Goal: Feedback & Contribution: Leave review/rating

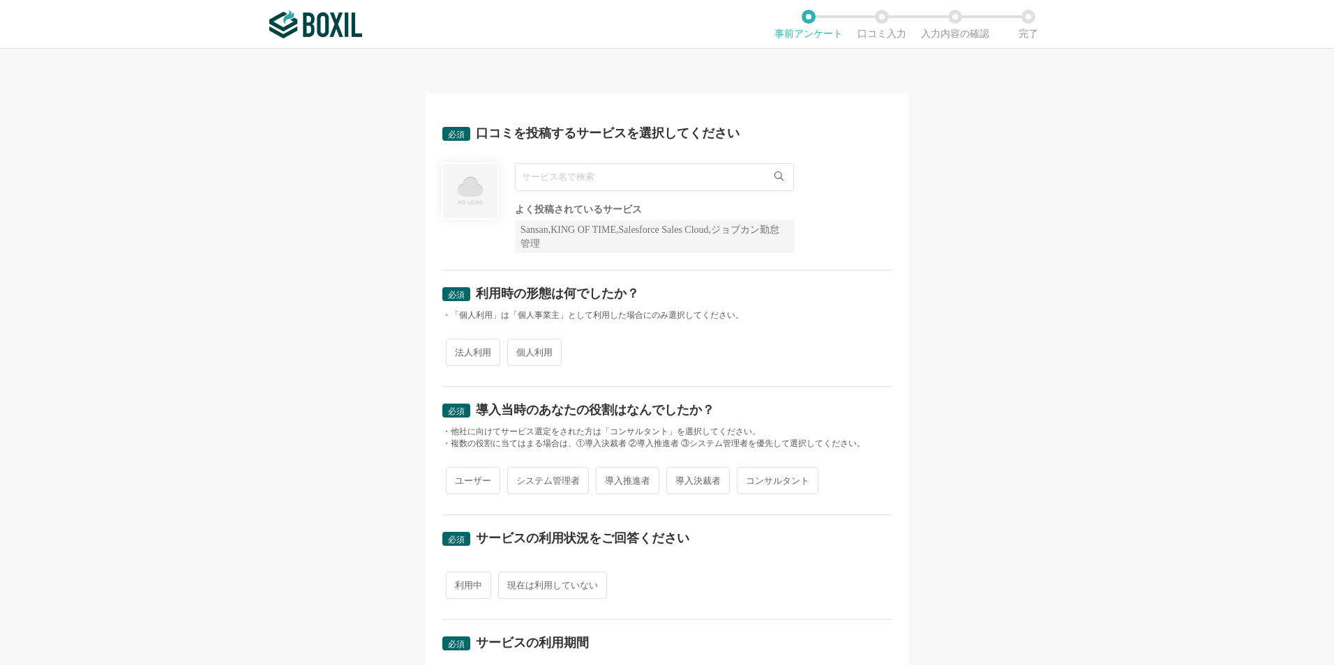
click at [663, 183] on input "text" at bounding box center [654, 177] width 279 height 28
click at [628, 181] on input "text" at bounding box center [654, 177] width 279 height 28
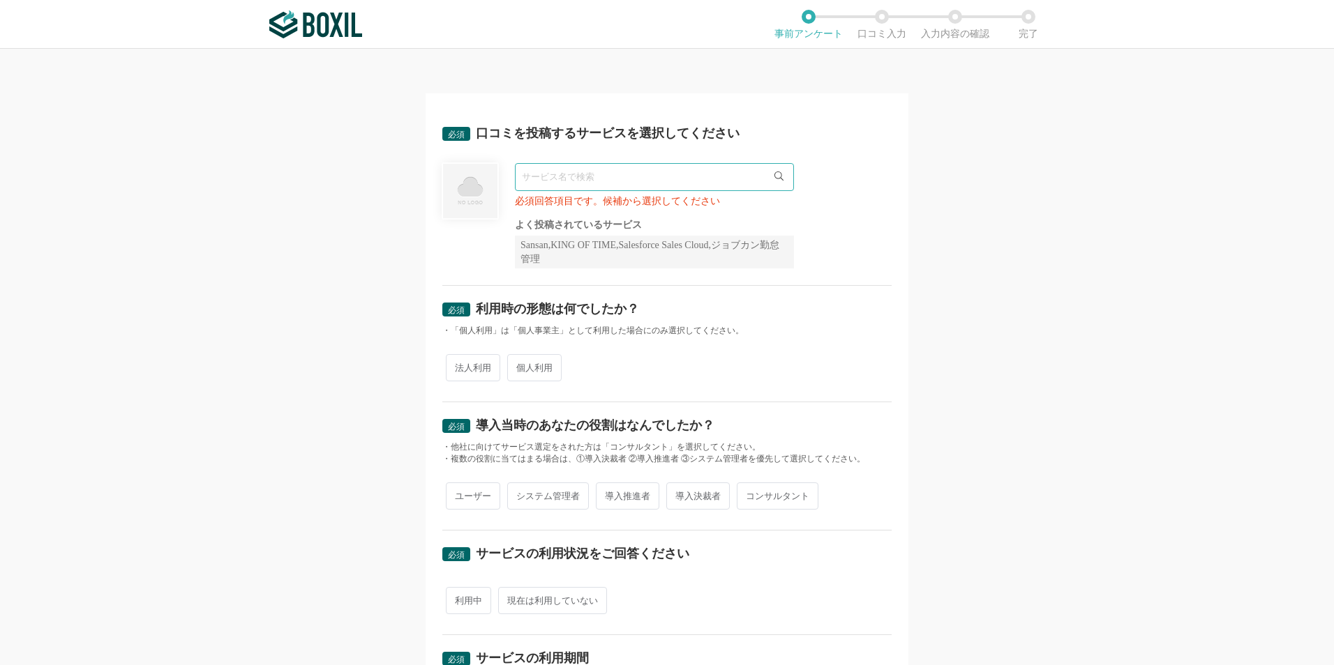
click at [459, 377] on span "法人利用" at bounding box center [473, 367] width 54 height 27
click at [458, 366] on input "法人利用" at bounding box center [453, 360] width 9 height 9
radio input "true"
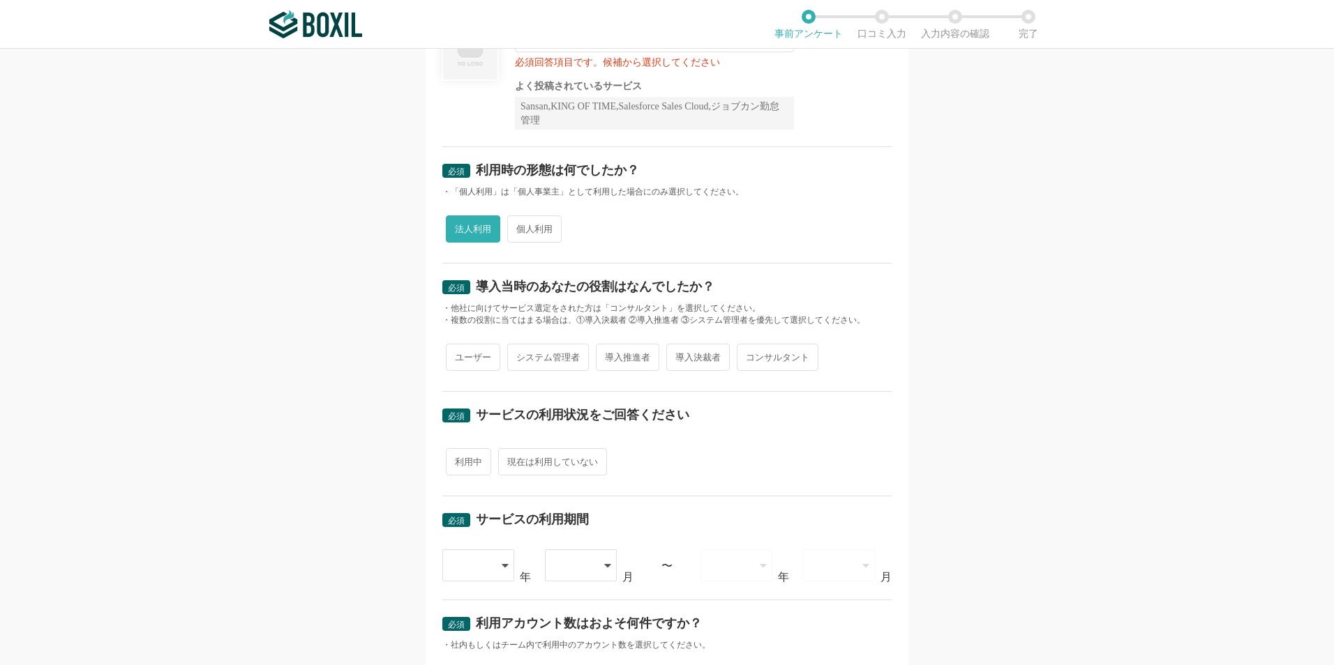
scroll to position [140, 0]
click at [783, 366] on span "コンサルタント" at bounding box center [778, 356] width 82 height 27
click at [749, 354] on input "コンサルタント" at bounding box center [744, 349] width 9 height 9
radio input "true"
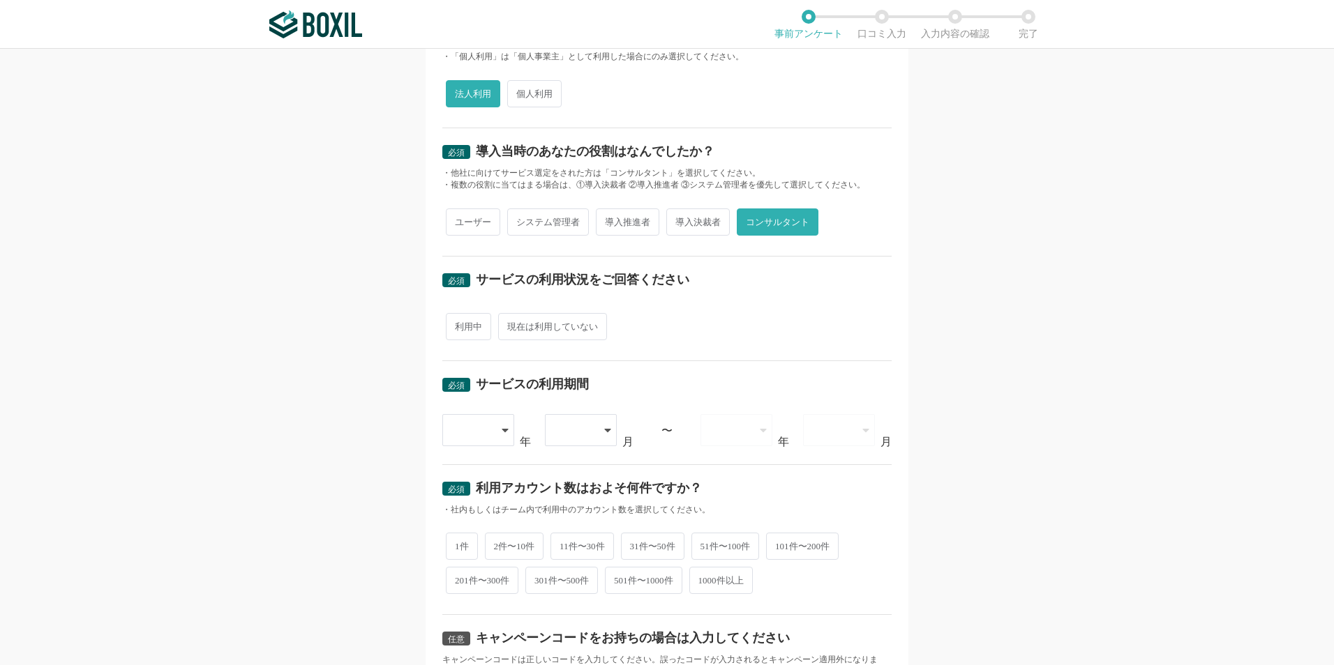
scroll to position [279, 0]
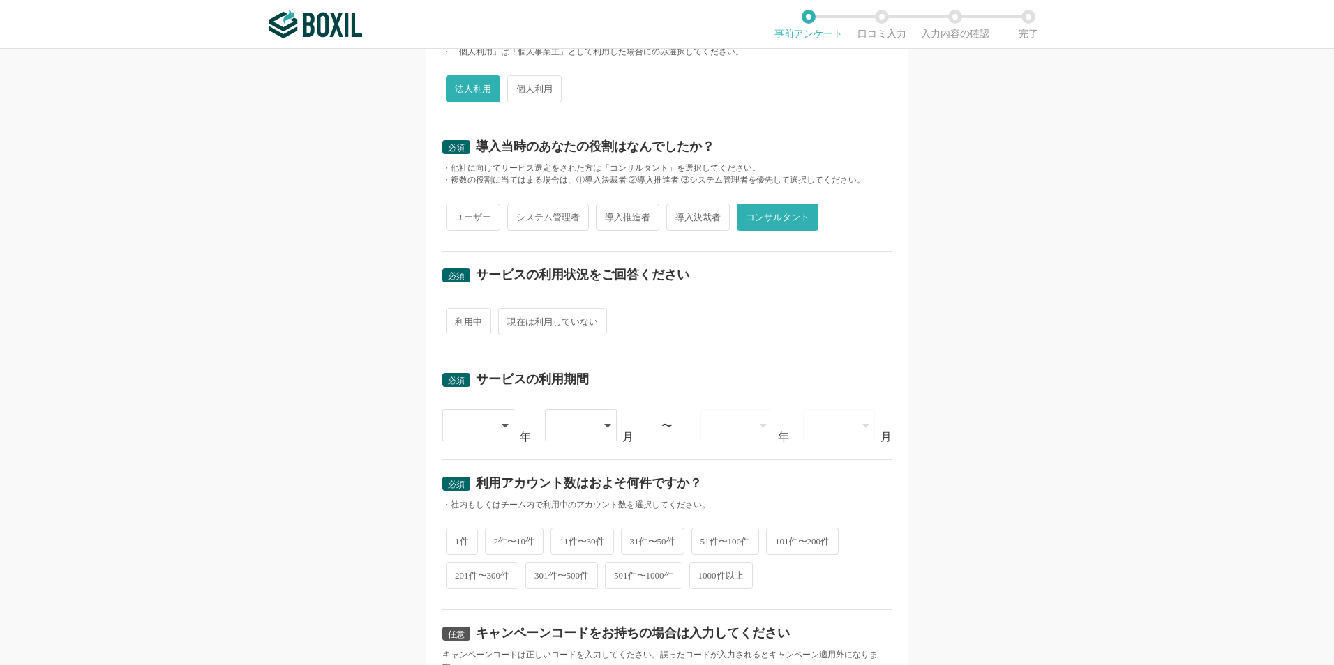
click at [470, 321] on span "利用中" at bounding box center [468, 321] width 45 height 27
click at [458, 319] on input "利用中" at bounding box center [453, 314] width 9 height 9
radio input "true"
click at [503, 421] on icon at bounding box center [506, 425] width 7 height 11
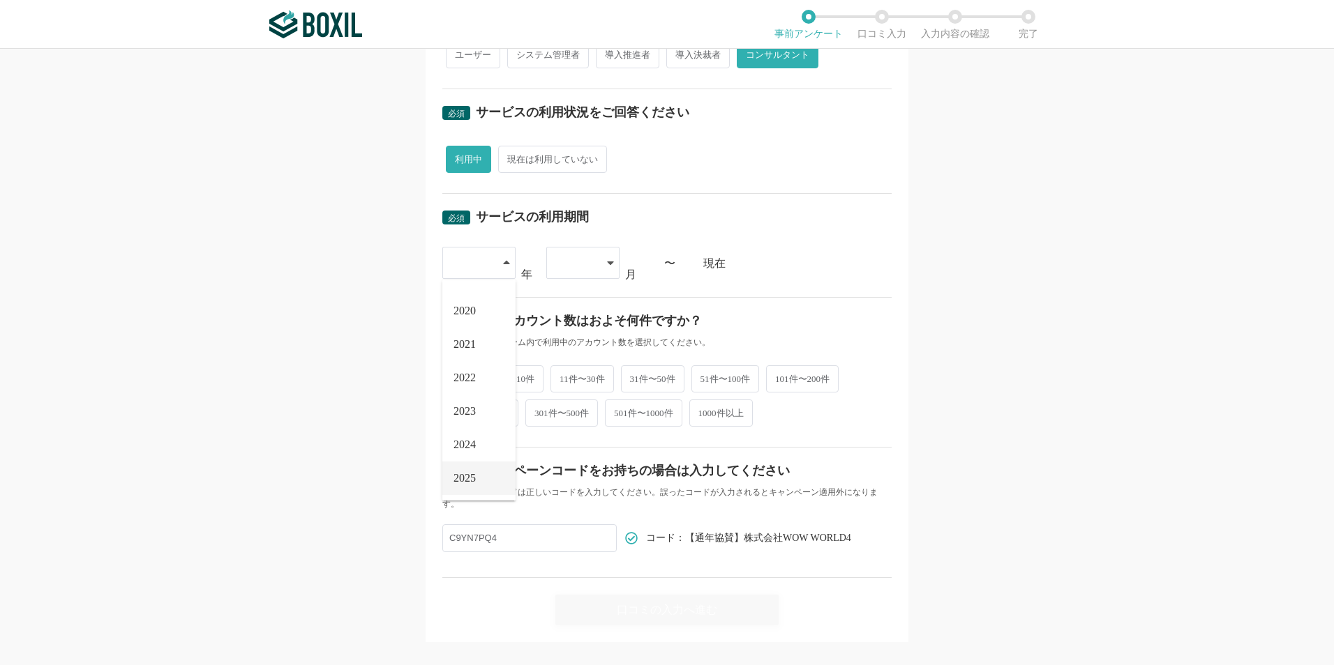
scroll to position [462, 0]
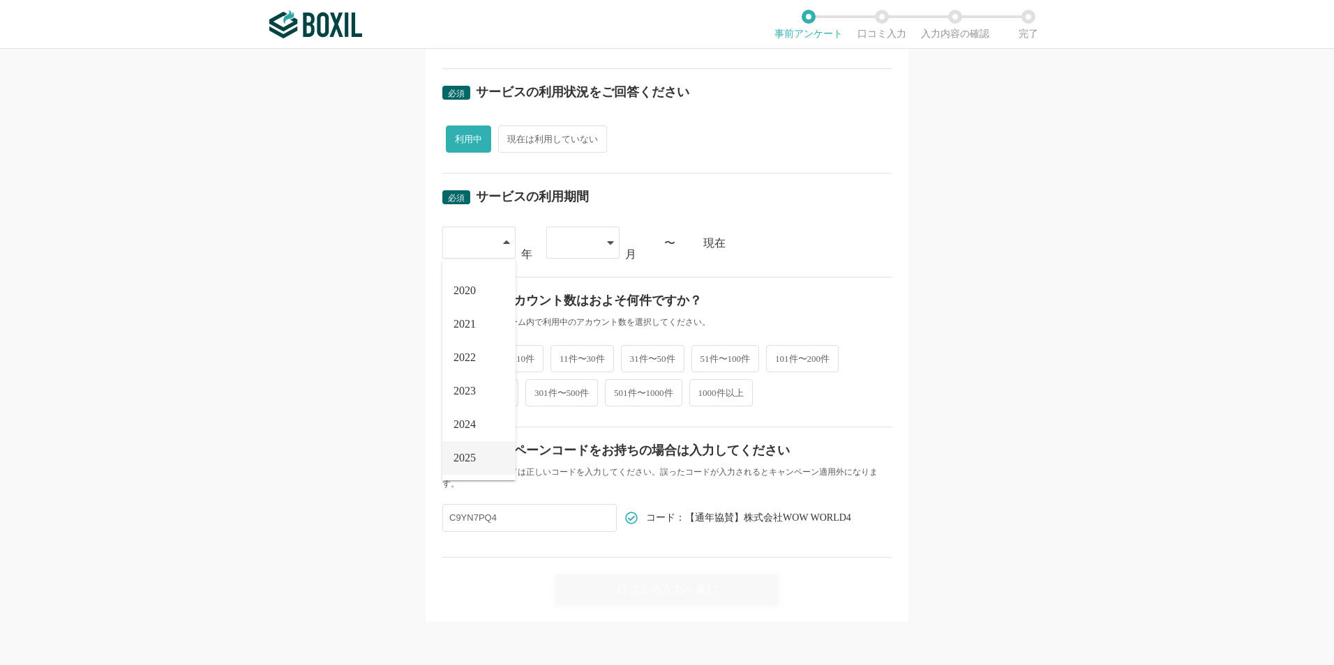
click at [468, 460] on span "2025" at bounding box center [464, 458] width 22 height 11
click at [598, 240] on div at bounding box center [582, 243] width 73 height 32
click at [563, 453] on span "09" at bounding box center [562, 458] width 11 height 11
click at [460, 359] on span "1件" at bounding box center [462, 357] width 32 height 27
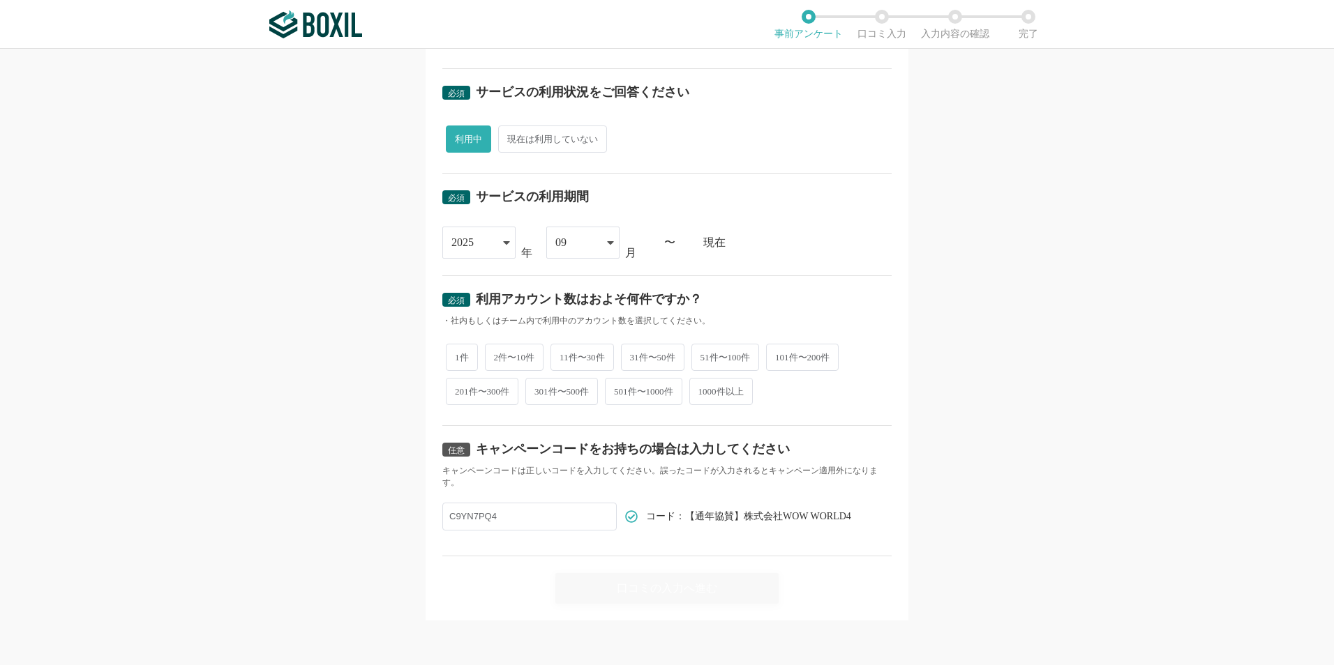
click at [458, 355] on input "1件" at bounding box center [453, 350] width 9 height 9
radio input "true"
click at [526, 513] on input "C9YN7PQ4" at bounding box center [529, 517] width 174 height 28
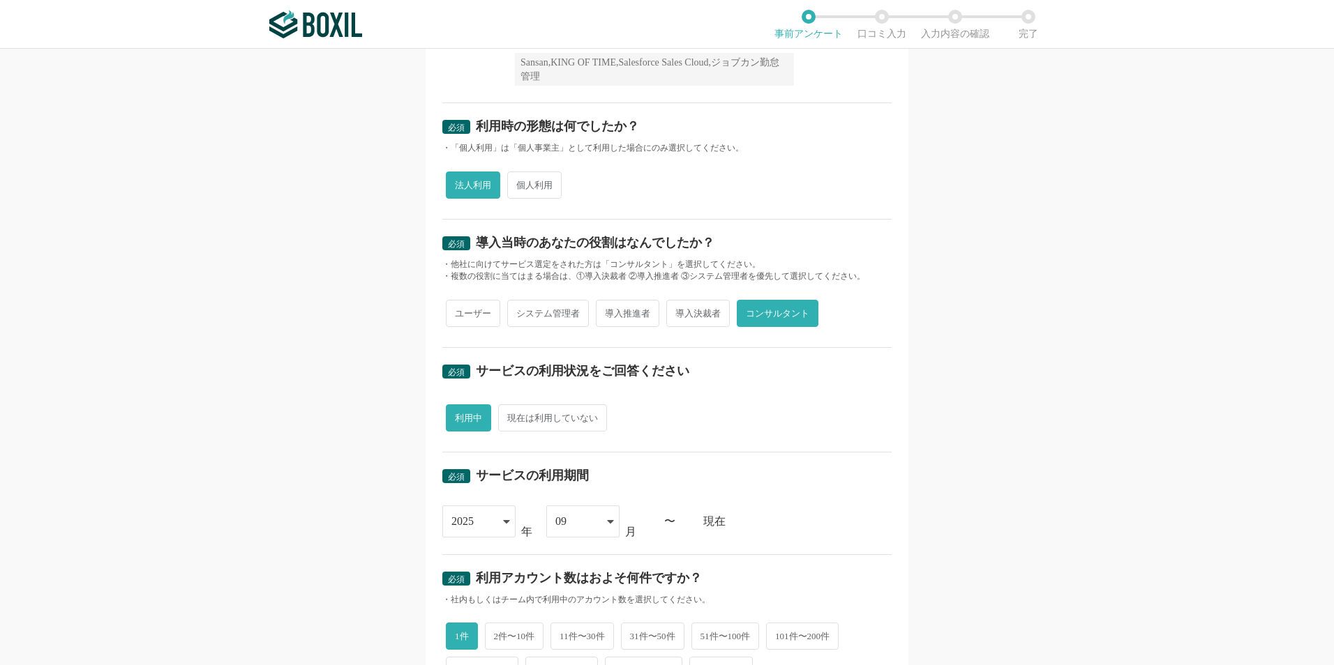
scroll to position [0, 0]
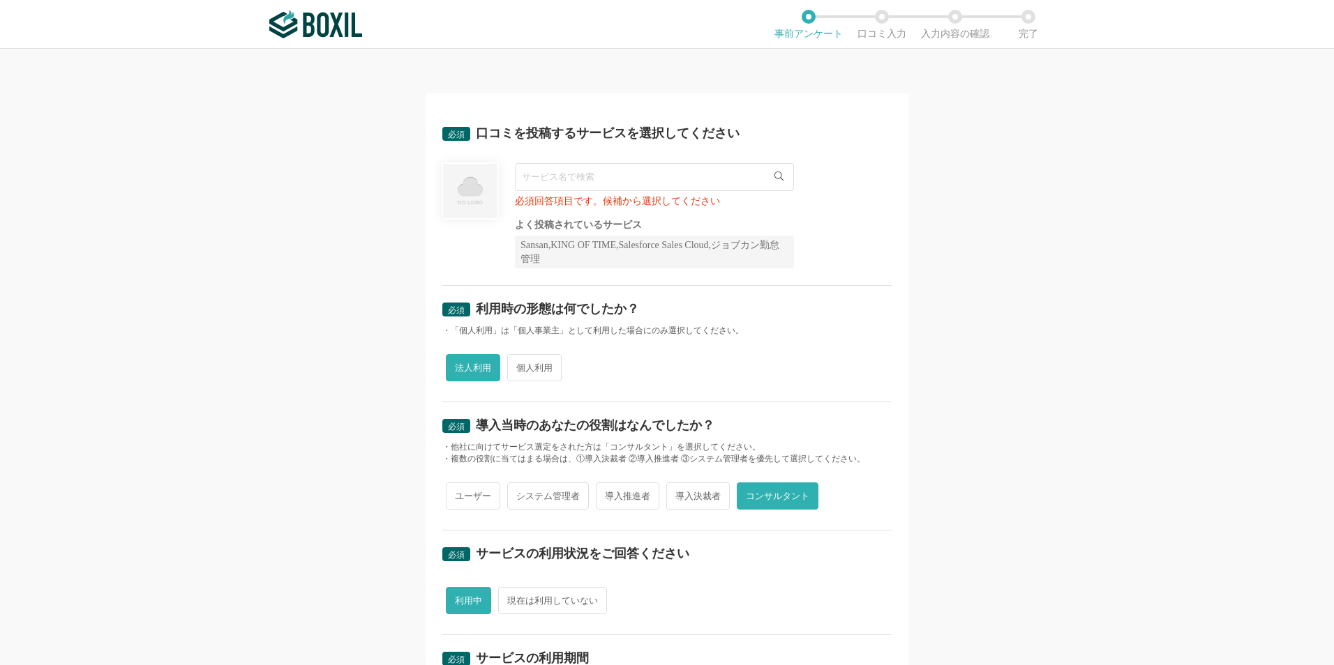
click at [623, 166] on input "text" at bounding box center [654, 177] width 279 height 28
paste input "WEBCAS"
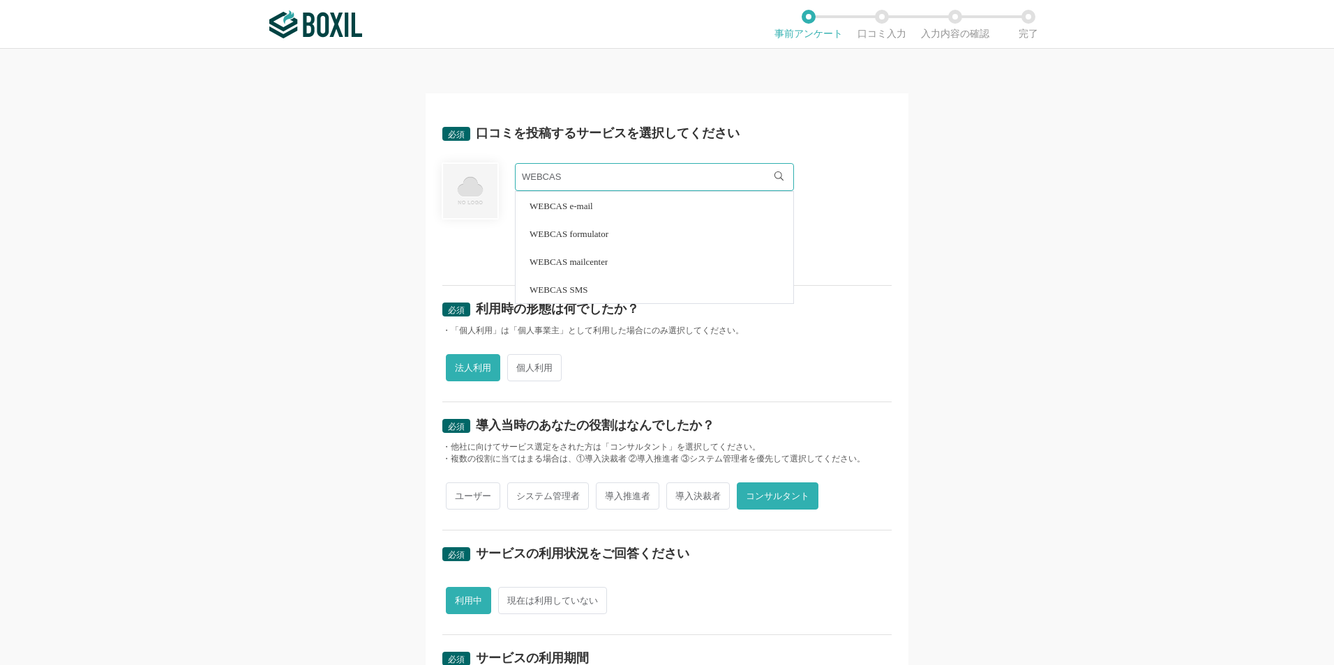
click at [605, 231] on span "WEBCAS formulator" at bounding box center [568, 233] width 79 height 9
type input "WEBCAS formulator"
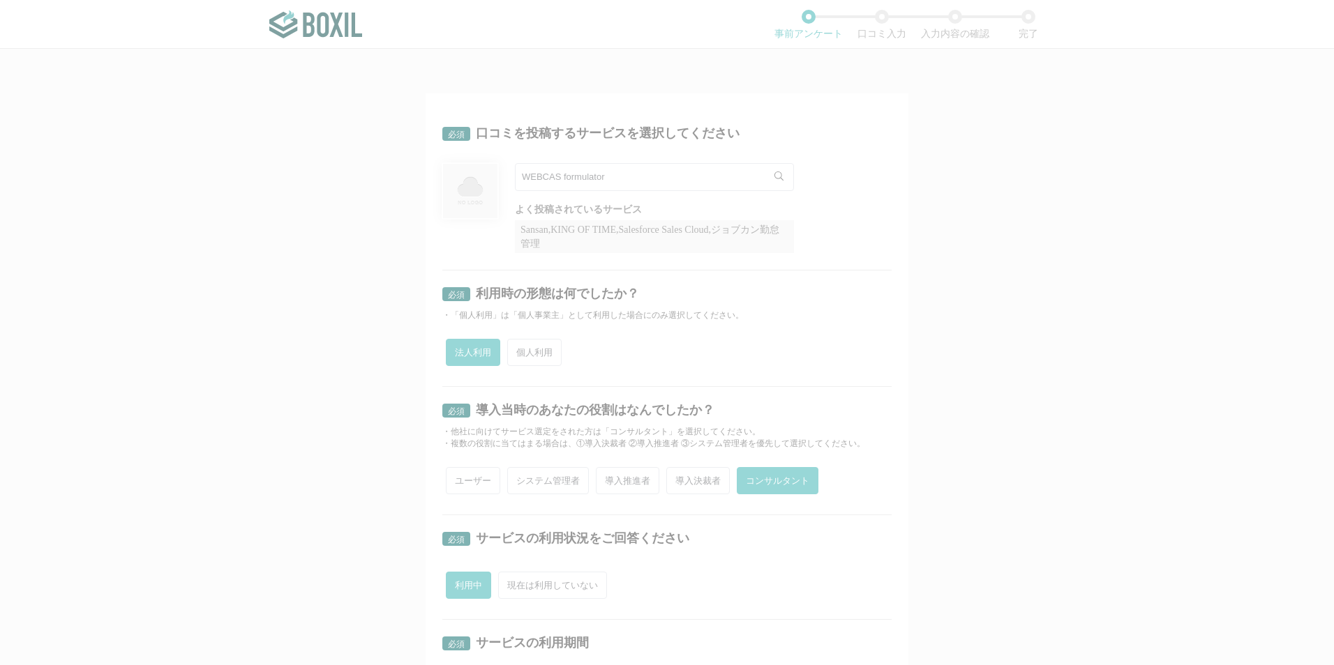
radio input "false"
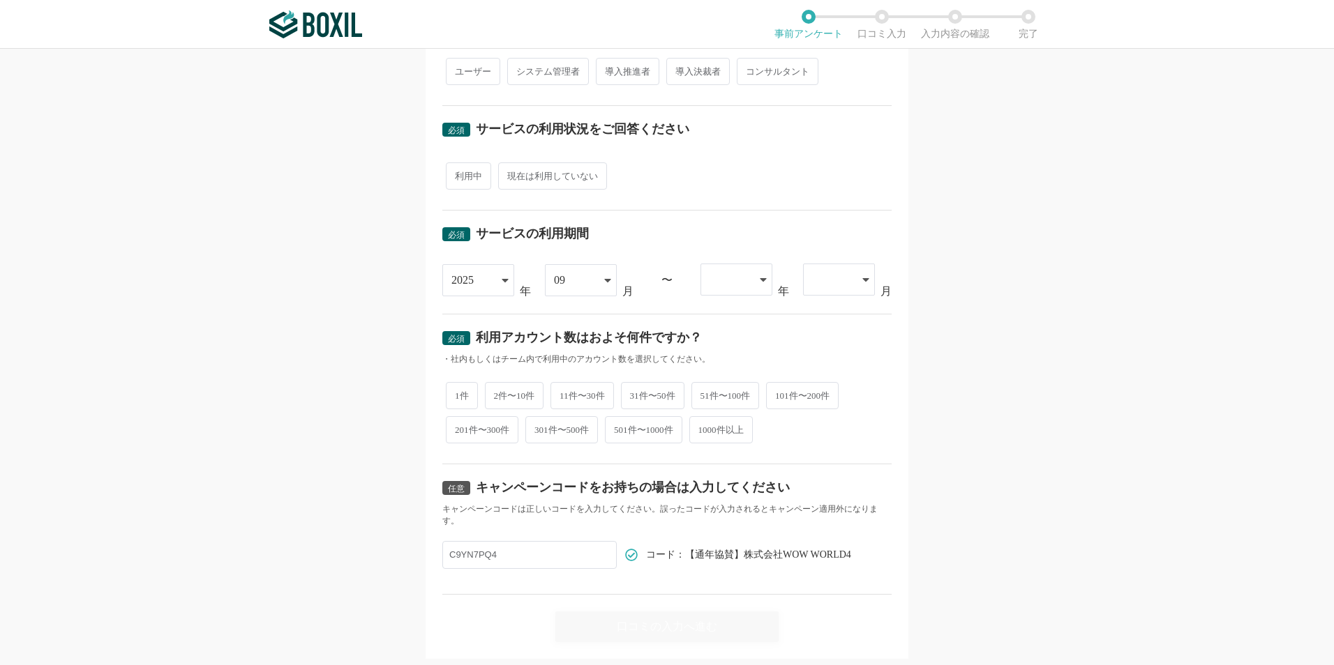
scroll to position [446, 0]
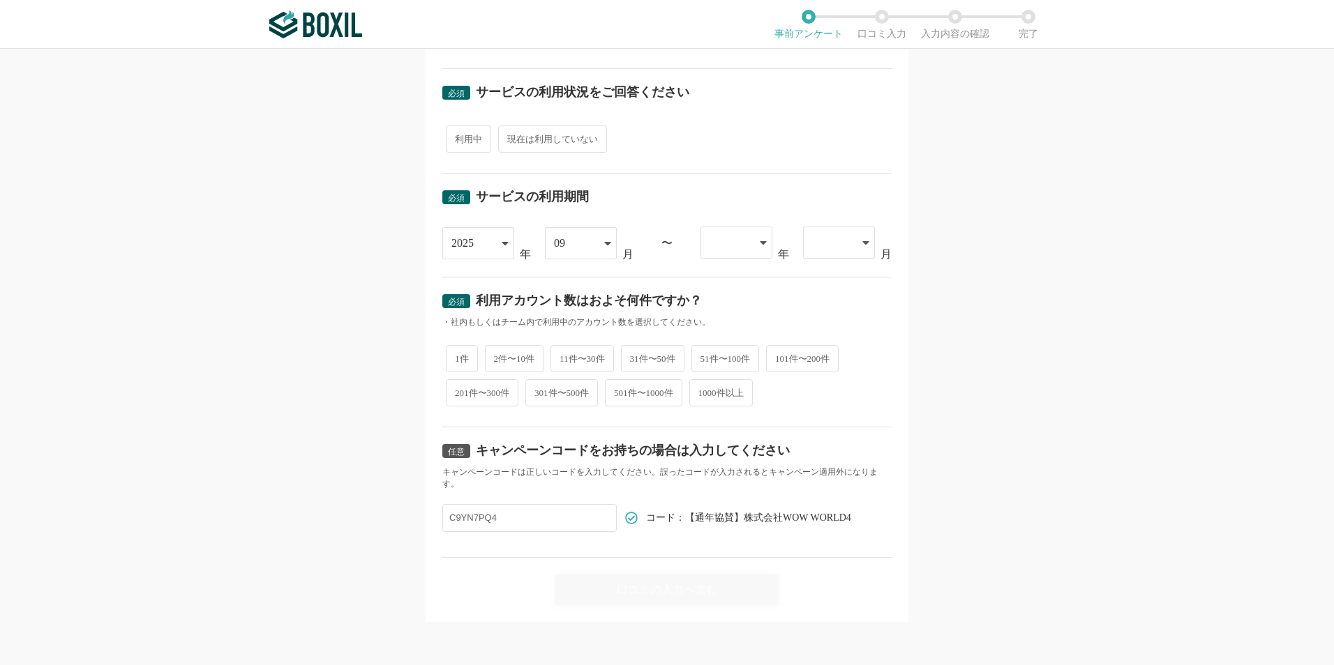
click at [760, 244] on icon at bounding box center [763, 242] width 7 height 11
click at [739, 273] on li "2025" at bounding box center [736, 282] width 72 height 33
click at [862, 243] on icon at bounding box center [865, 242] width 6 height 3
click at [888, 202] on div "必須 口コミを投稿するサービスを選択してください WEBCAS formulator WEBCAS formulator よく投稿されているサービス Sans…" at bounding box center [666, 134] width 483 height 975
click at [447, 131] on span "利用中" at bounding box center [468, 139] width 45 height 27
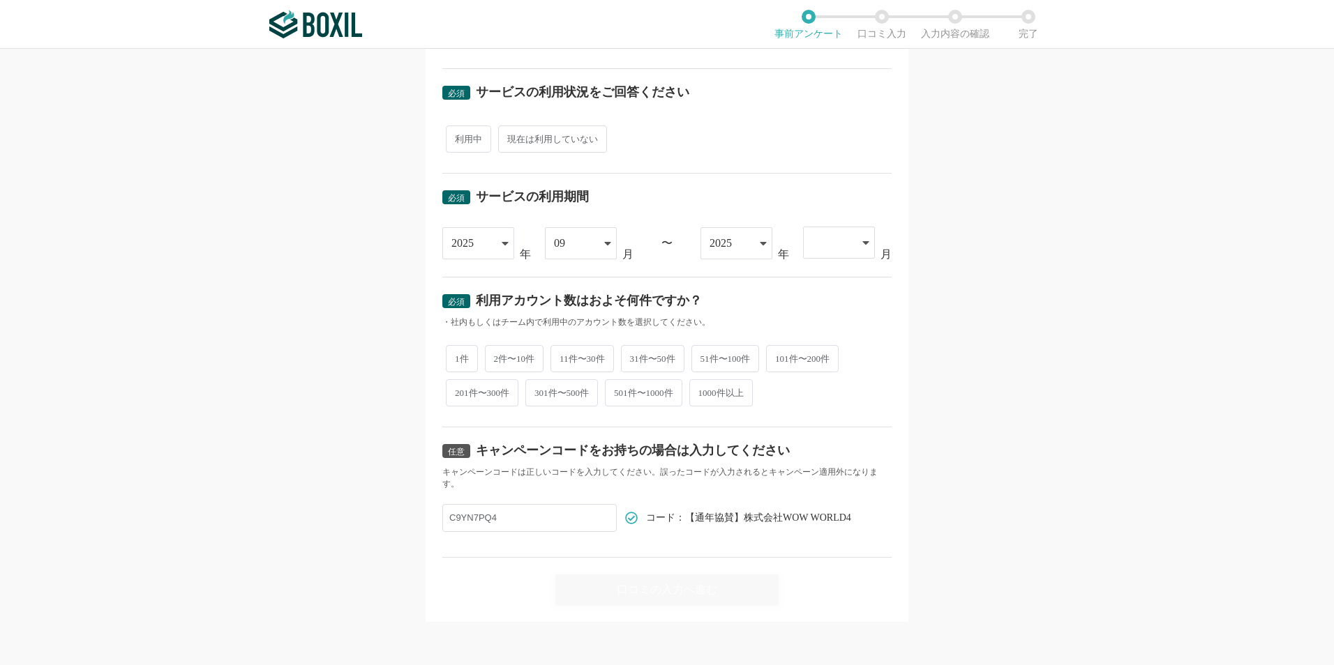
click at [449, 131] on input "利用中" at bounding box center [453, 132] width 9 height 9
radio input "true"
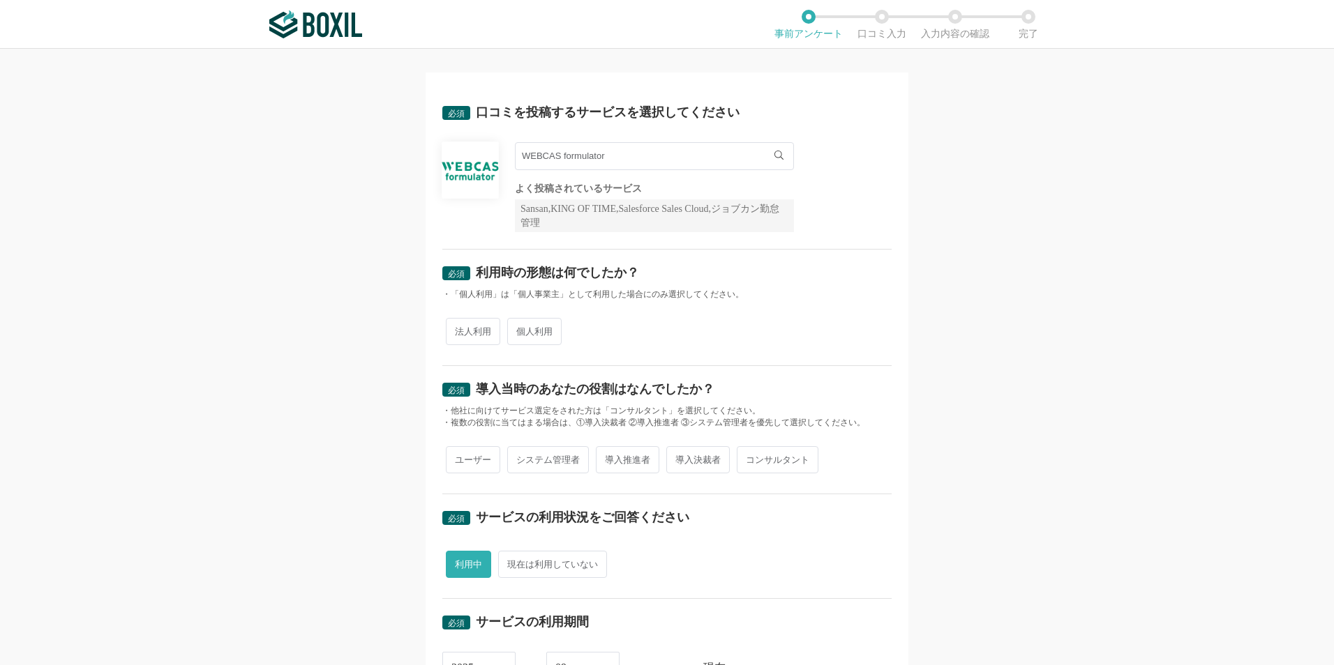
scroll to position [0, 0]
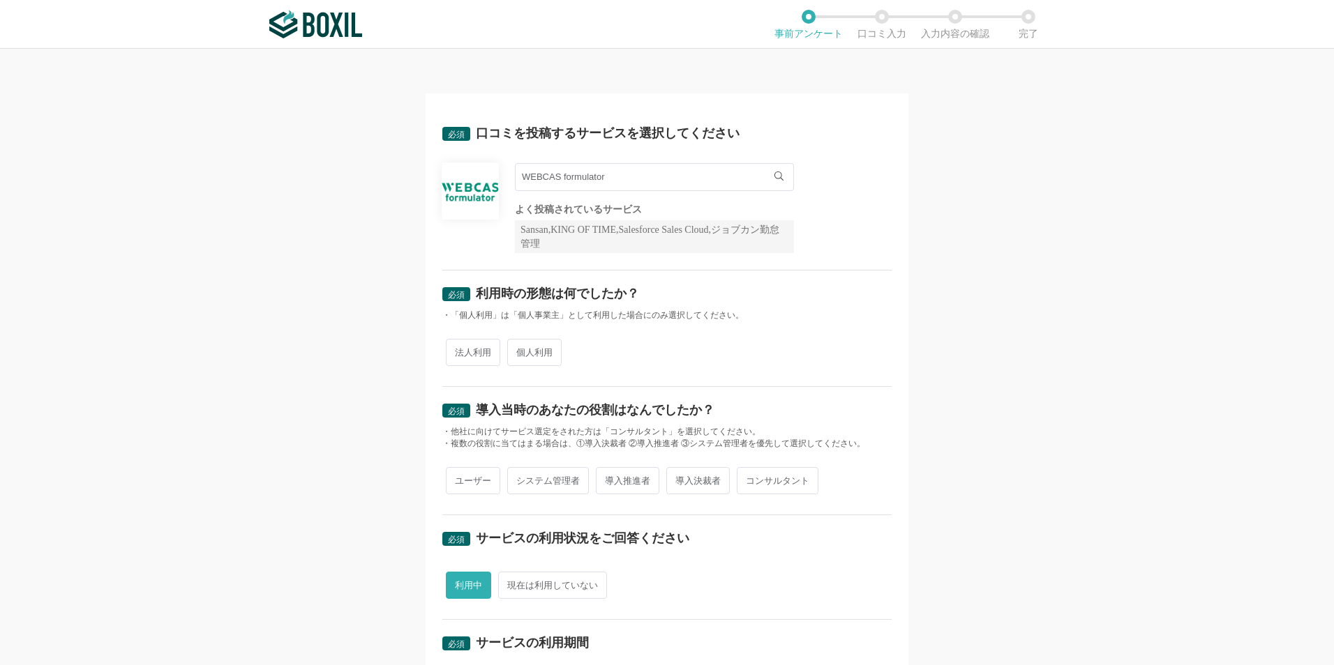
click at [465, 356] on span "法人利用" at bounding box center [473, 352] width 54 height 27
click at [458, 350] on input "法人利用" at bounding box center [453, 345] width 9 height 9
radio input "true"
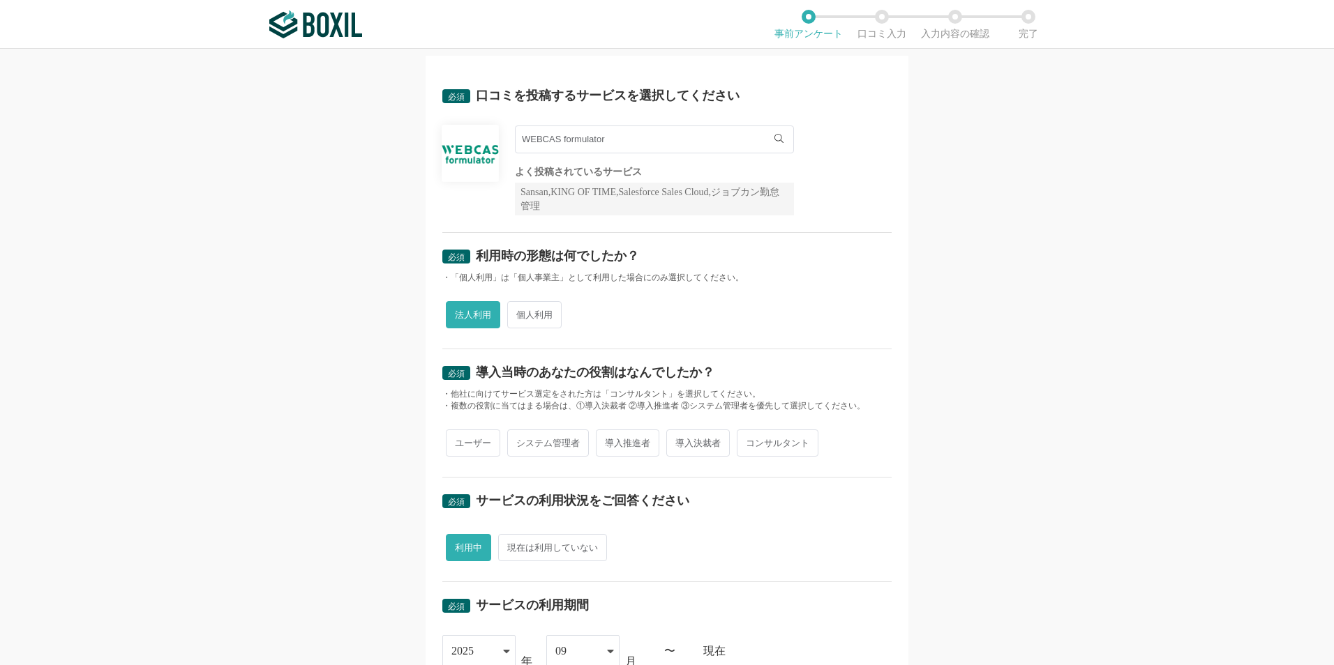
scroll to position [140, 0]
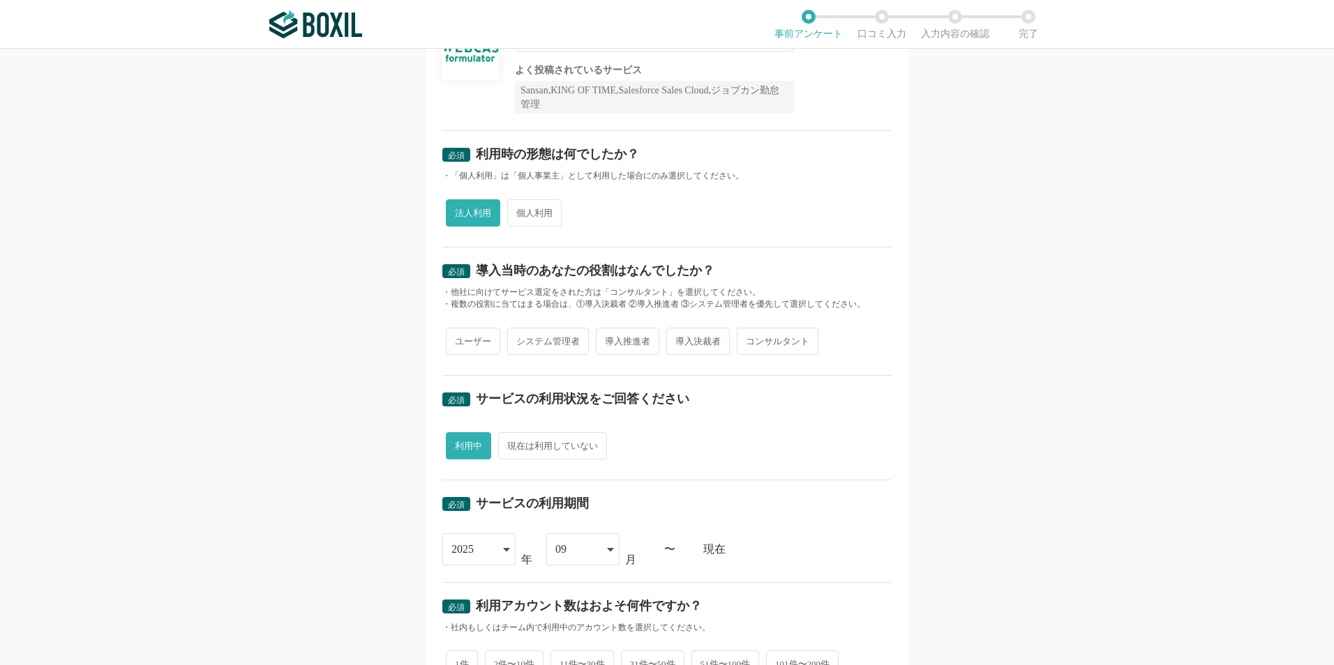
click at [753, 337] on span "コンサルタント" at bounding box center [778, 341] width 82 height 27
click at [749, 337] on input "コンサルタント" at bounding box center [744, 334] width 9 height 9
radio input "true"
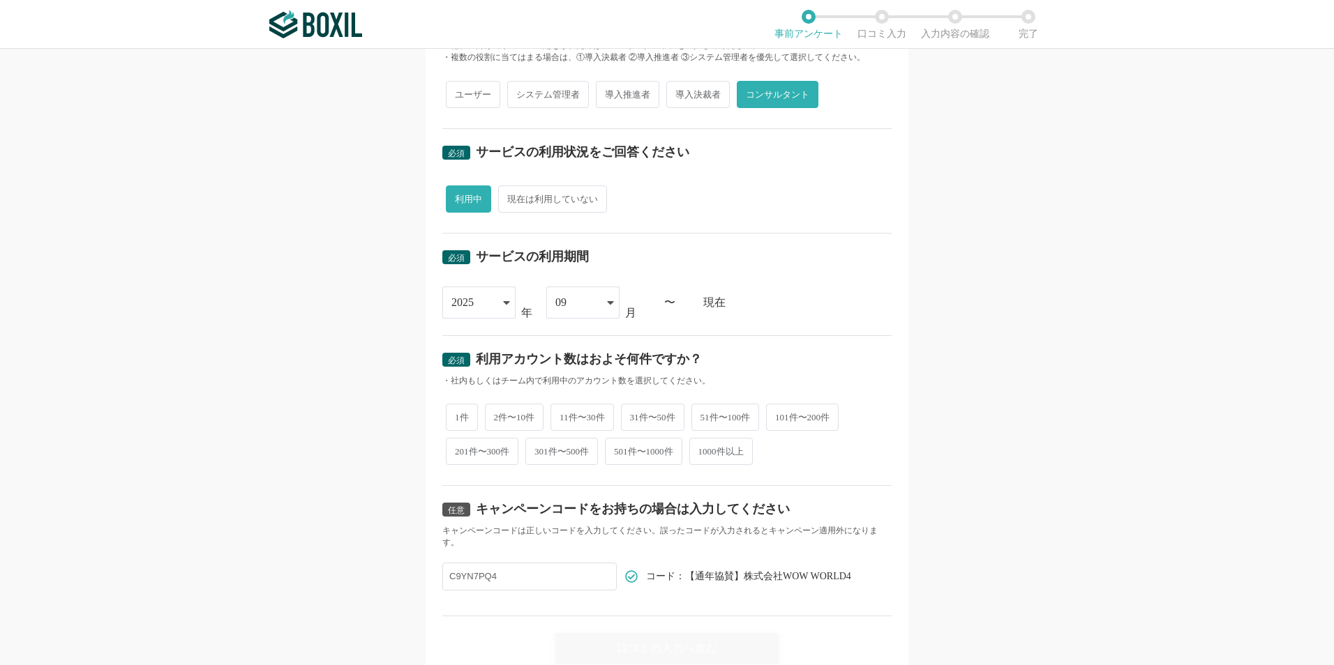
scroll to position [419, 0]
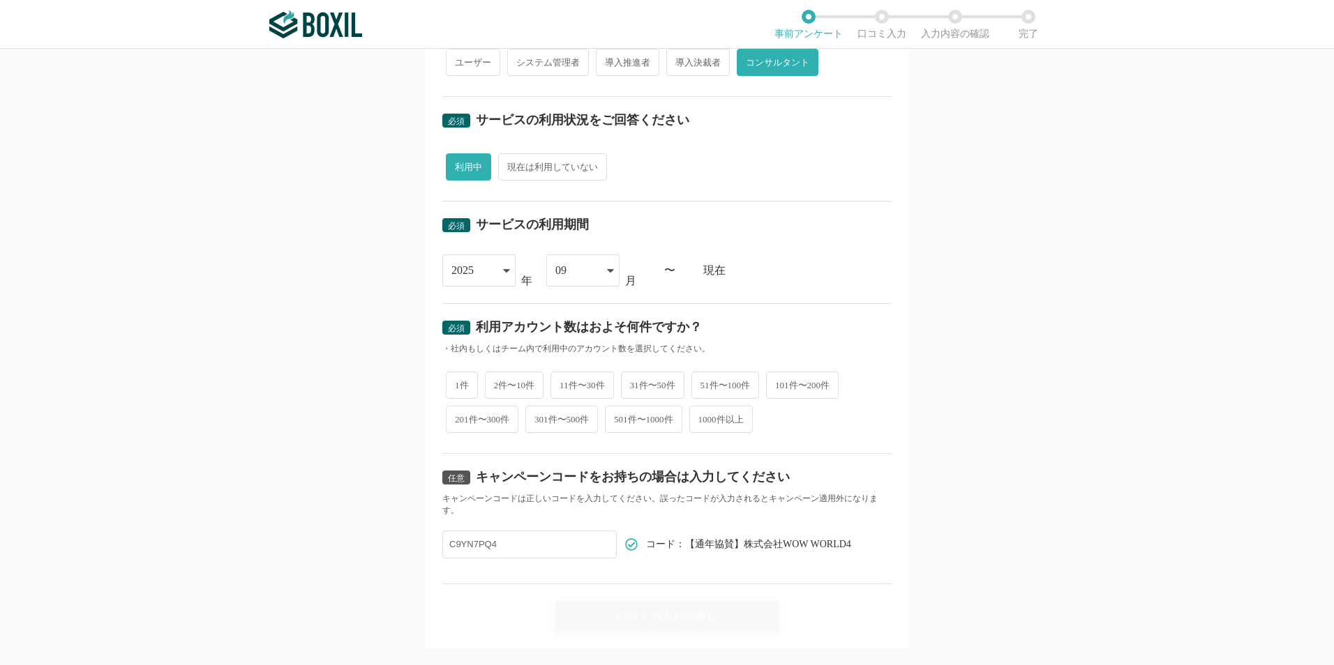
click at [455, 384] on span "1件" at bounding box center [462, 385] width 32 height 27
click at [455, 383] on input "1件" at bounding box center [453, 378] width 9 height 9
radio input "true"
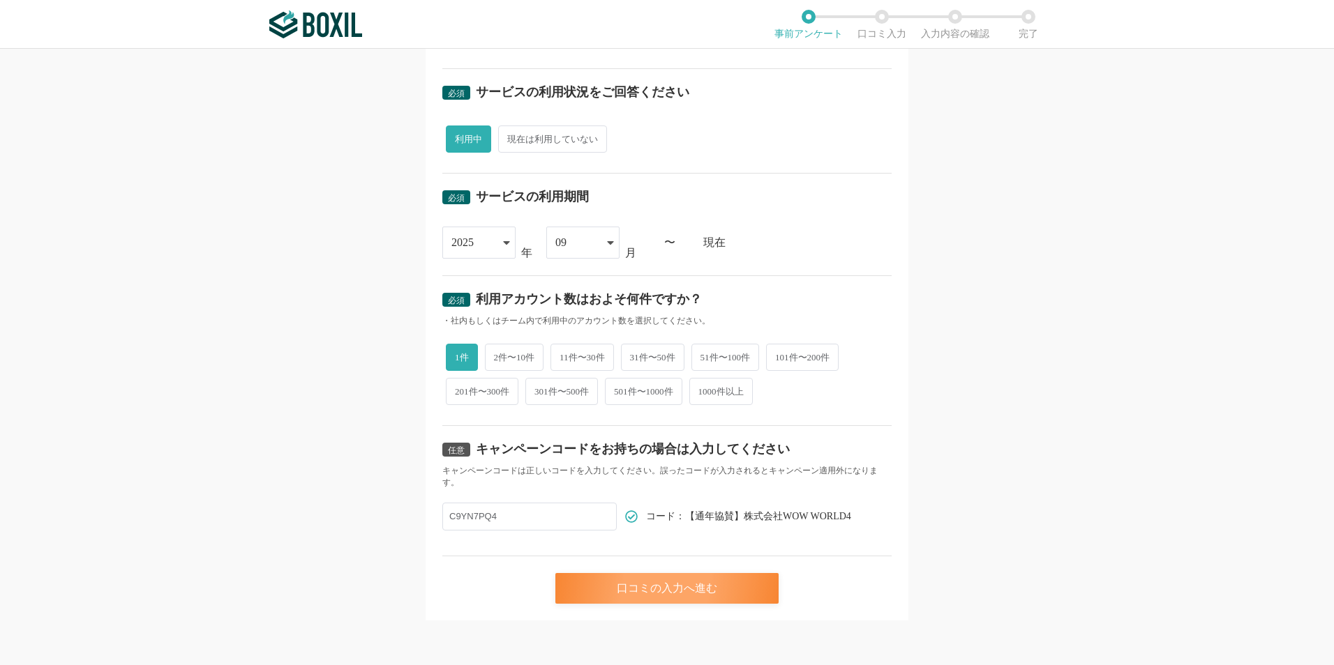
click at [629, 584] on div "口コミの入力へ進む" at bounding box center [666, 588] width 223 height 31
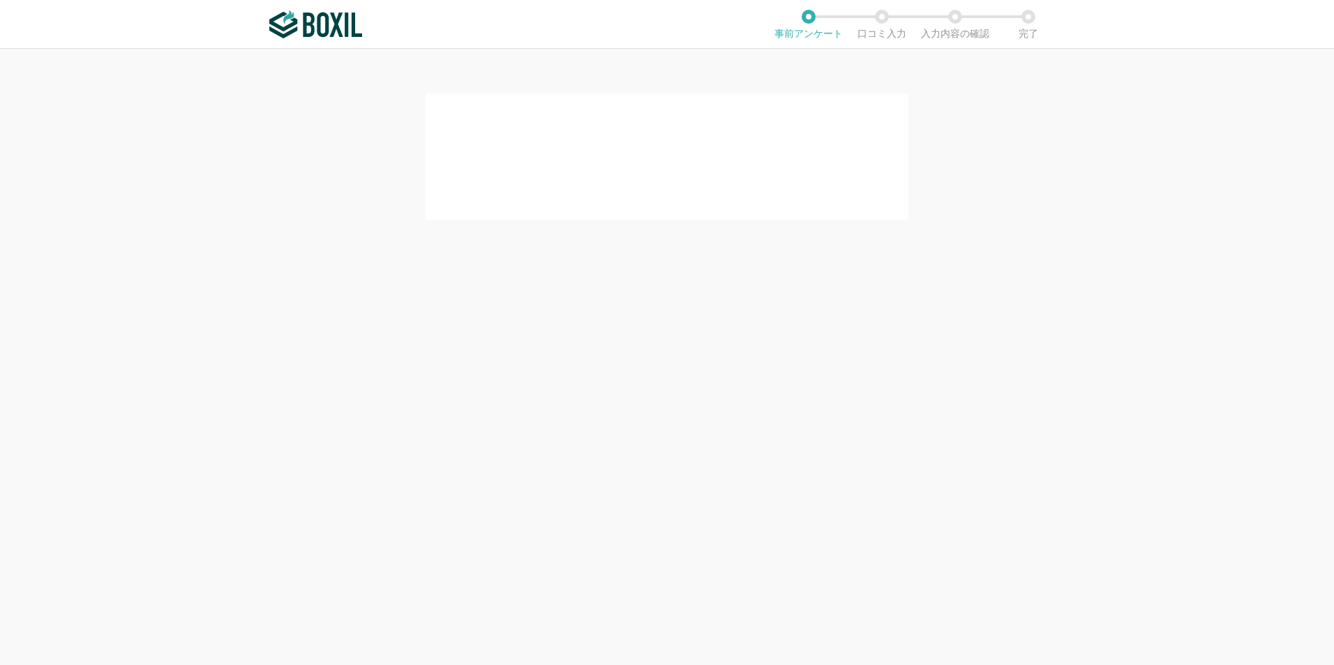
scroll to position [0, 0]
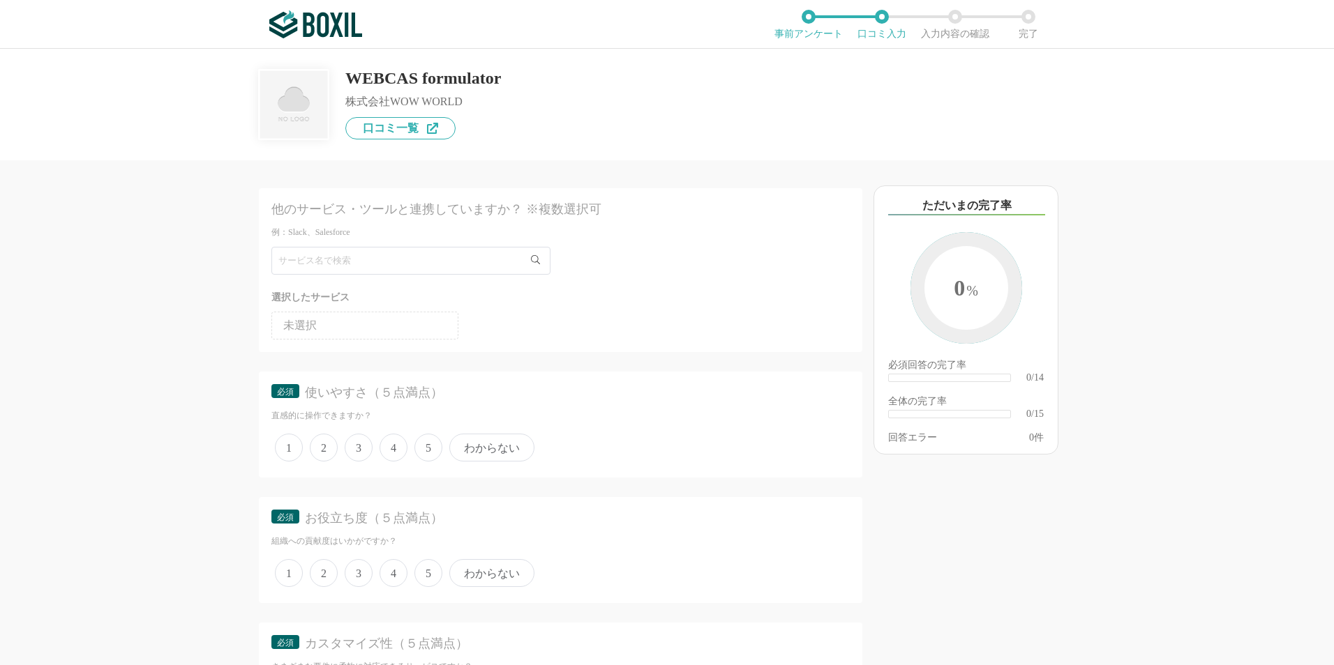
click at [430, 323] on li "未選択" at bounding box center [364, 326] width 187 height 28
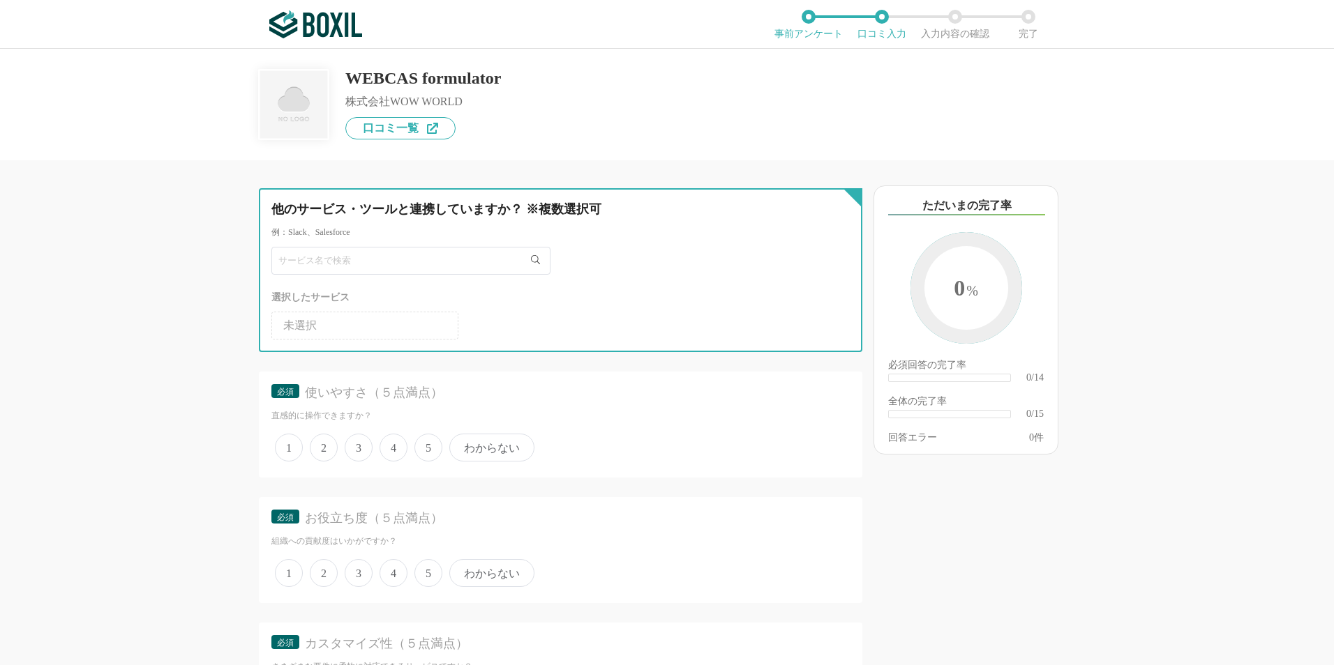
click at [439, 271] on input "text" at bounding box center [410, 261] width 279 height 28
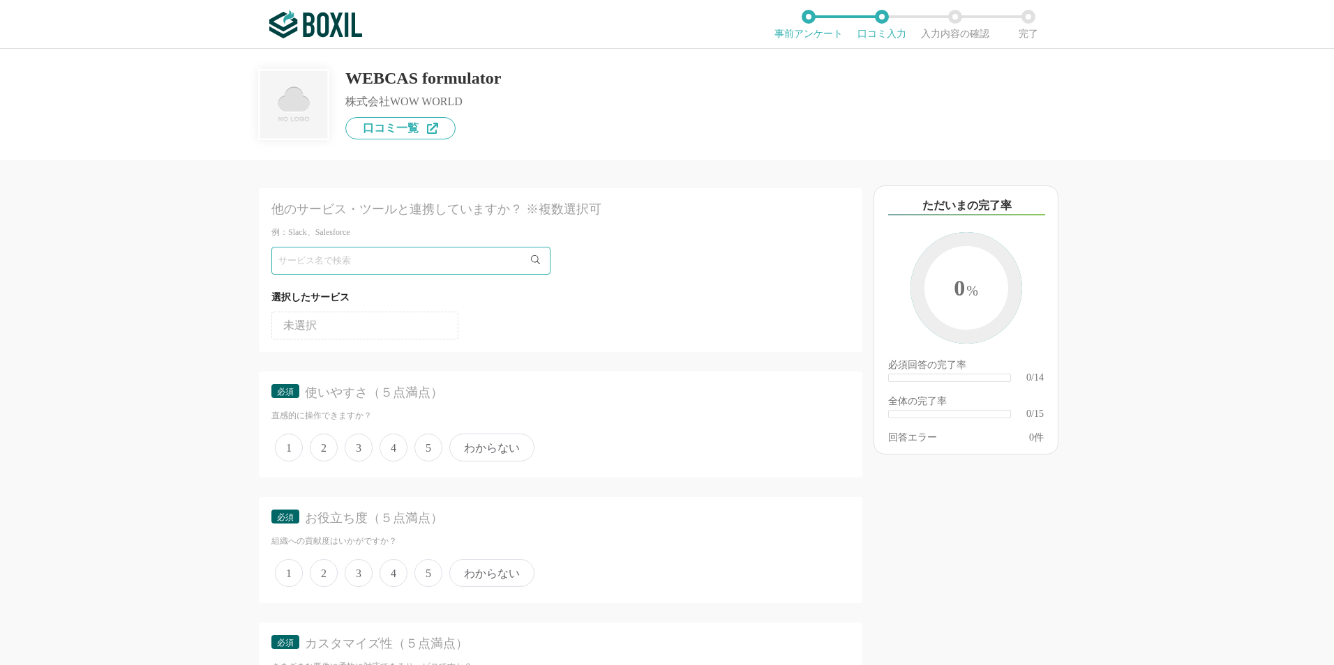
click at [498, 312] on ul "未選択" at bounding box center [560, 322] width 578 height 33
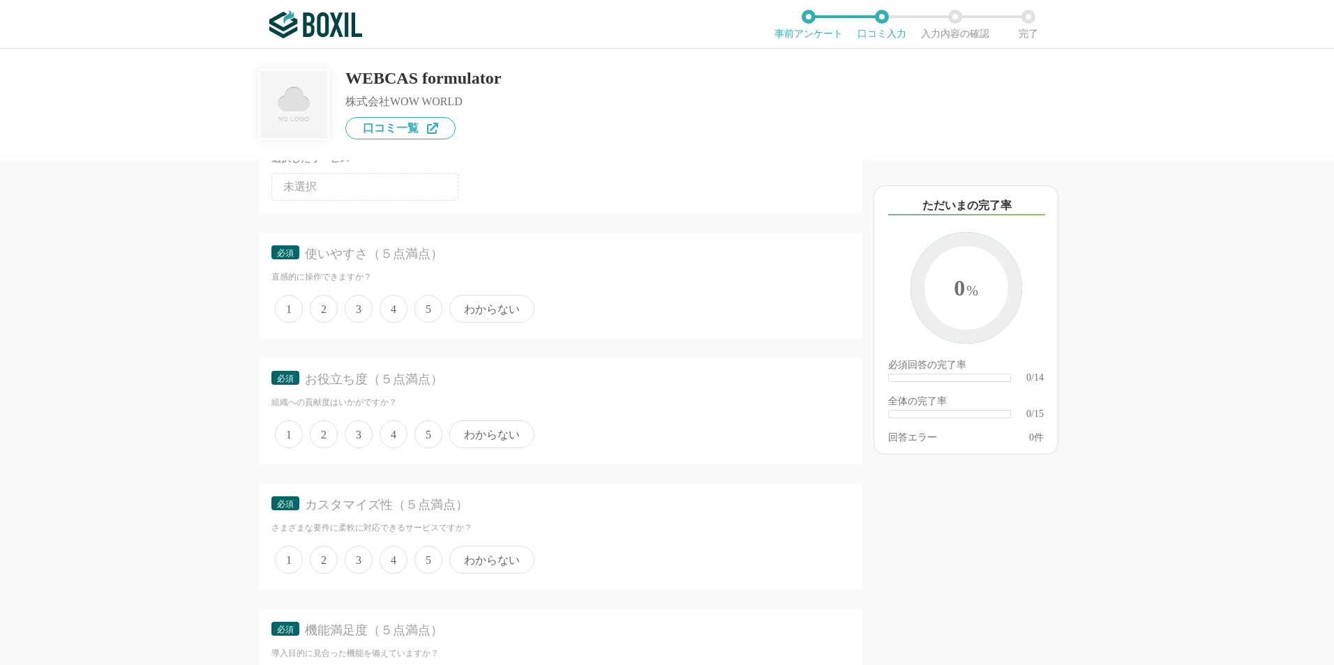
scroll to position [140, 0]
click at [424, 312] on span "5" at bounding box center [428, 308] width 28 height 28
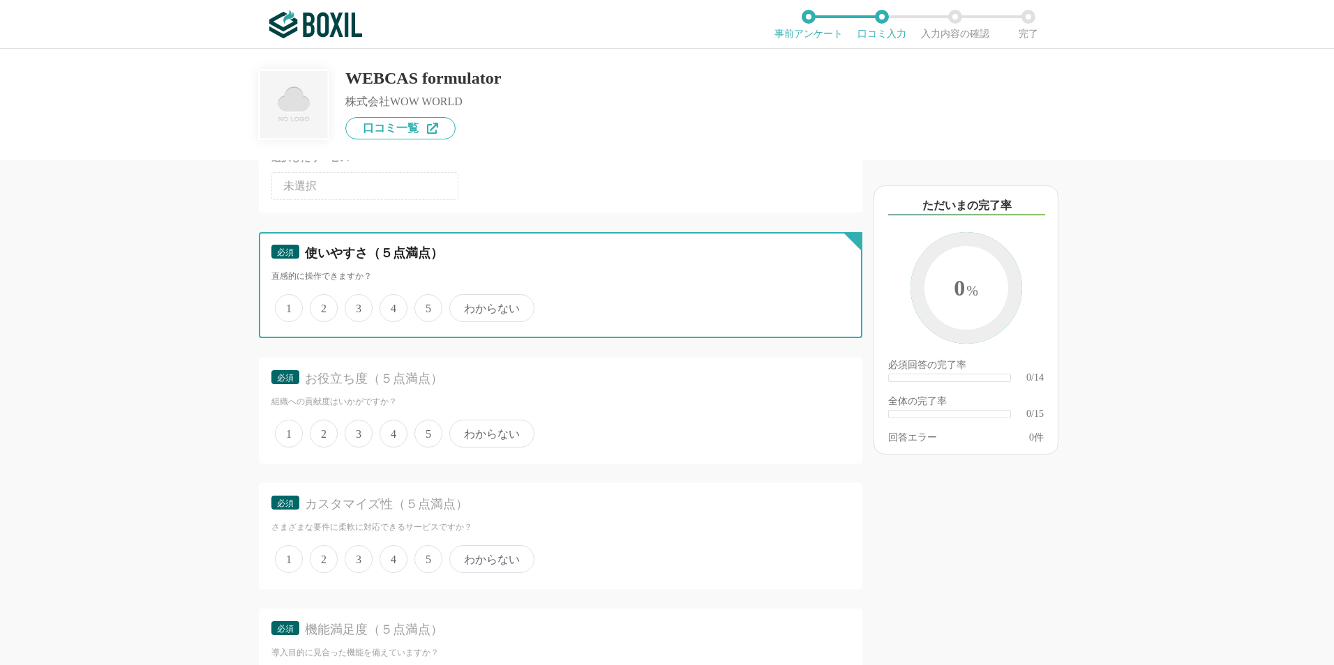
click at [424, 306] on input "5" at bounding box center [422, 300] width 9 height 9
radio input "true"
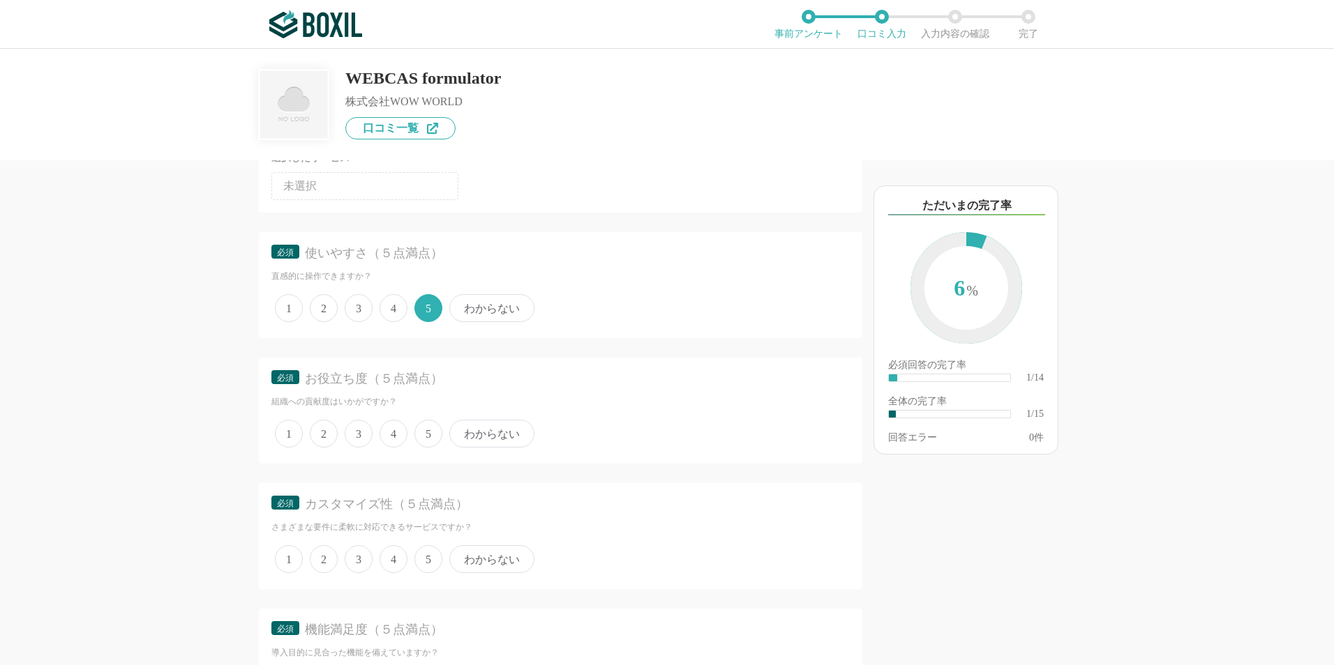
click at [417, 430] on span "5" at bounding box center [428, 434] width 28 height 28
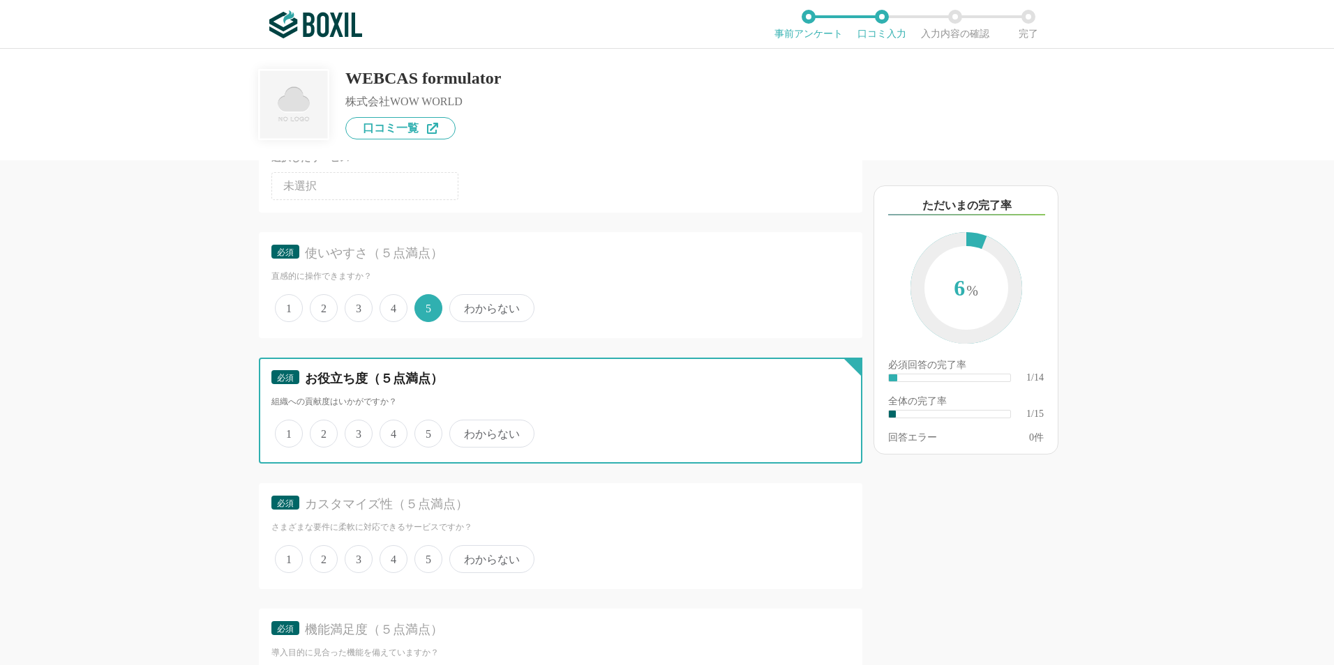
click at [418, 430] on input "5" at bounding box center [422, 426] width 9 height 9
radio input "true"
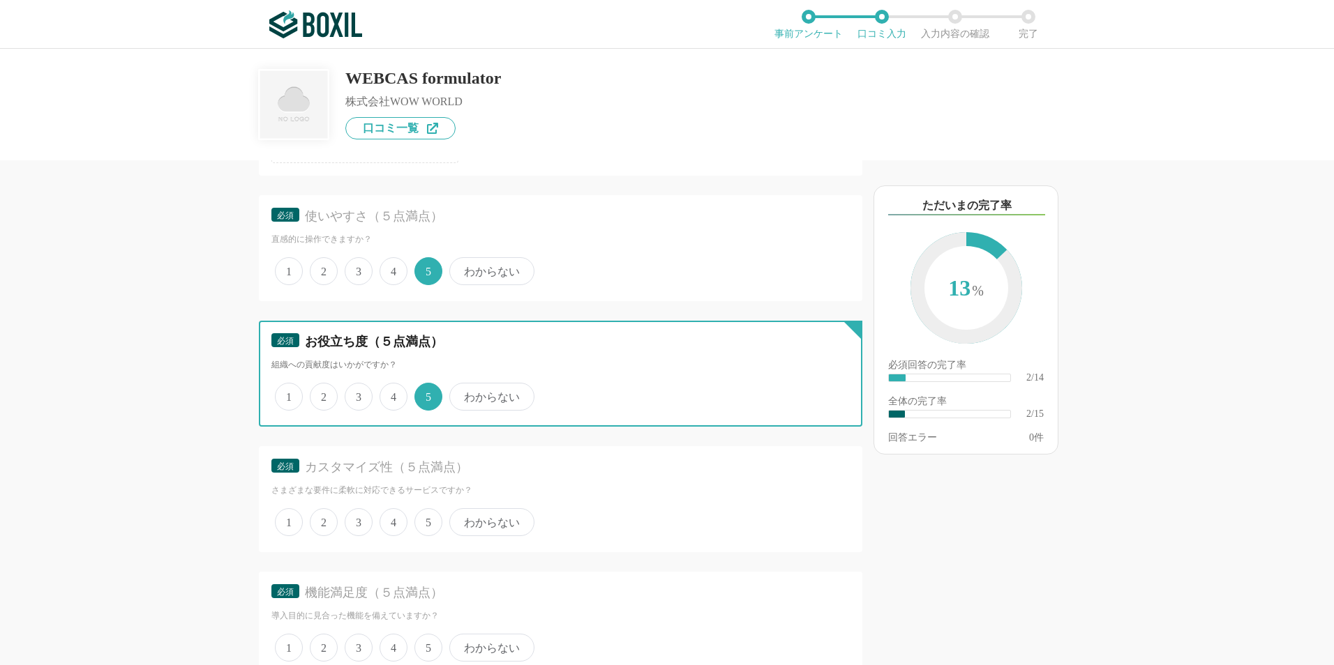
scroll to position [209, 0]
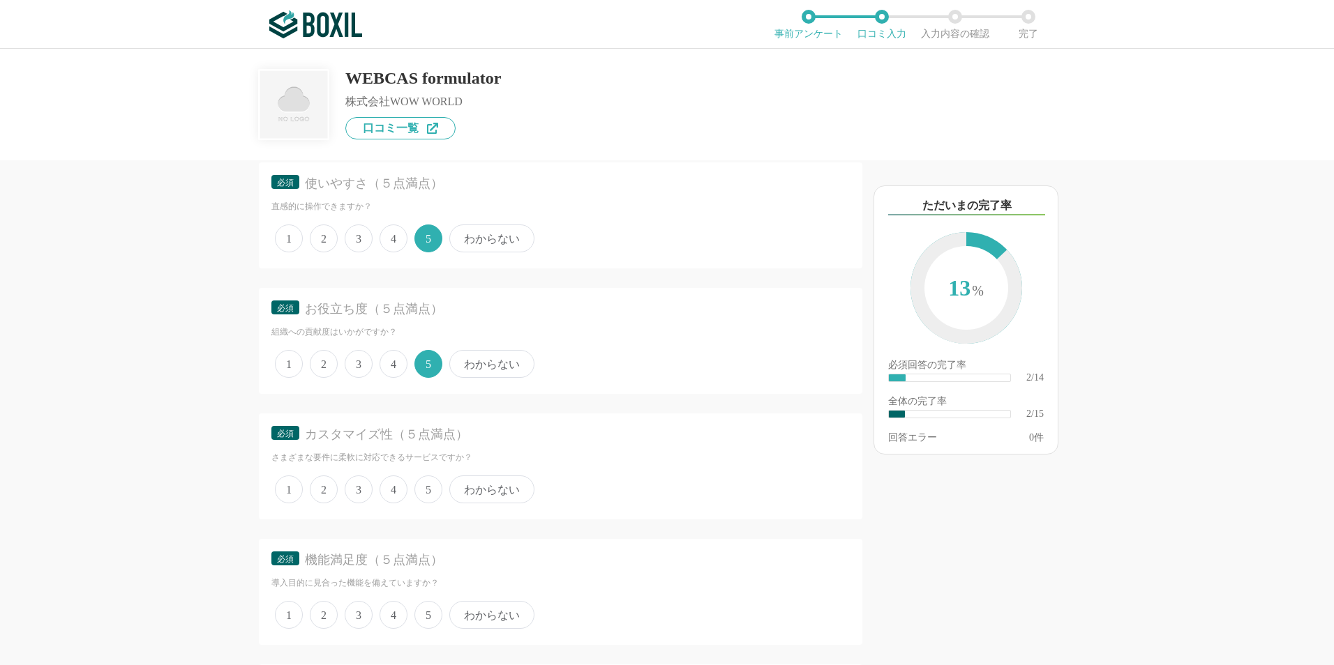
click at [394, 490] on span "4" at bounding box center [393, 490] width 28 height 28
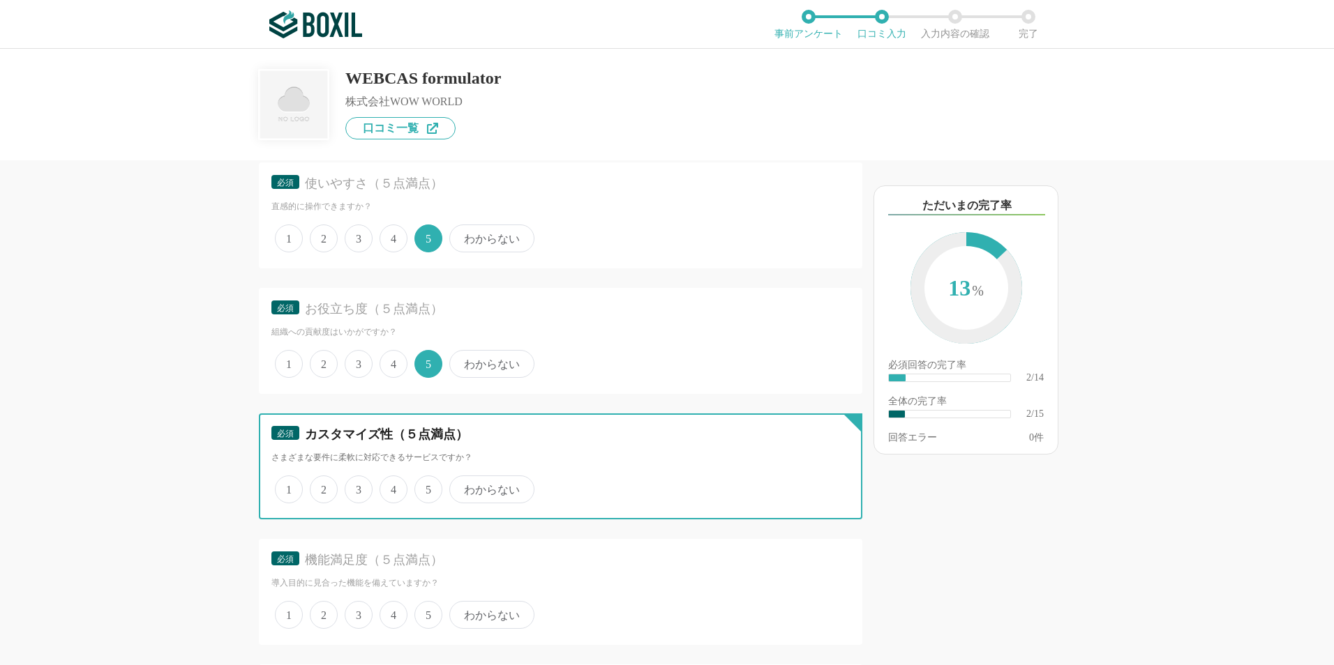
click at [392, 487] on input "4" at bounding box center [387, 482] width 9 height 9
radio input "true"
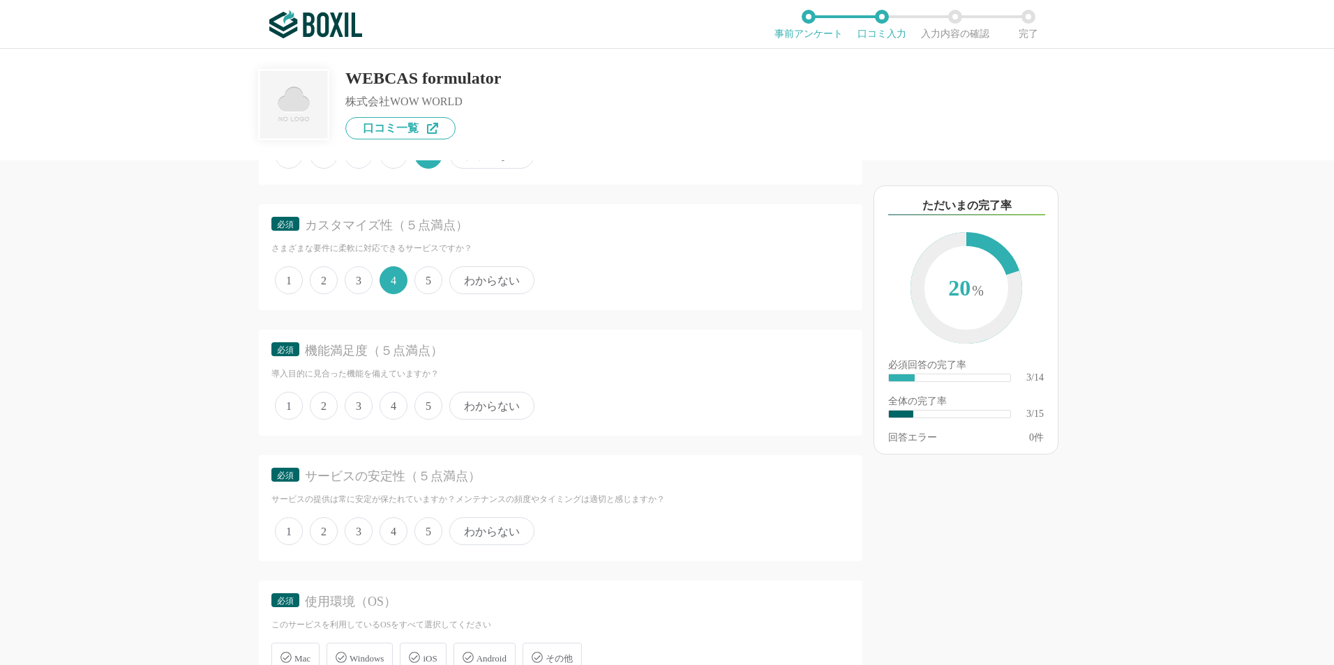
click at [390, 412] on span "4" at bounding box center [393, 406] width 28 height 28
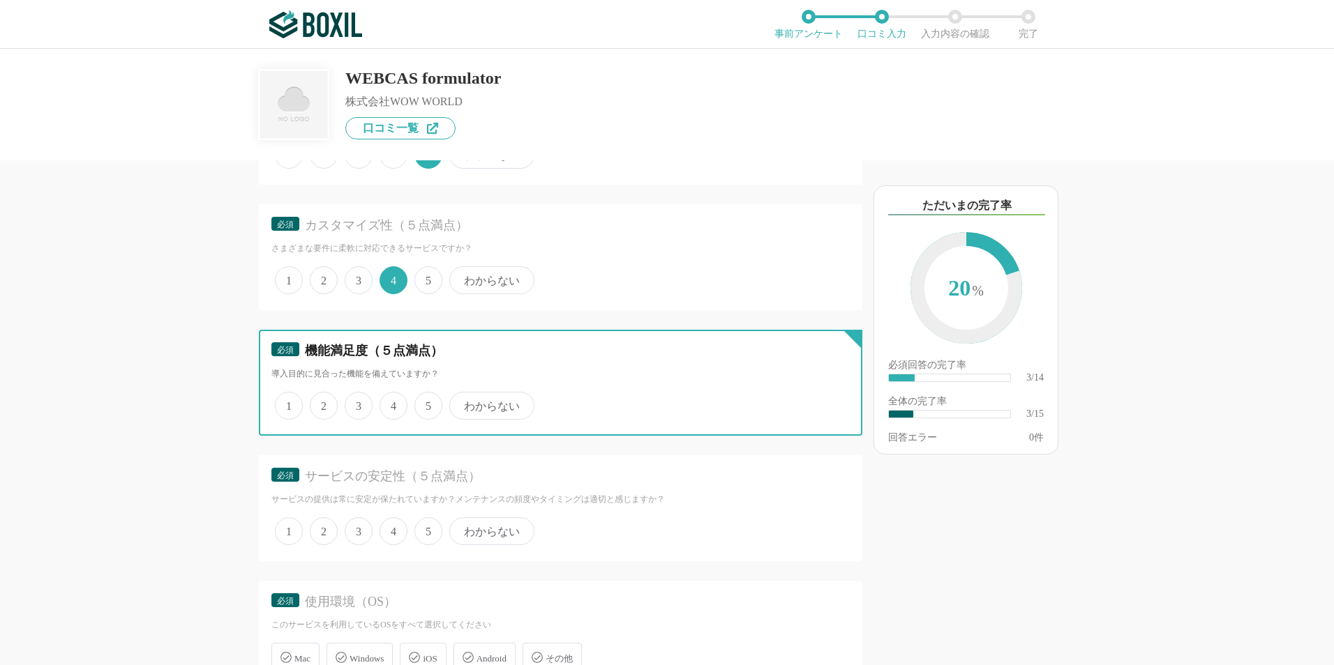
click at [390, 403] on input "4" at bounding box center [387, 398] width 9 height 9
radio input "true"
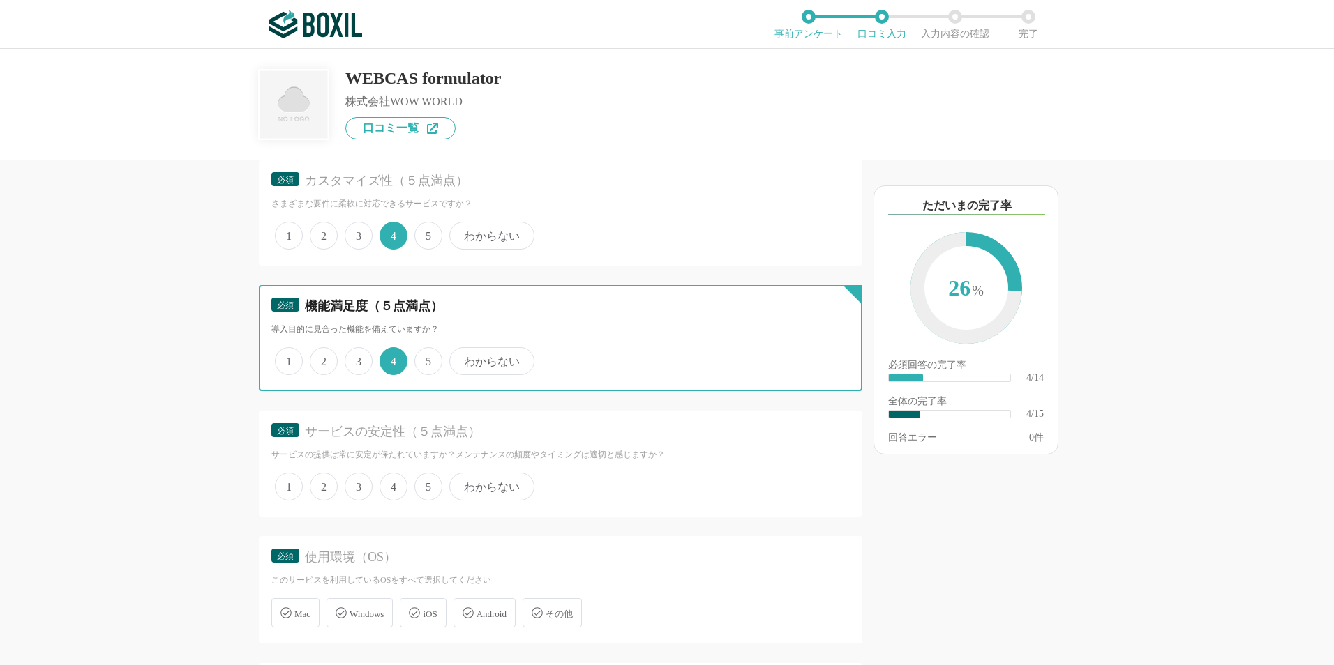
scroll to position [488, 0]
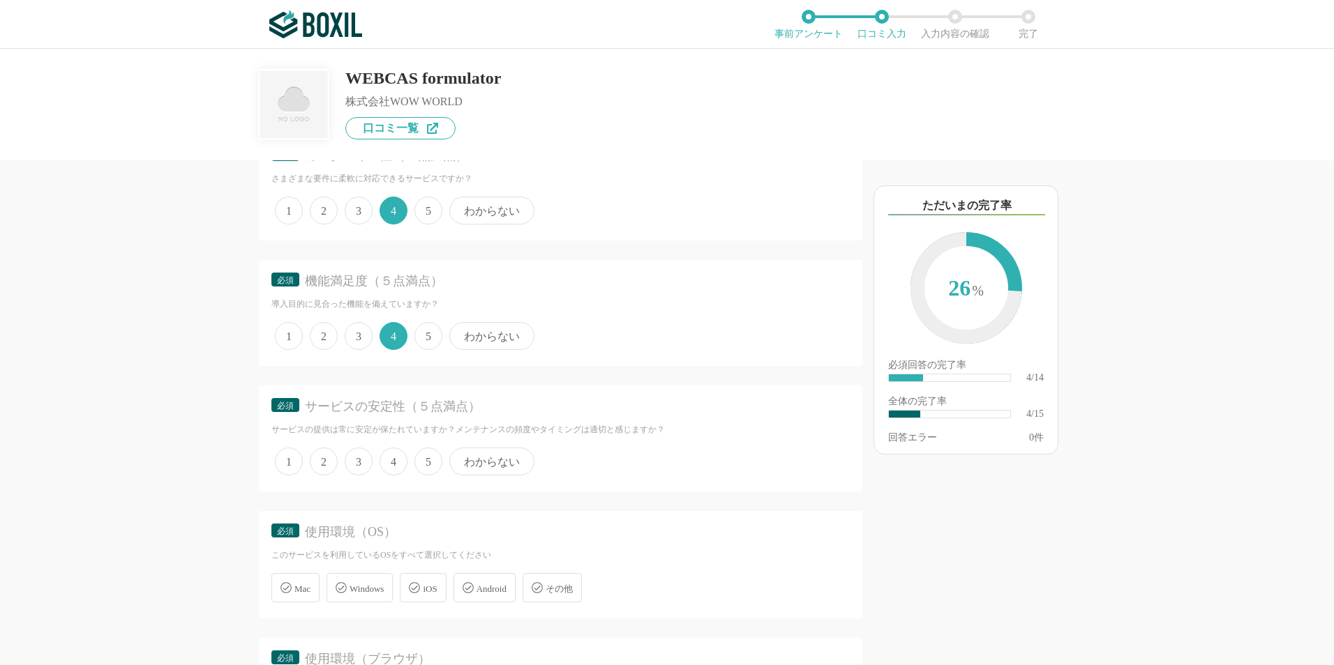
click at [414, 463] on span "5" at bounding box center [428, 462] width 28 height 28
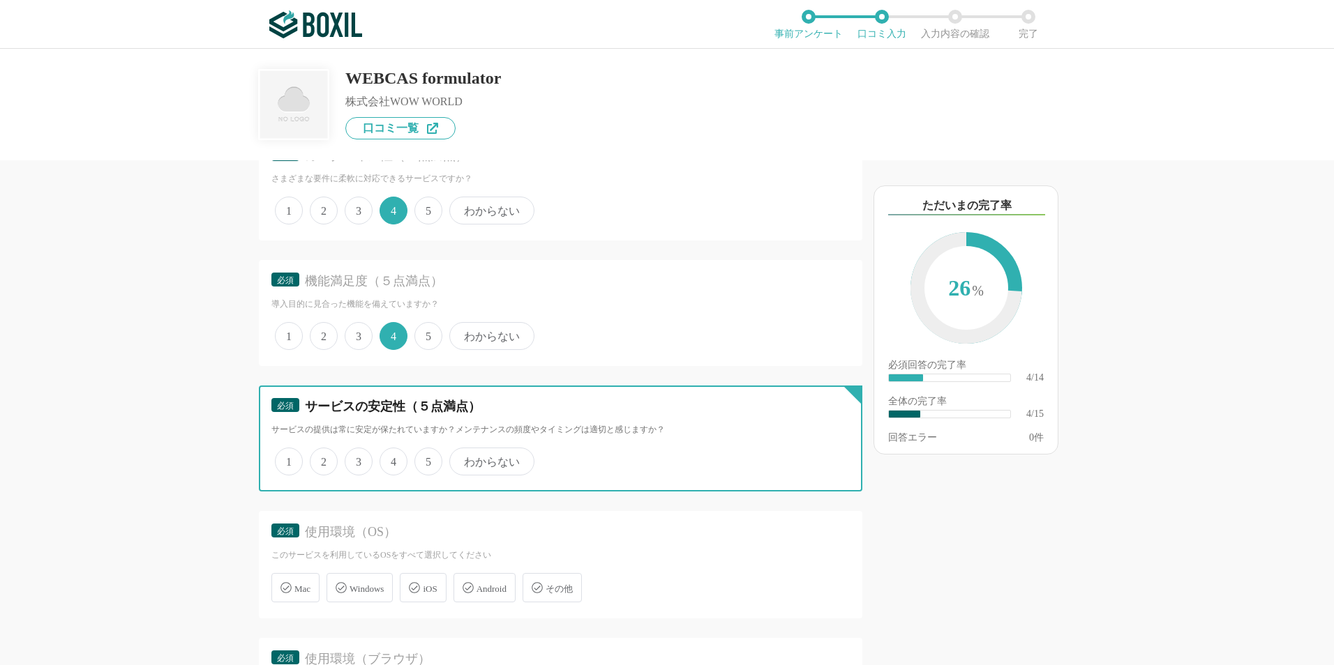
click at [418, 459] on input "5" at bounding box center [422, 454] width 9 height 9
radio input "true"
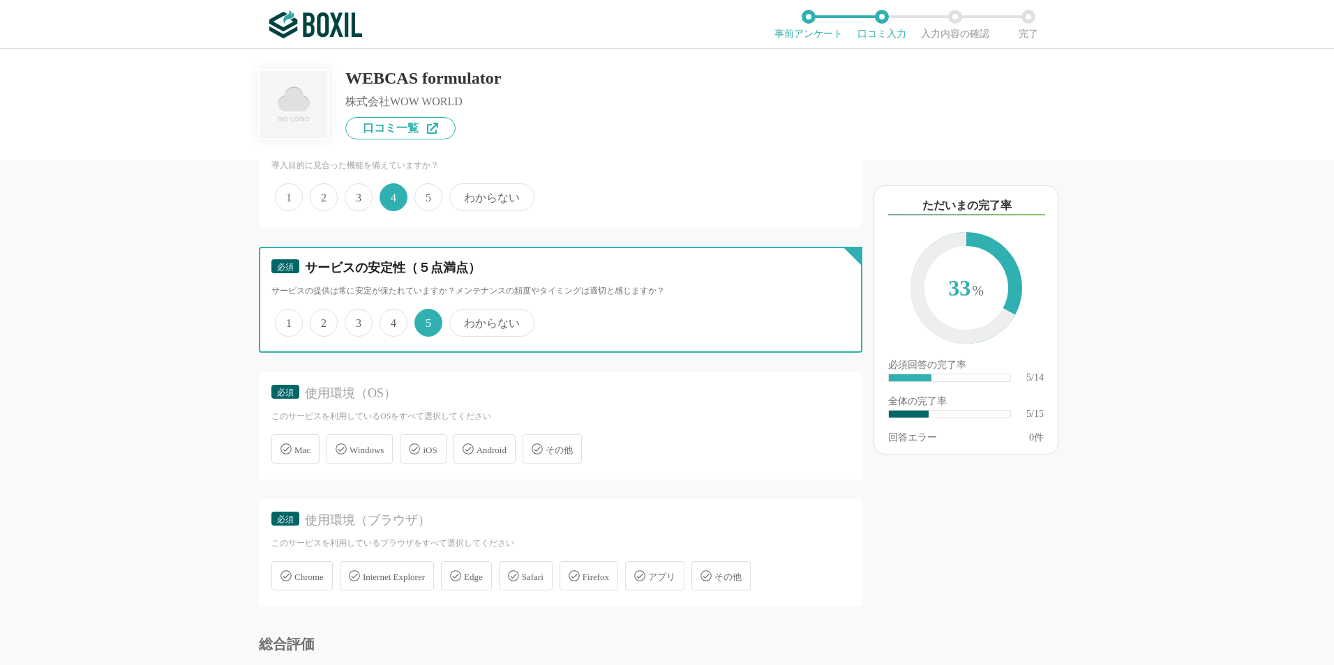
scroll to position [628, 0]
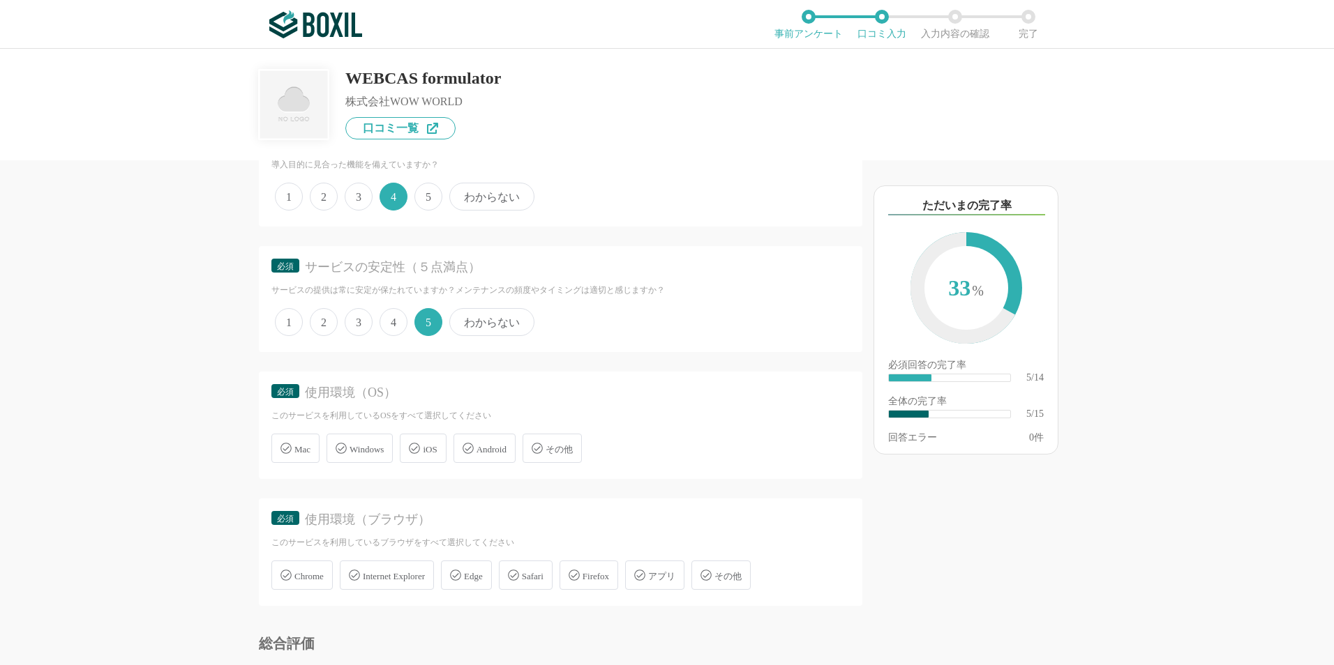
click at [384, 452] on span "Windows" at bounding box center [366, 449] width 34 height 10
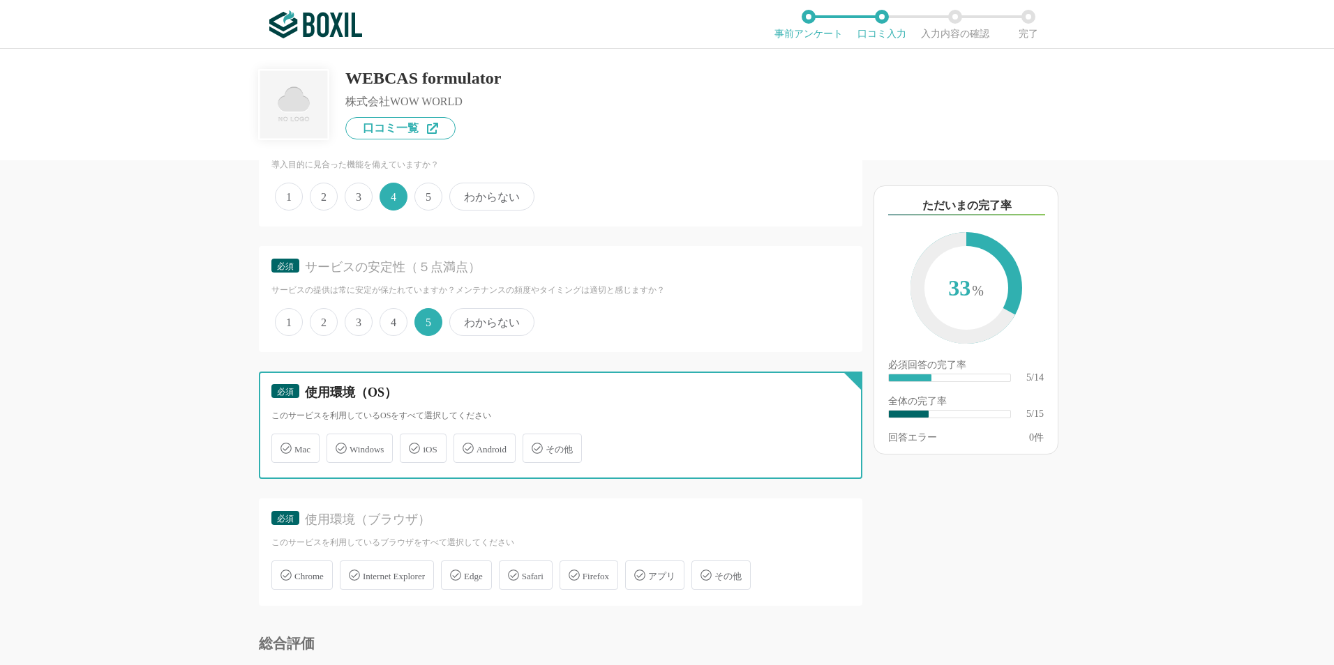
click at [338, 445] on input "Windows" at bounding box center [333, 440] width 9 height 9
checkbox input "true"
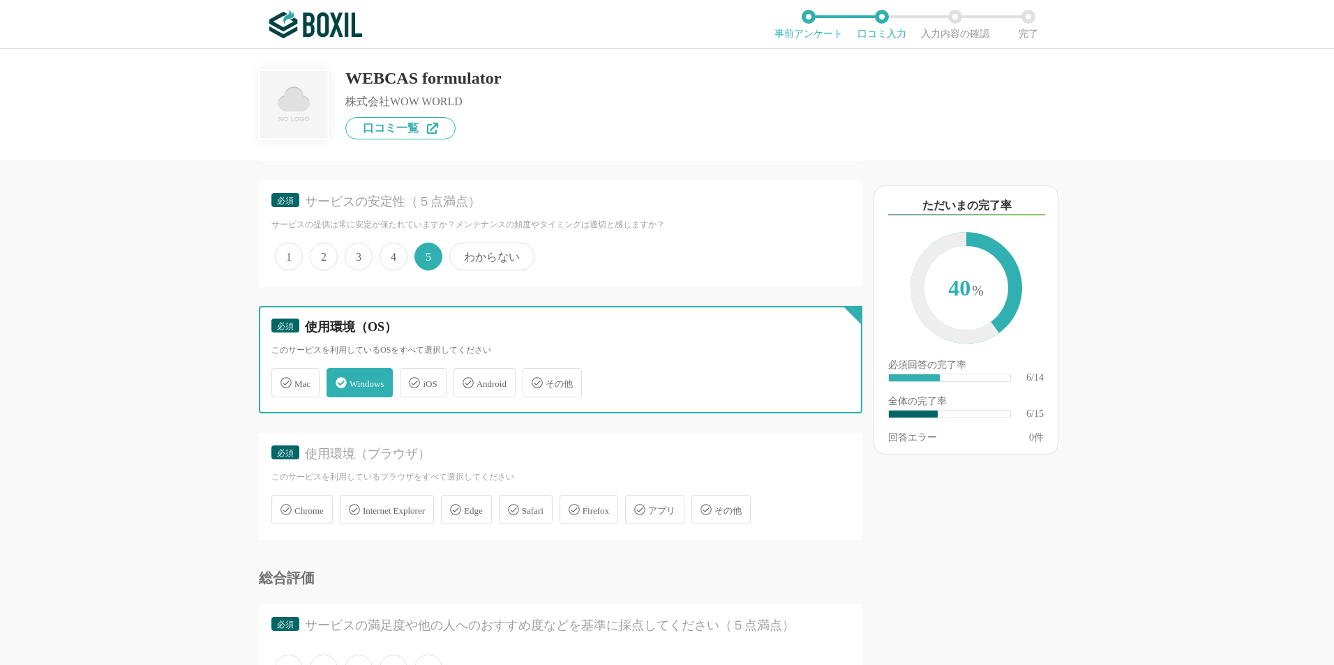
scroll to position [837, 0]
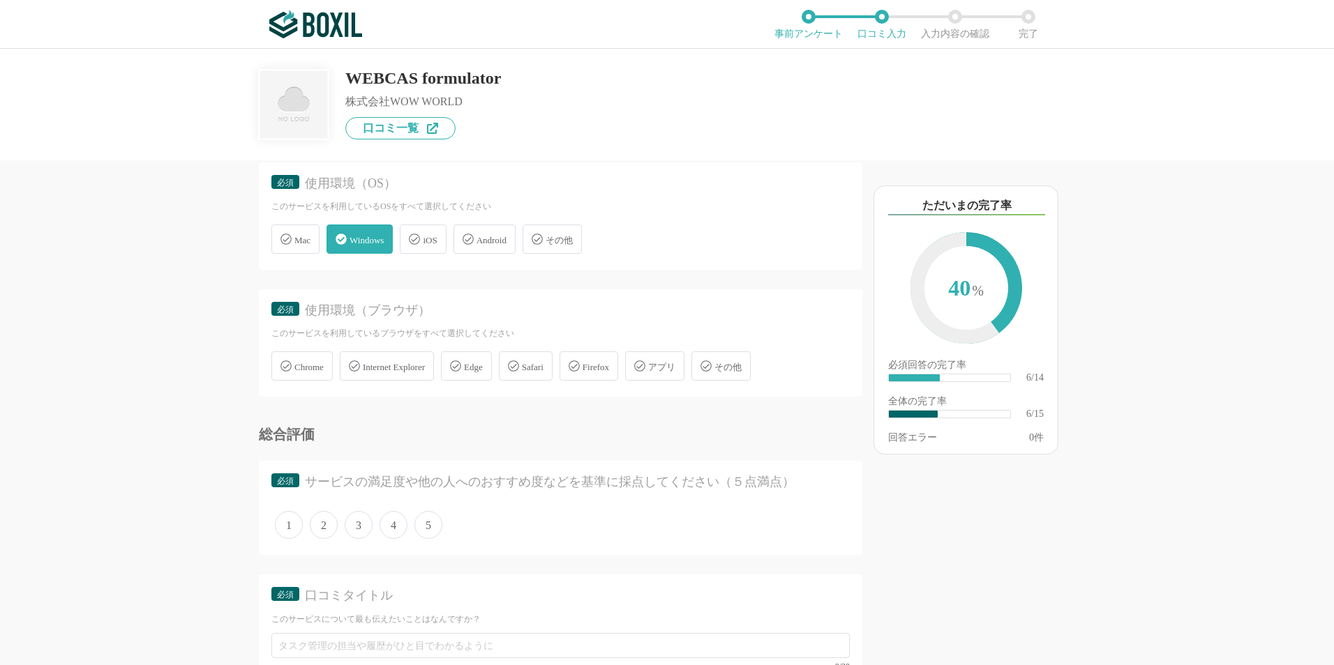
click at [492, 250] on div "Android" at bounding box center [484, 239] width 62 height 29
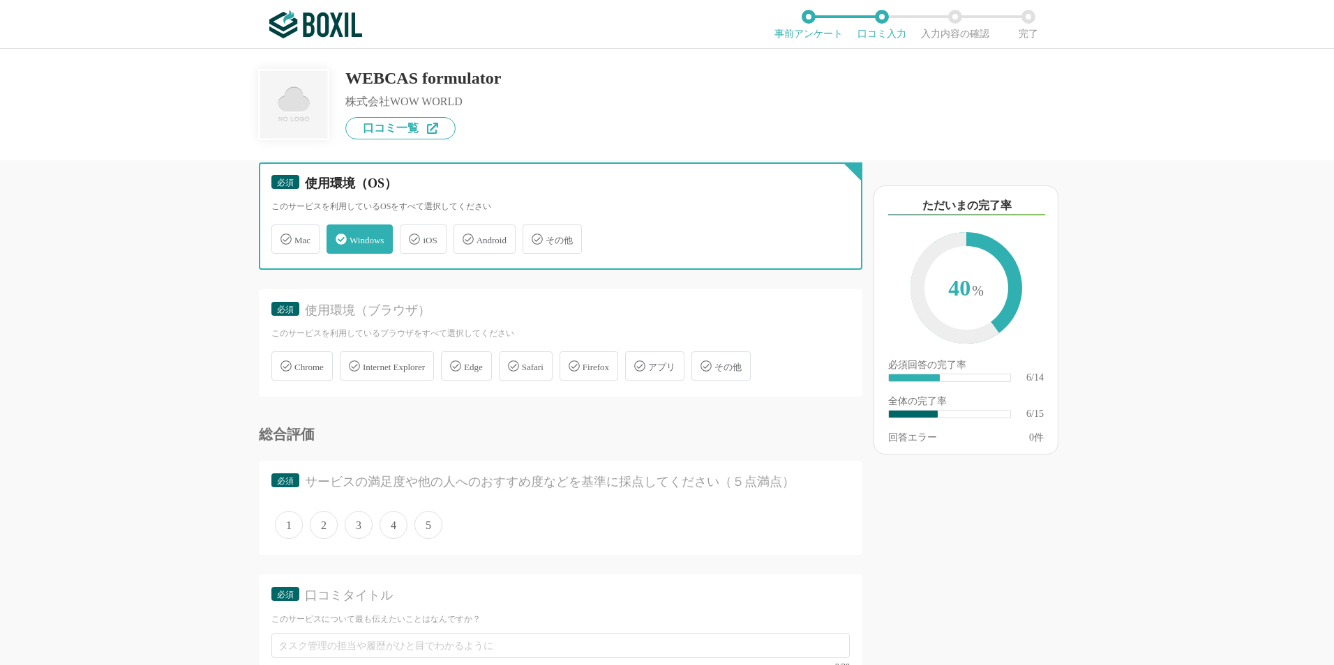
click at [465, 236] on input "Android" at bounding box center [460, 231] width 9 height 9
checkbox input "true"
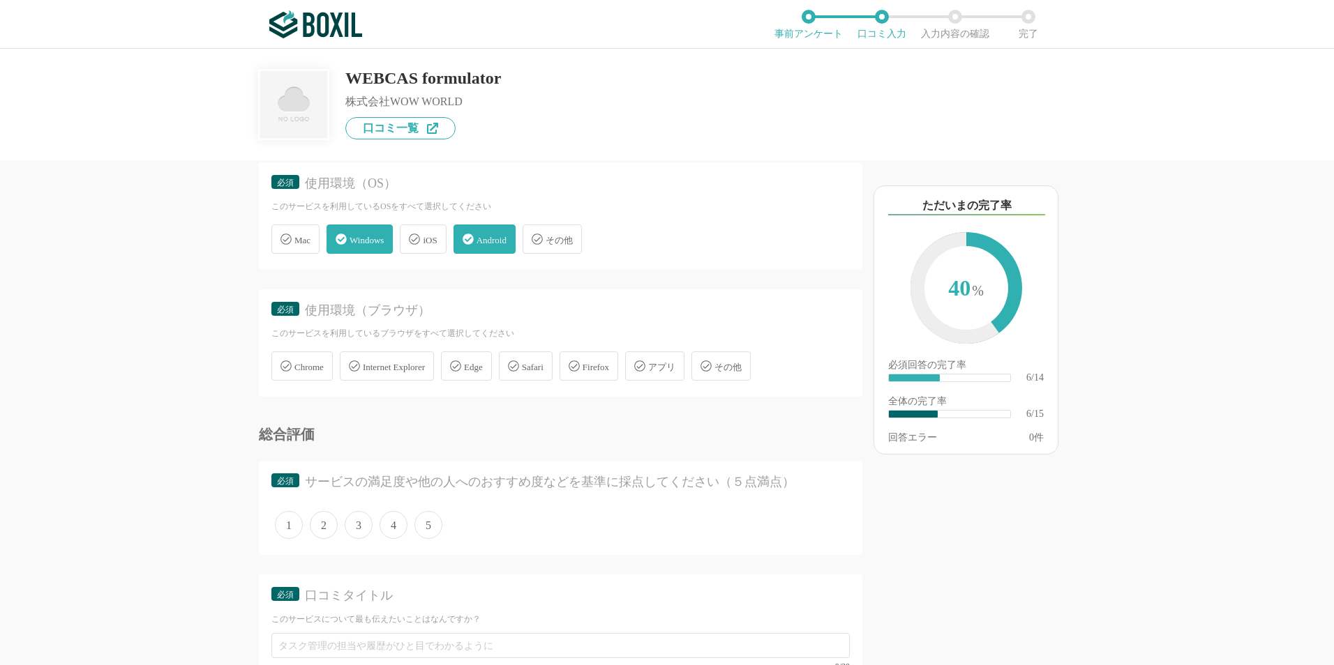
click at [435, 245] on span "iOS" at bounding box center [430, 240] width 14 height 10
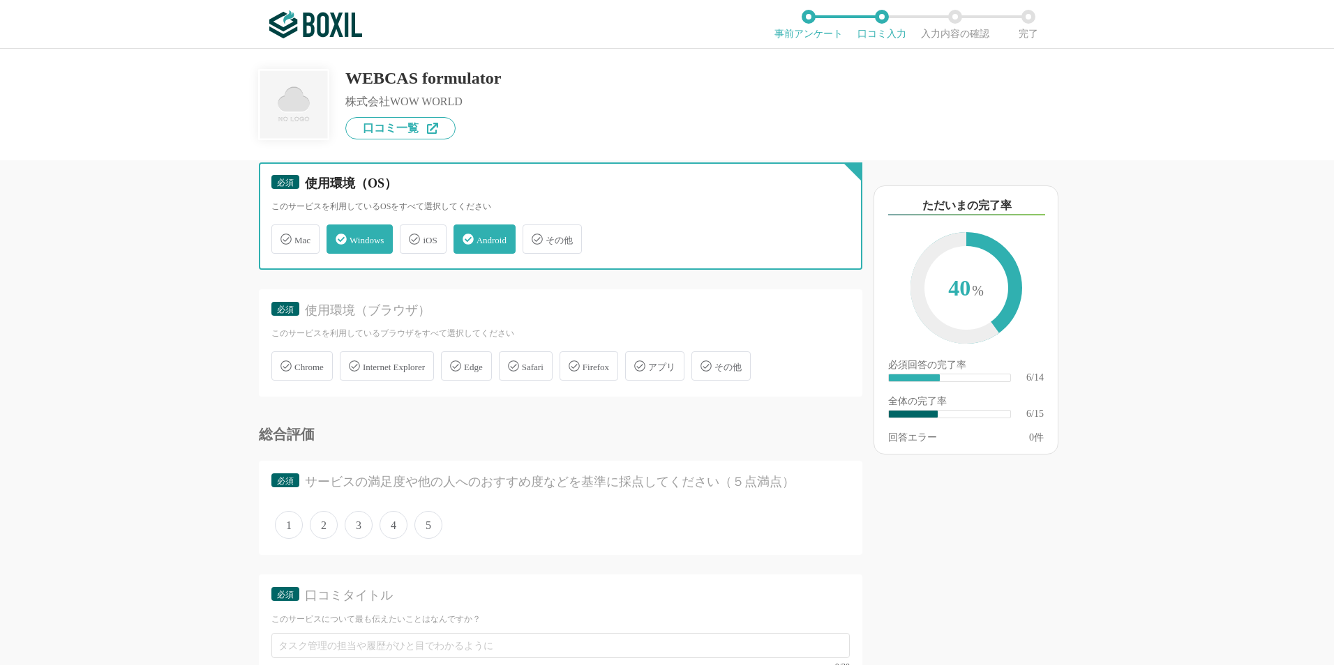
click at [412, 236] on input "iOS" at bounding box center [406, 231] width 9 height 9
checkbox input "true"
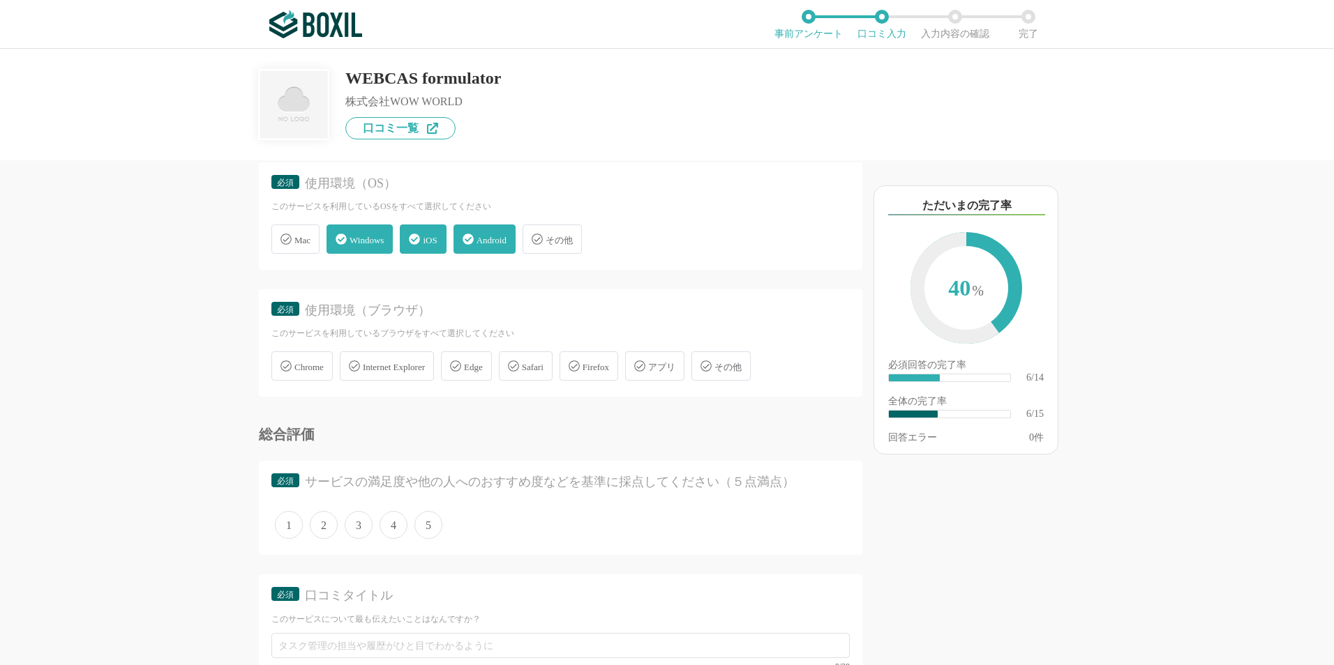
click at [483, 364] on span "Edge" at bounding box center [473, 367] width 19 height 10
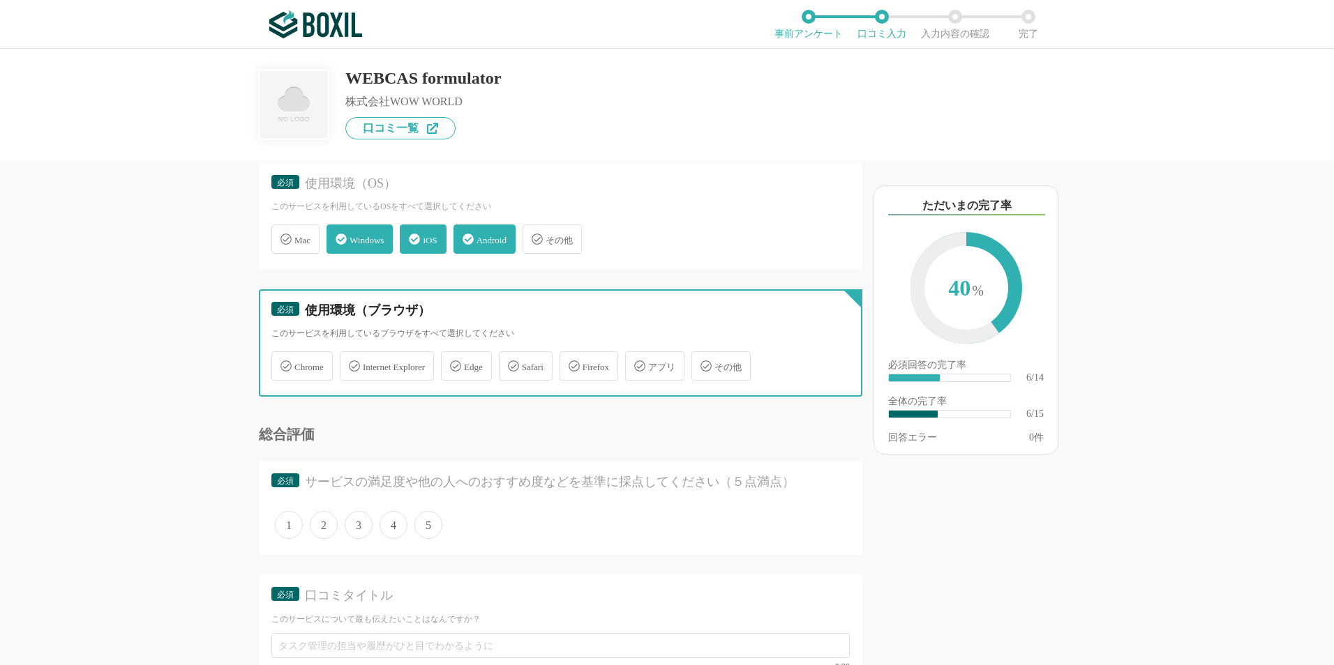
click at [453, 363] on input "Edge" at bounding box center [448, 358] width 9 height 9
checkbox input "true"
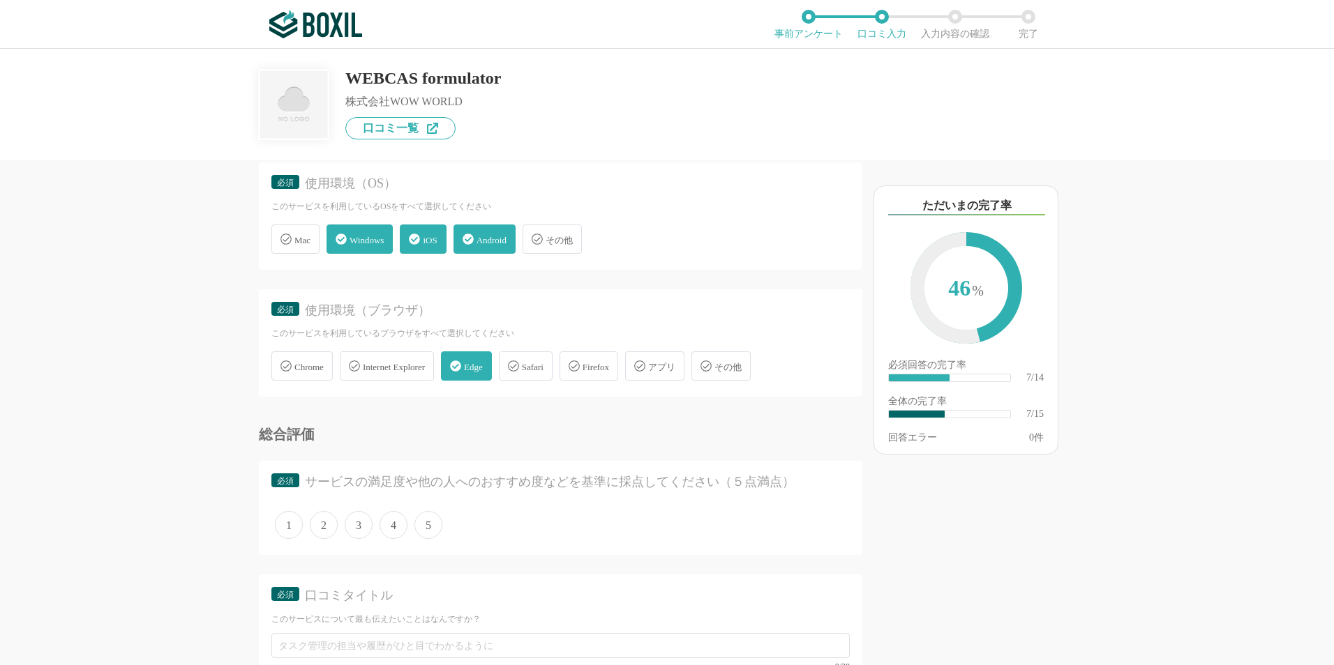
click at [324, 364] on span "Chrome" at bounding box center [308, 367] width 29 height 10
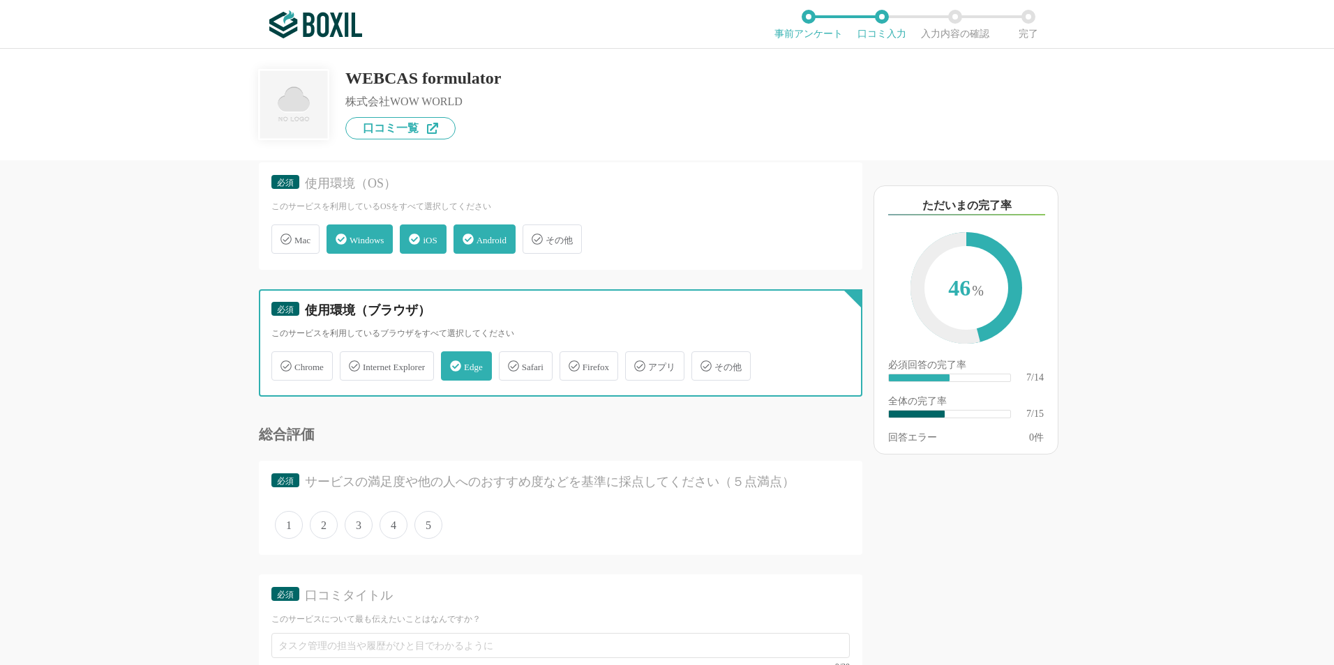
click at [283, 363] on input "Chrome" at bounding box center [278, 358] width 9 height 9
checkbox input "true"
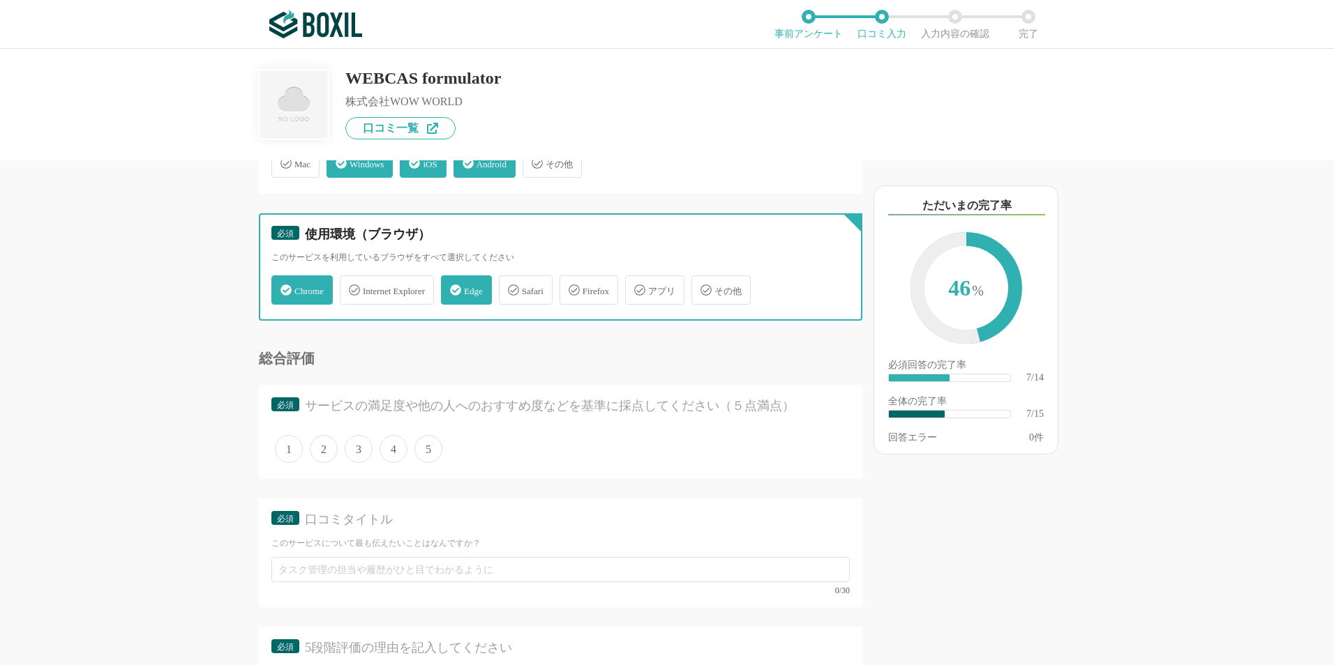
scroll to position [1046, 0]
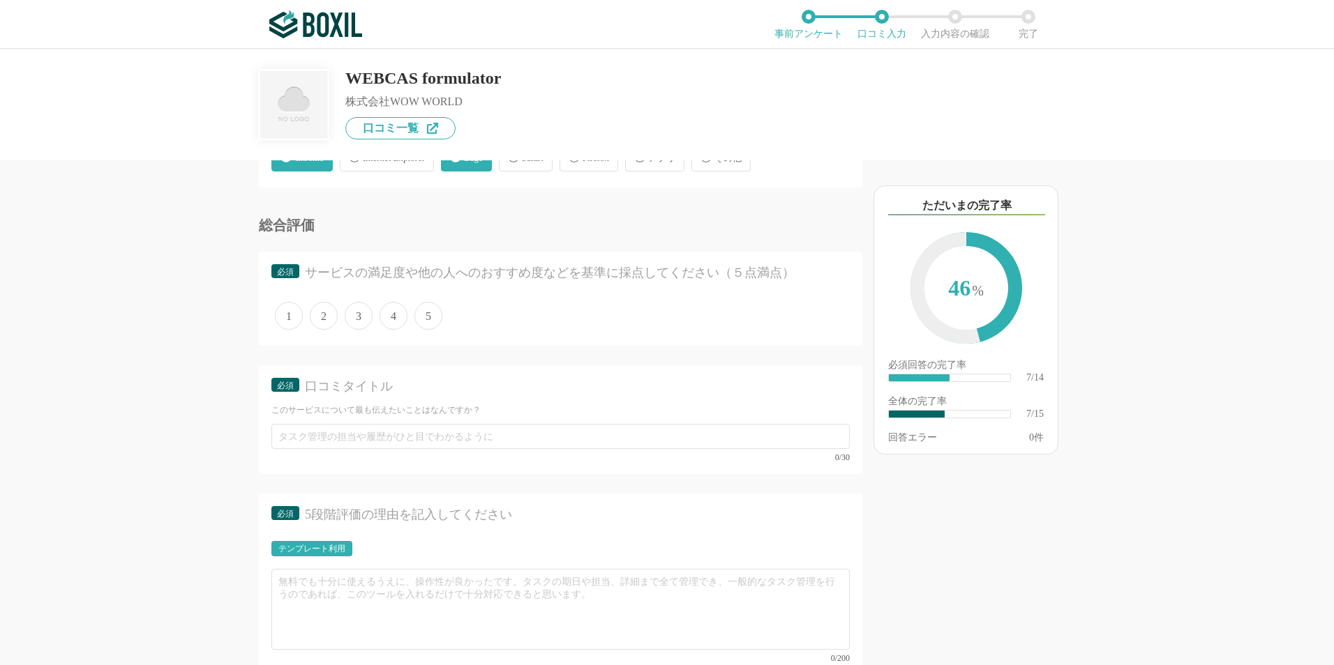
click at [428, 324] on span "5" at bounding box center [428, 316] width 28 height 28
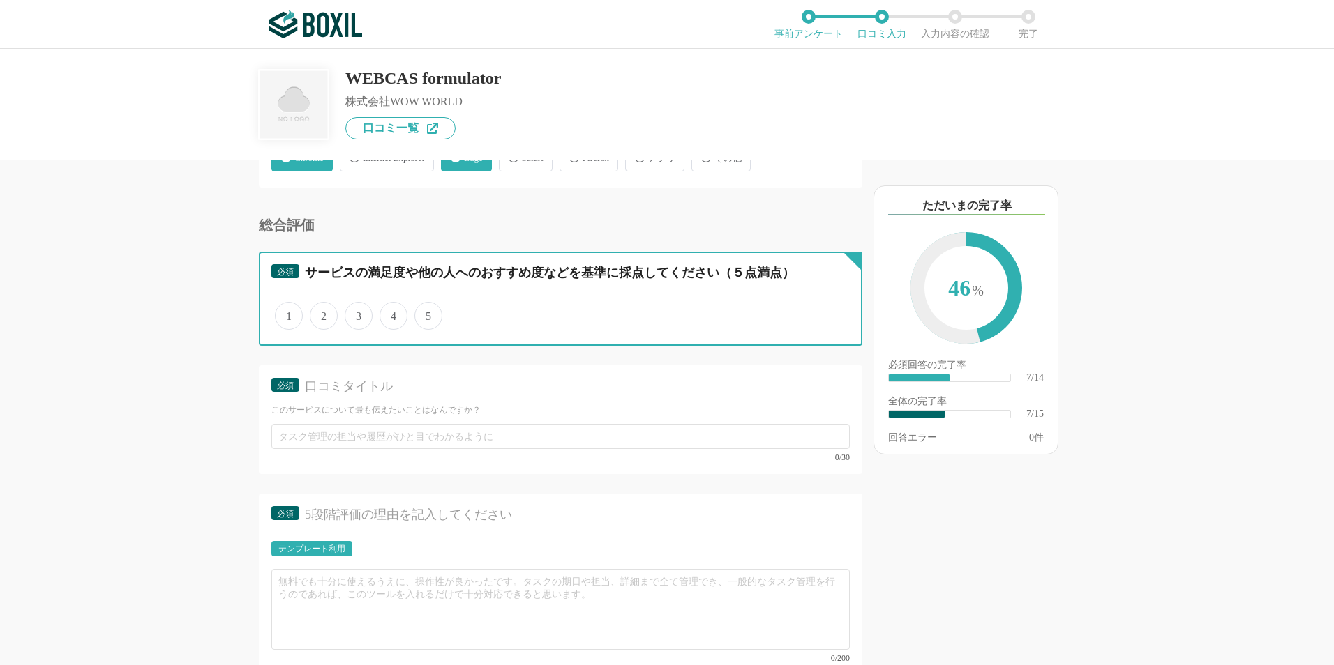
click at [427, 313] on input "5" at bounding box center [422, 308] width 9 height 9
radio input "true"
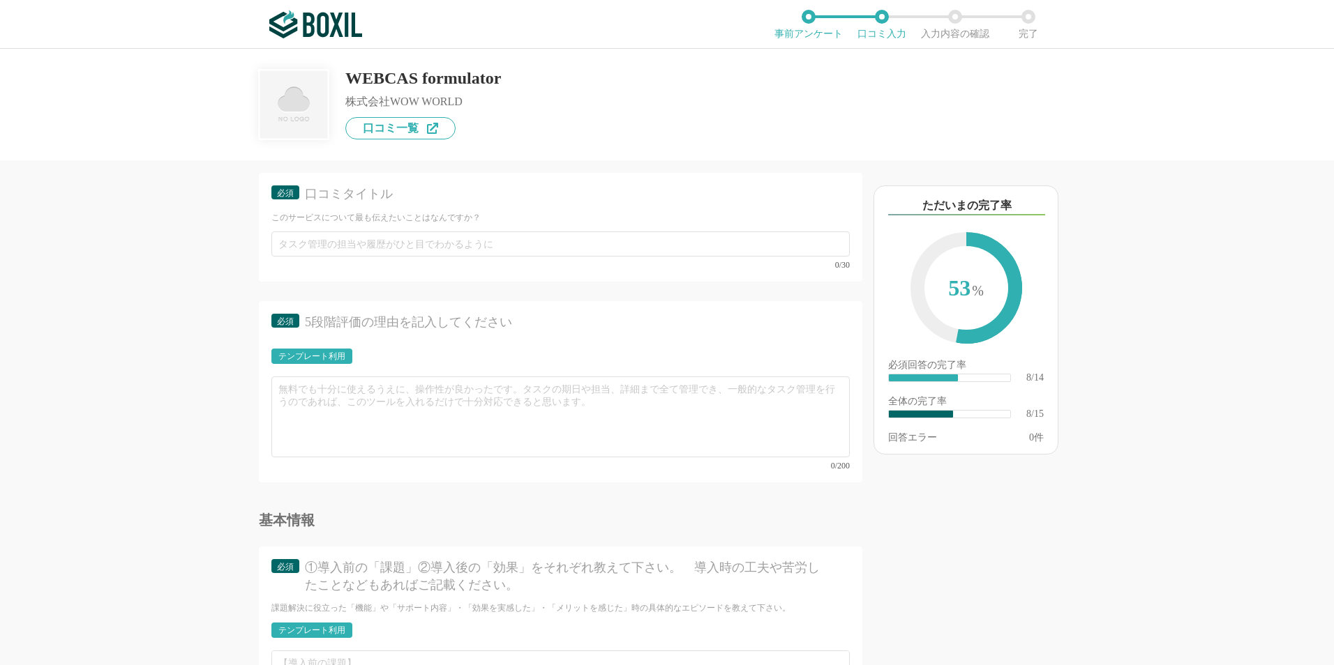
scroll to position [1256, 0]
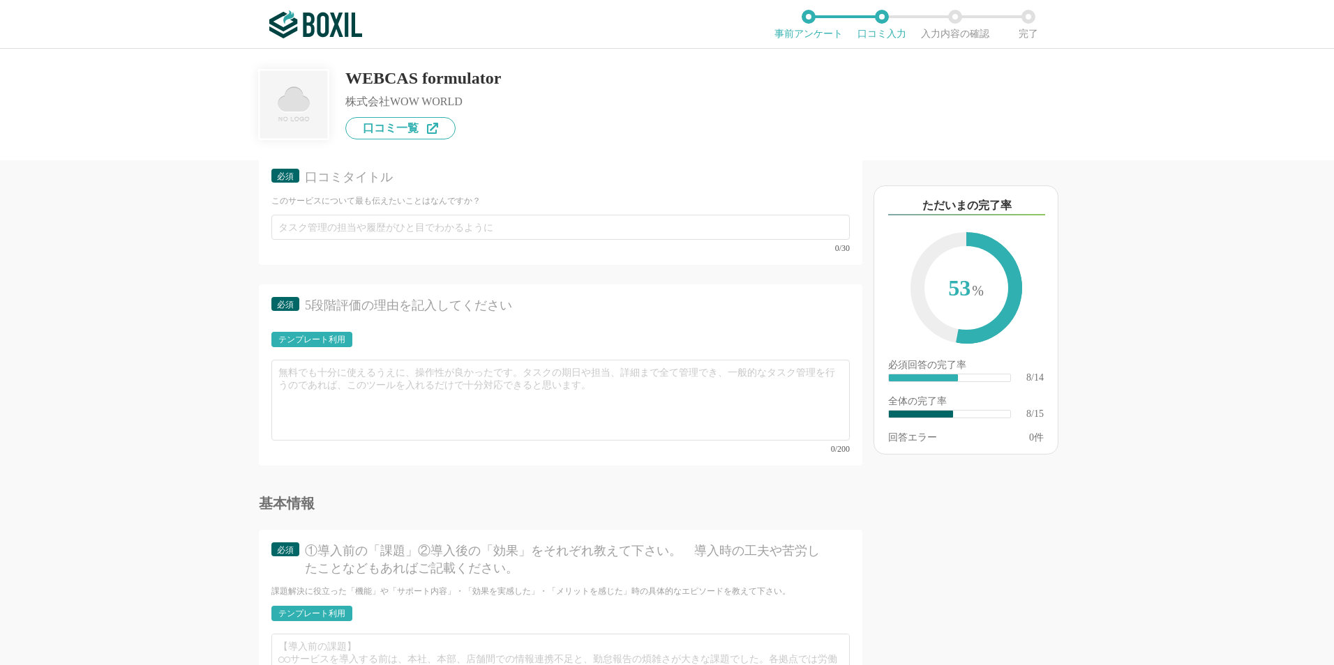
click at [345, 340] on div "テンプレート利用" at bounding box center [311, 340] width 67 height 8
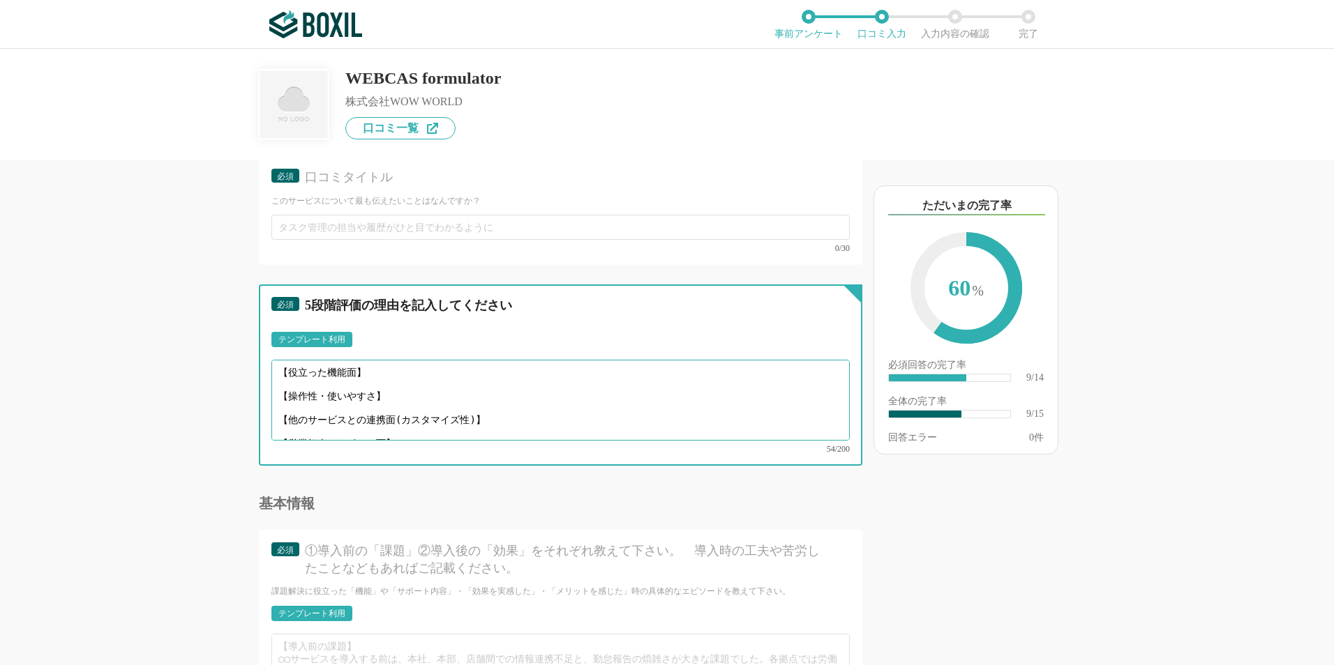
click at [347, 373] on textarea "【役立った機能面】 【操作性・使いやすさ】 【他のサービスとの連携面(カスタマイズ性)】 【営業担当やサポート面】" at bounding box center [560, 400] width 578 height 81
click at [369, 373] on textarea "【役立った機能面】 【操作性・使いやすさ】 【他のサービスとの連携面(カスタマイズ性)】 【営業担当やサポート面】" at bounding box center [560, 400] width 578 height 81
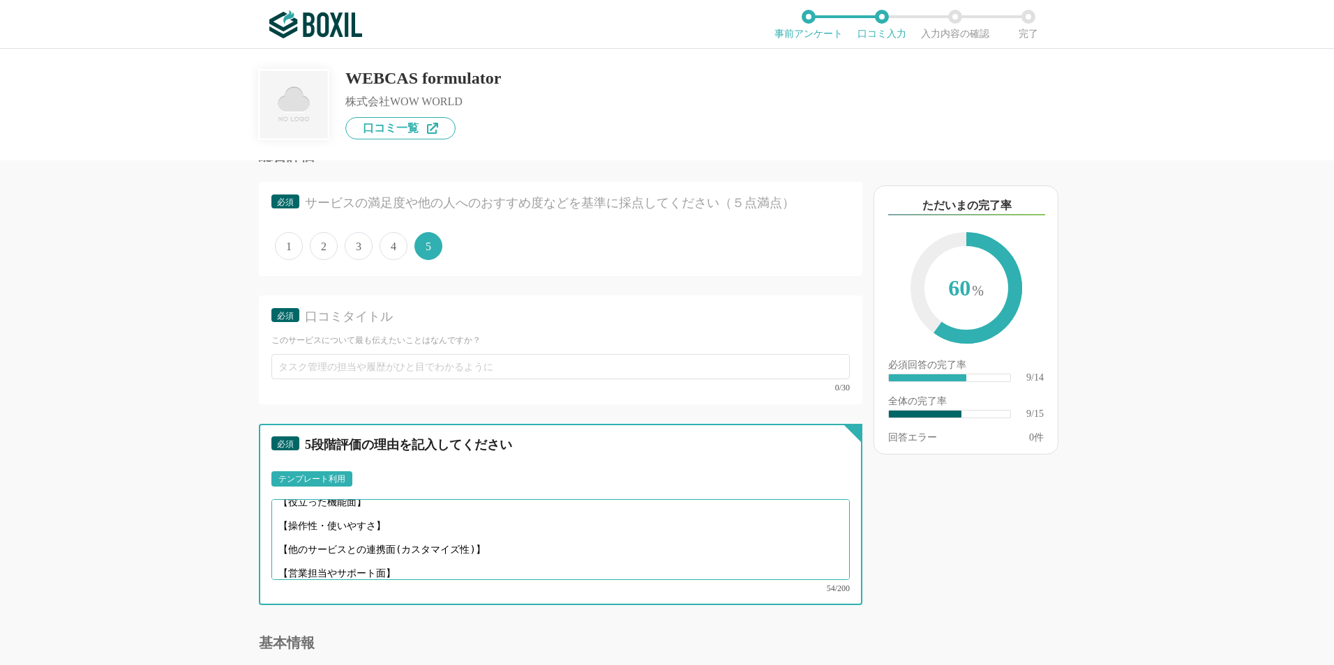
scroll to position [977, 0]
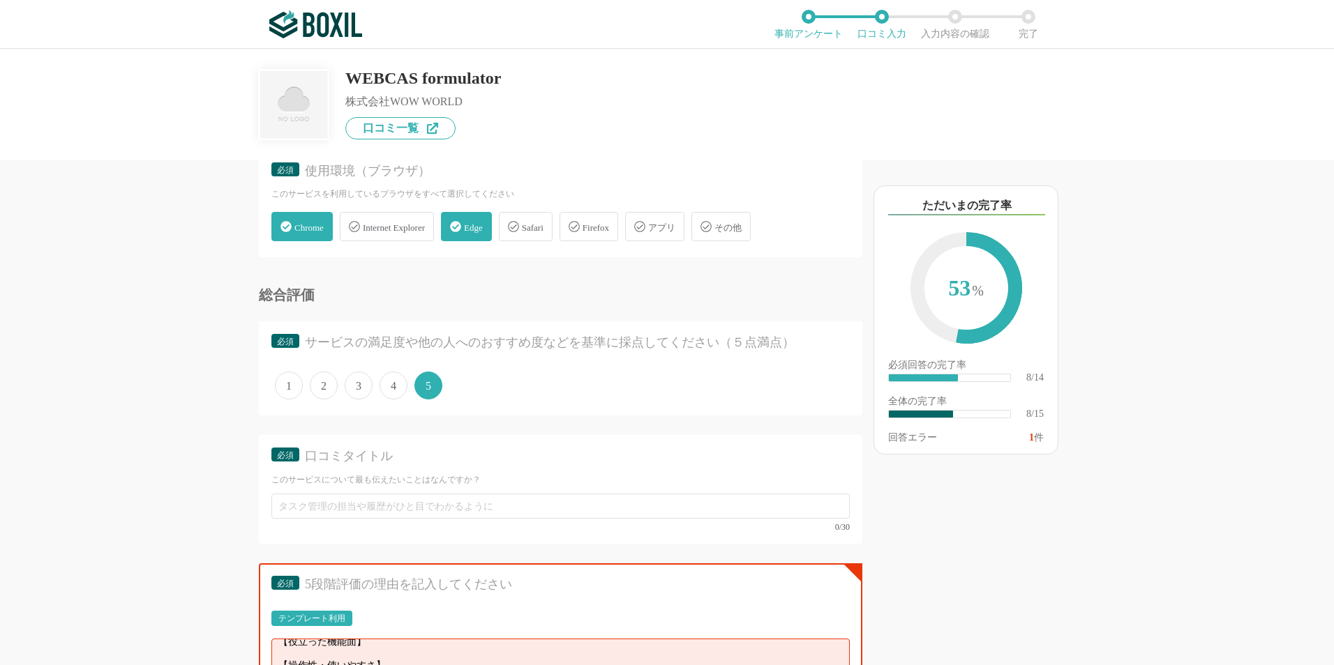
click at [420, 389] on span "5" at bounding box center [428, 386] width 28 height 28
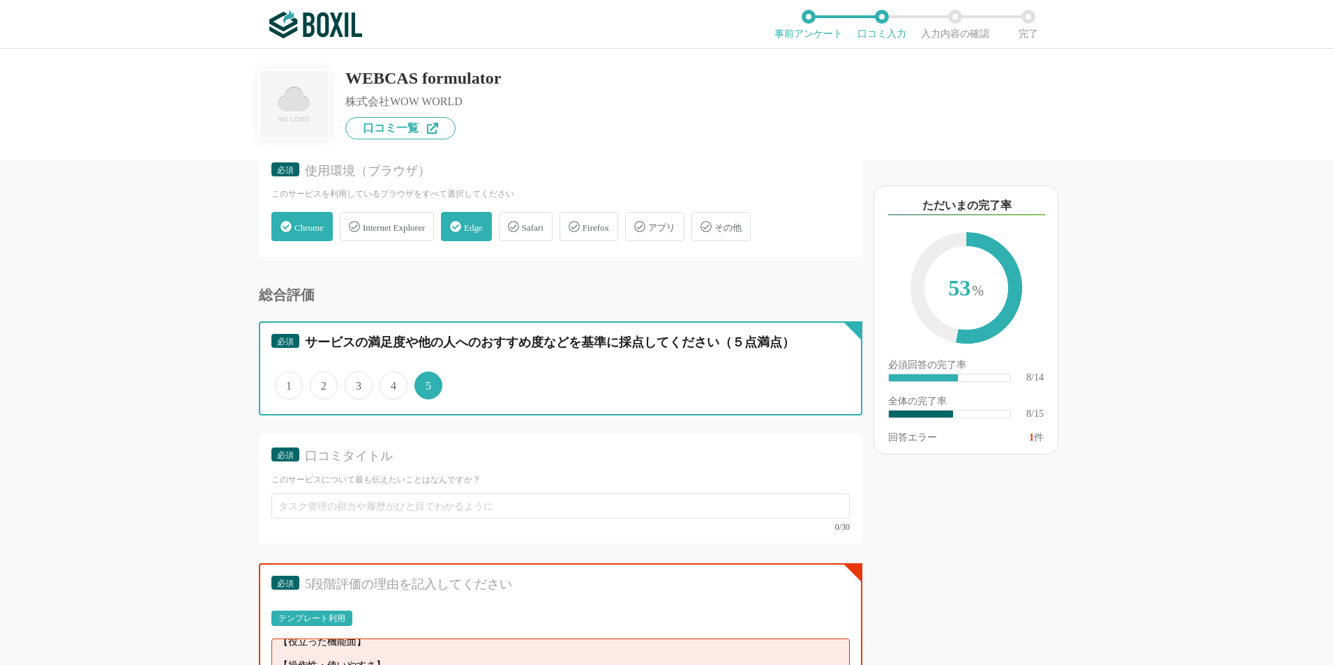
click at [420, 383] on input "5" at bounding box center [422, 378] width 9 height 9
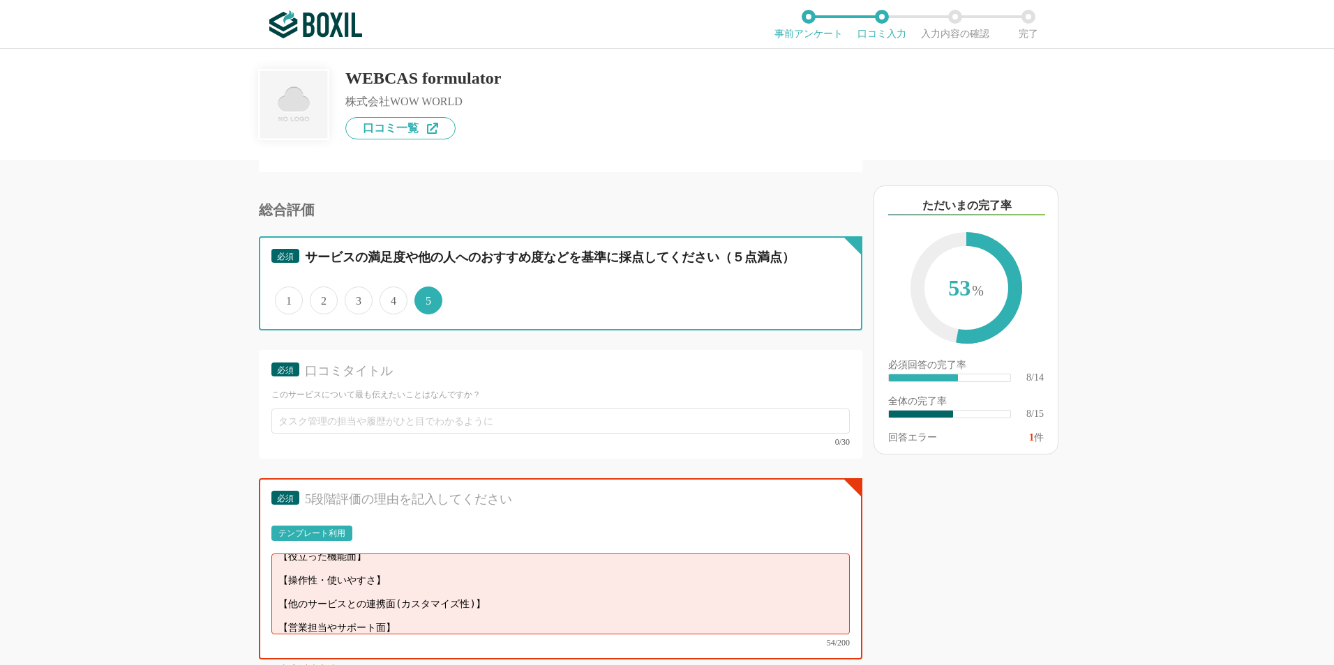
scroll to position [1116, 0]
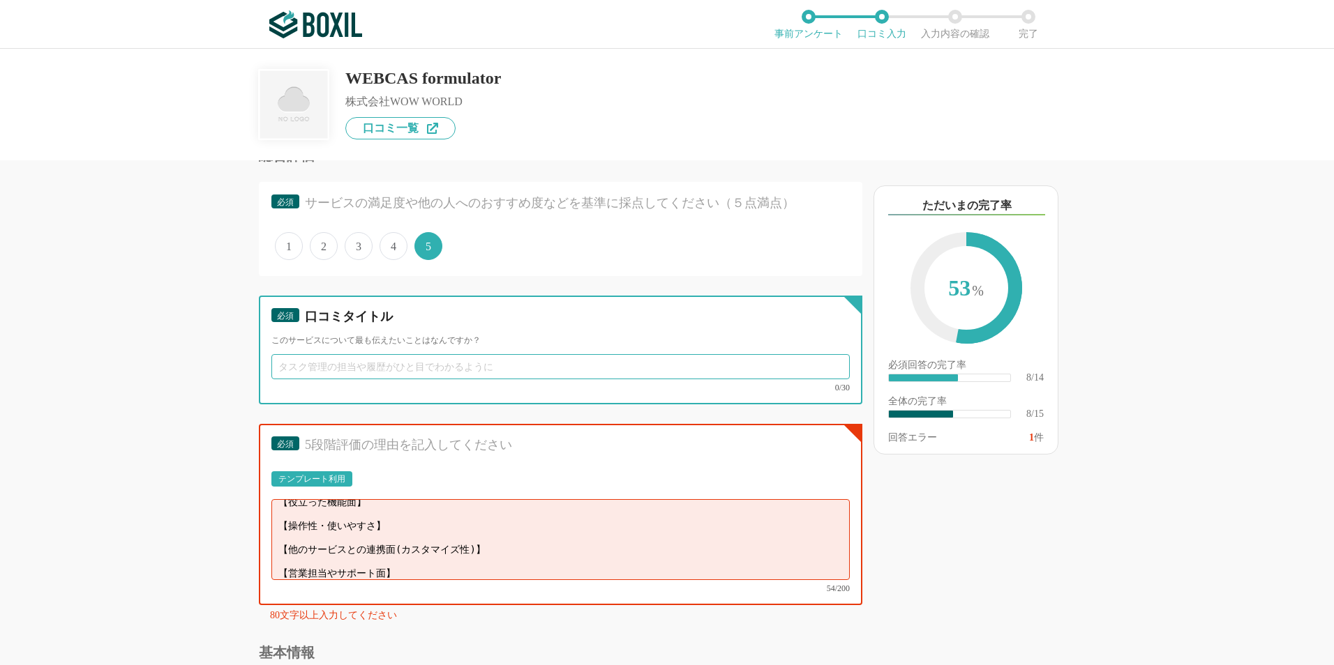
click at [419, 368] on input "text" at bounding box center [560, 366] width 578 height 25
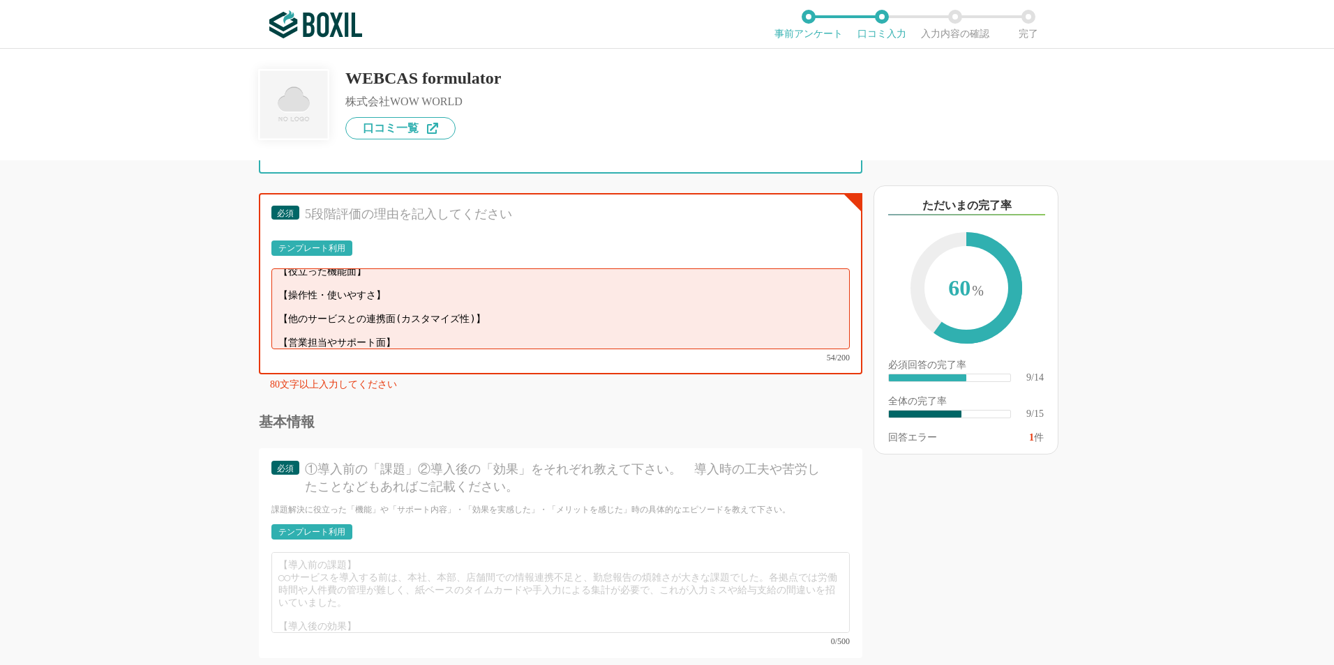
scroll to position [1256, 0]
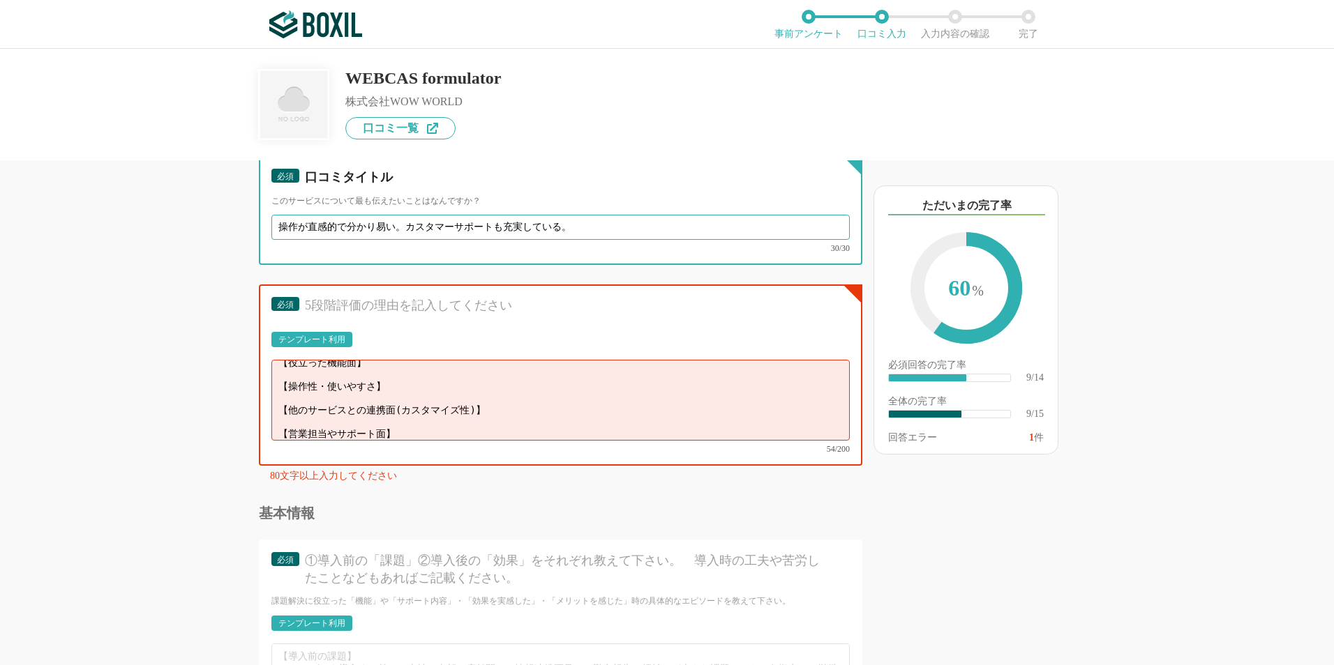
type input "操作が直感的で分かり易い。カスタマーサポートも充実している。"
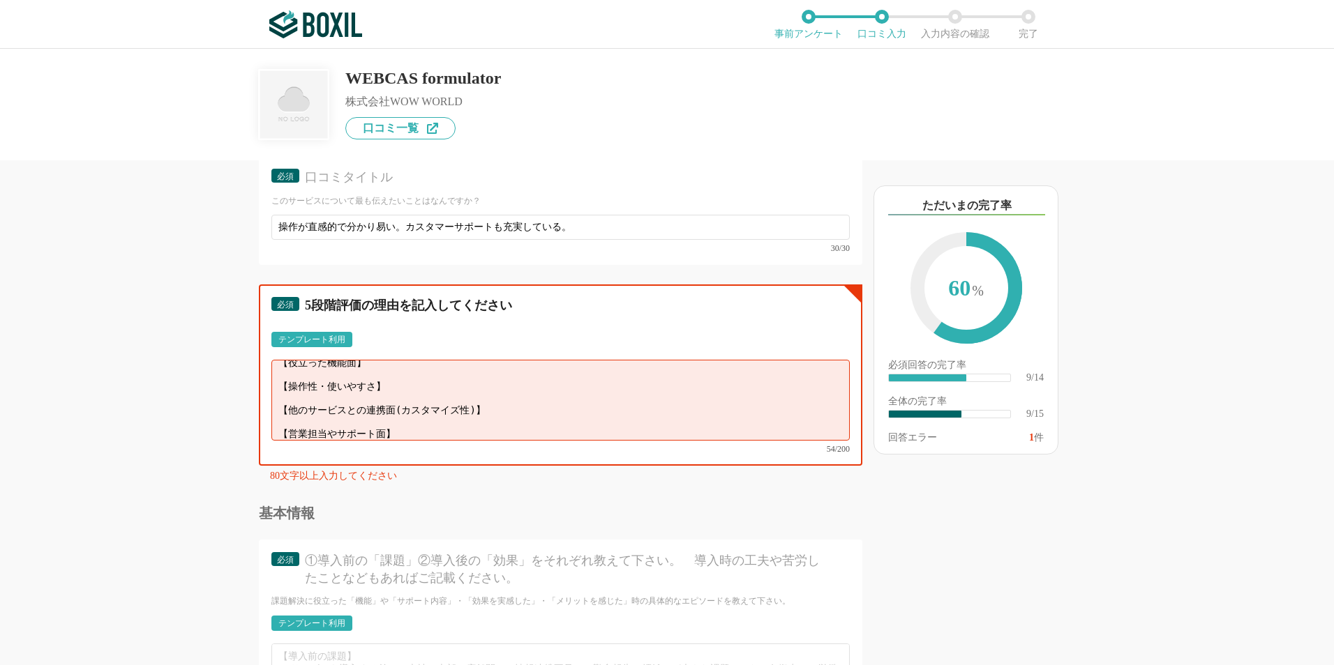
click at [527, 409] on textarea "【役立った機能面】 【操作性・使いやすさ】 【他のサービスとの連携面(カスタマイズ性)】 【営業担当やサポート面】" at bounding box center [560, 400] width 578 height 81
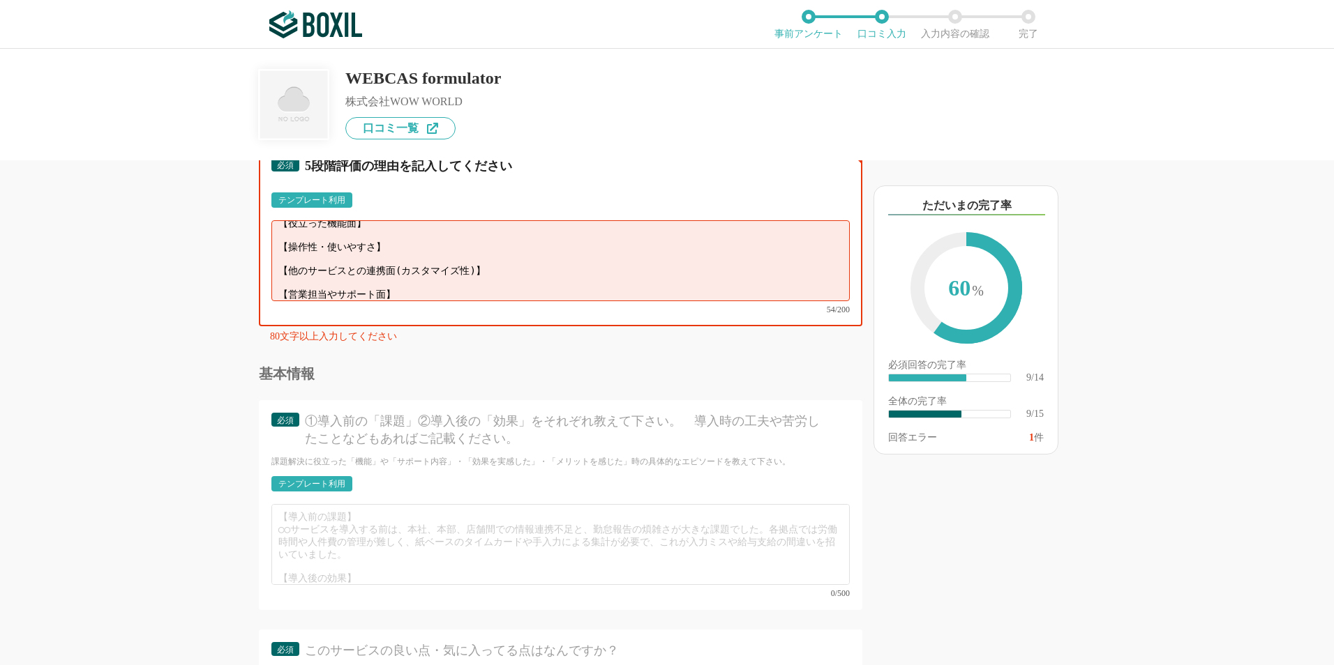
scroll to position [0, 0]
click at [419, 227] on textarea "【役立った機能面】 【操作性・使いやすさ】 【他のサービスとの連携面(カスタマイズ性)】 【営業担当やサポート面】" at bounding box center [560, 260] width 578 height 81
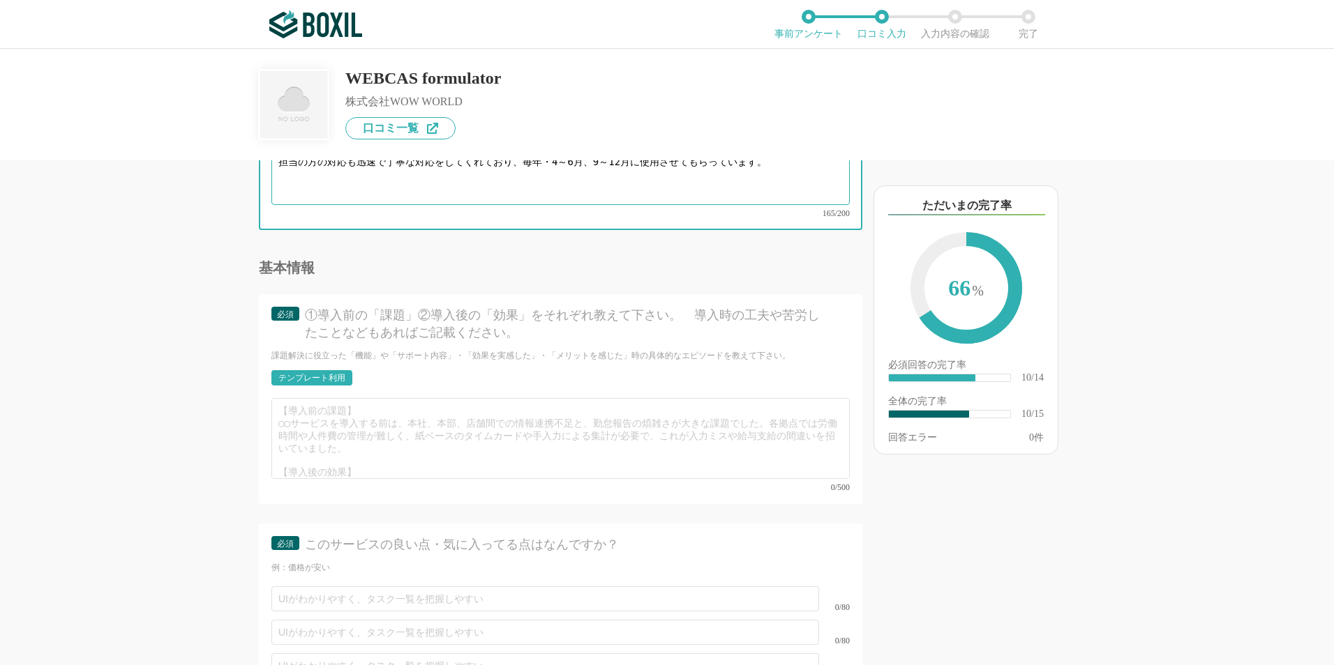
scroll to position [1538, 0]
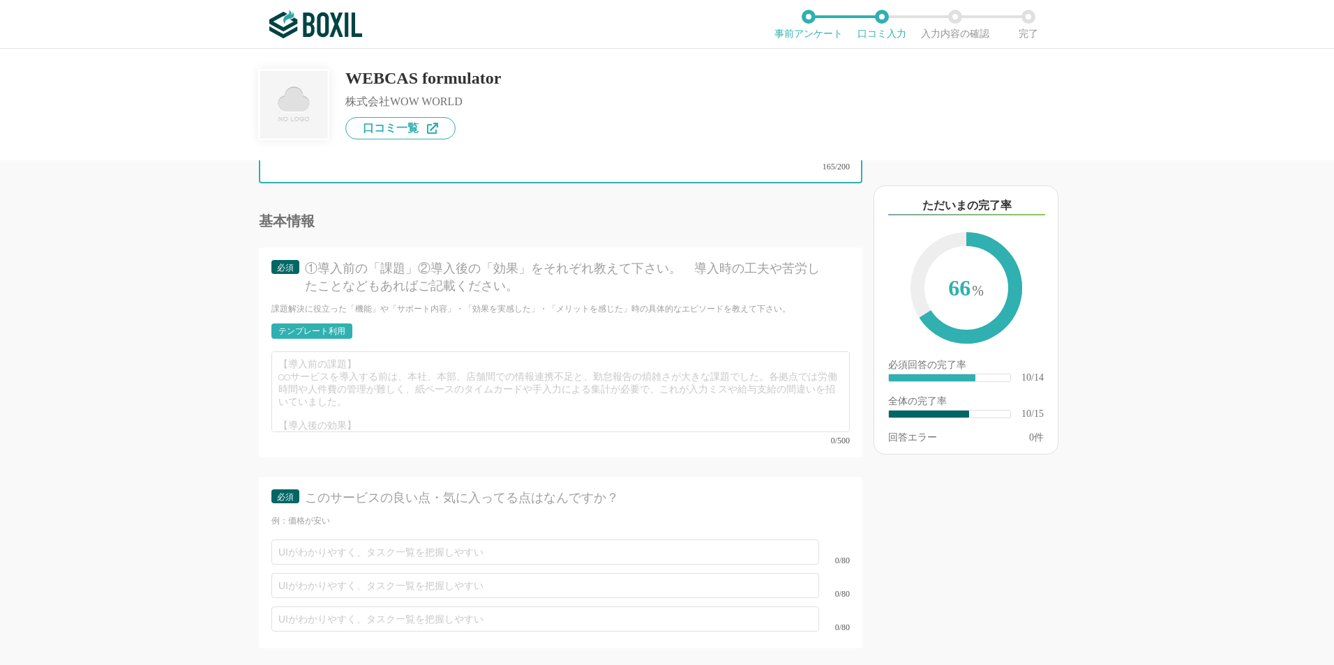
type textarea "イベント来場者数の集計用に使用。本来の使い方とは異なっているかもしれないが、発想次第で色々な用途に使用できると思う。操作は直感的で分かり易く、カスタマーサービ…"
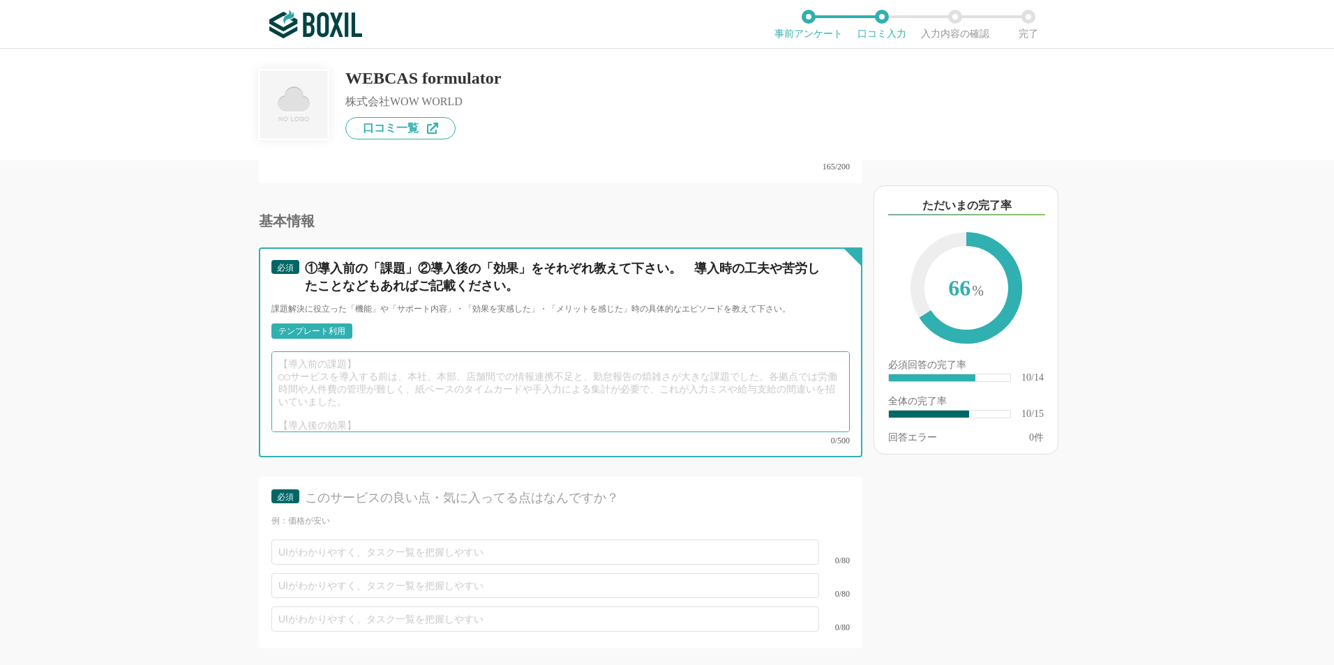
click at [513, 398] on textarea at bounding box center [560, 392] width 578 height 81
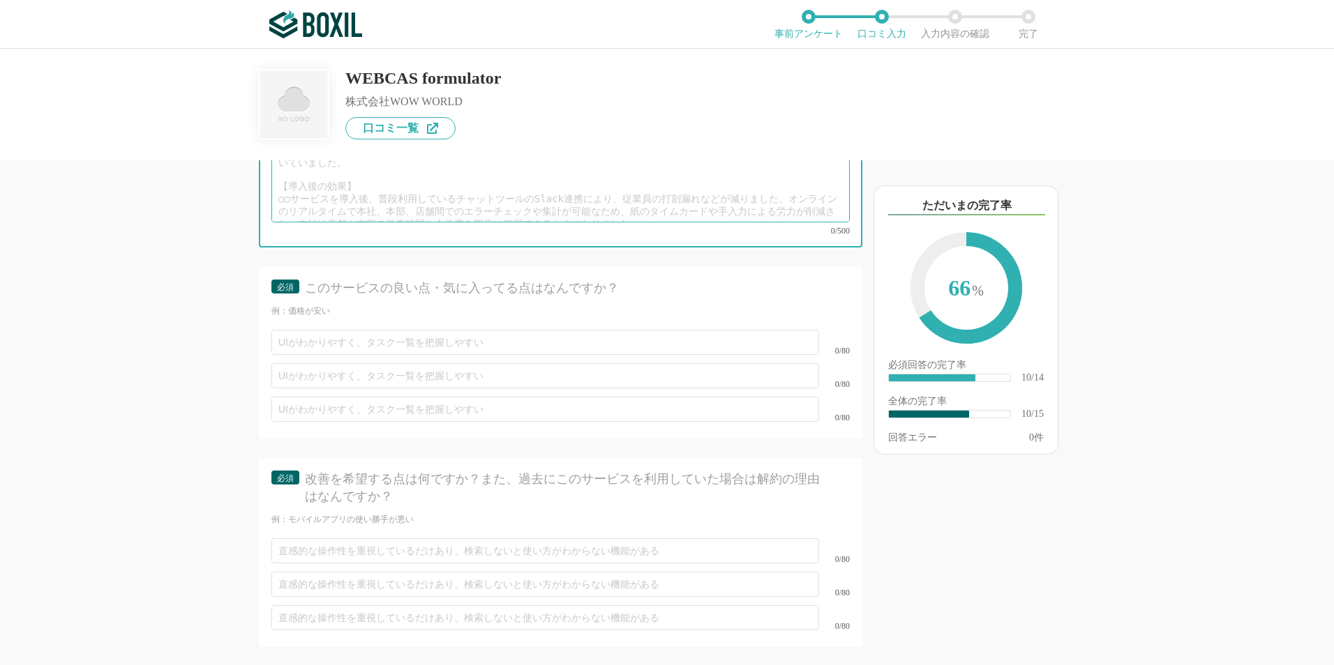
scroll to position [1747, 0]
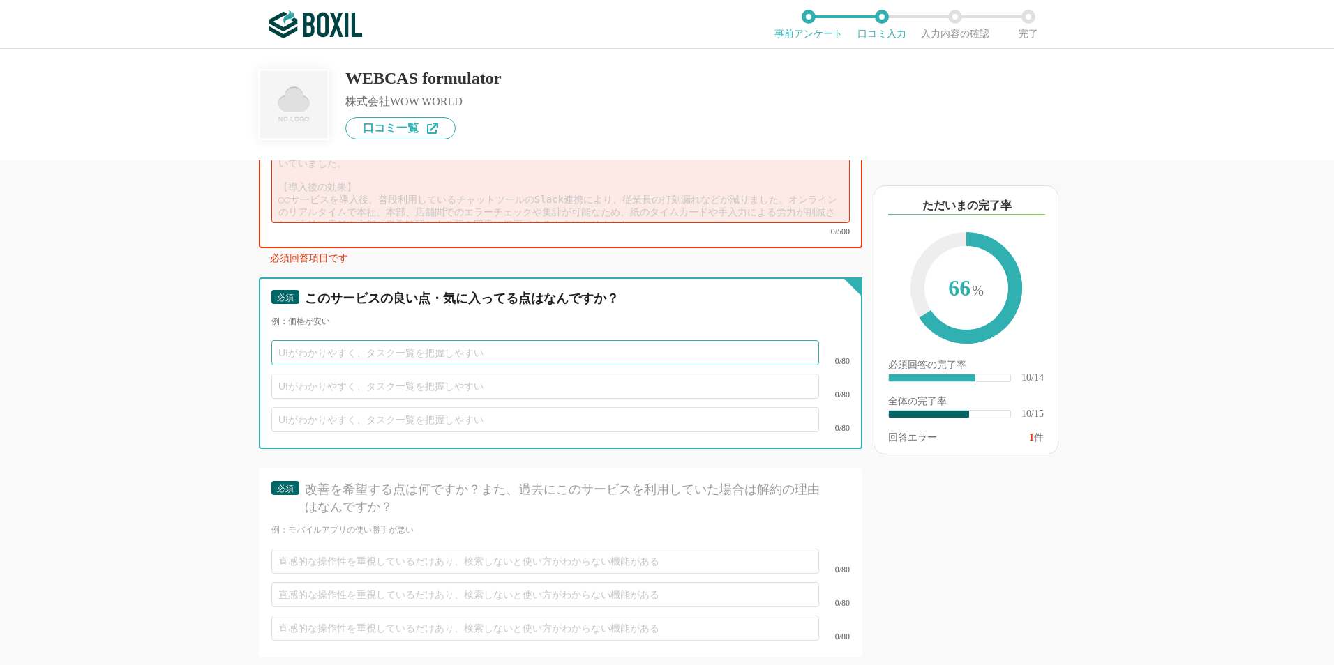
click at [506, 340] on input "text" at bounding box center [545, 352] width 548 height 25
type input "あ"
type input "価格が安い"
click at [395, 374] on input "text" at bounding box center [545, 386] width 548 height 25
type input "UIが直感的に分かり易い"
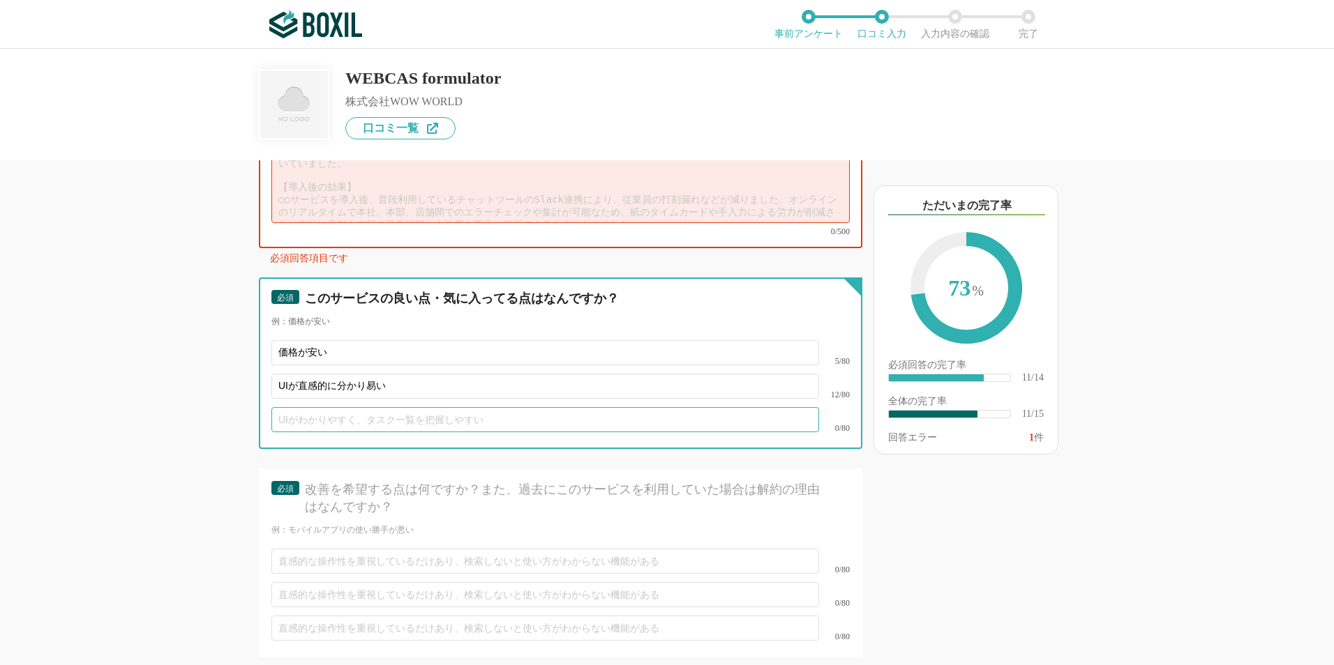
click at [492, 407] on input "text" at bounding box center [545, 419] width 548 height 25
type input "営"
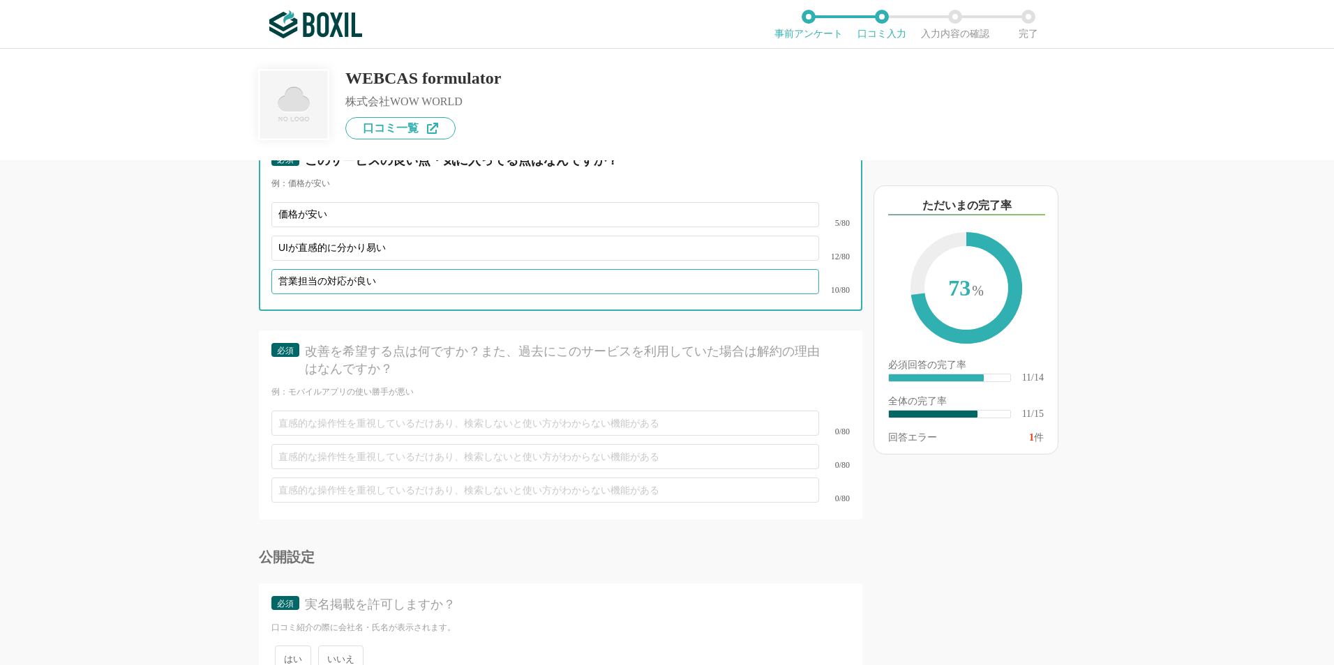
scroll to position [1887, 0]
type input "営業担当の対応が良い"
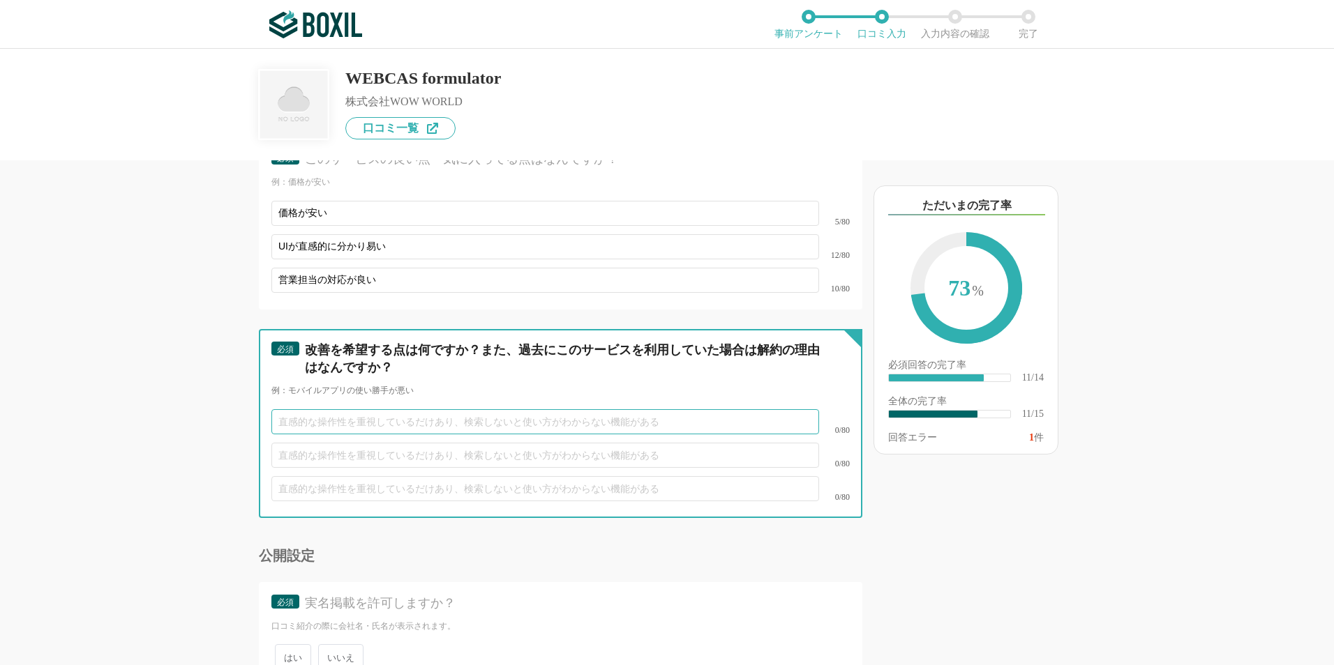
click at [557, 416] on input "text" at bounding box center [545, 421] width 548 height 25
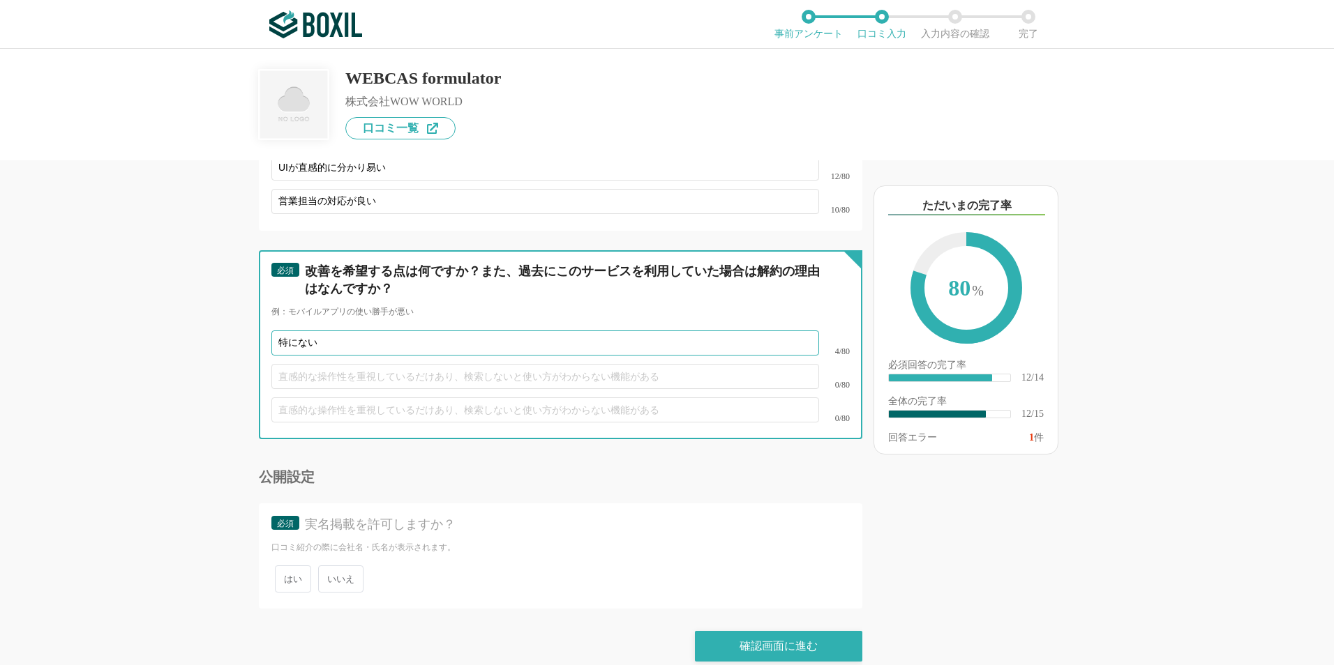
scroll to position [1966, 0]
type input "特にない"
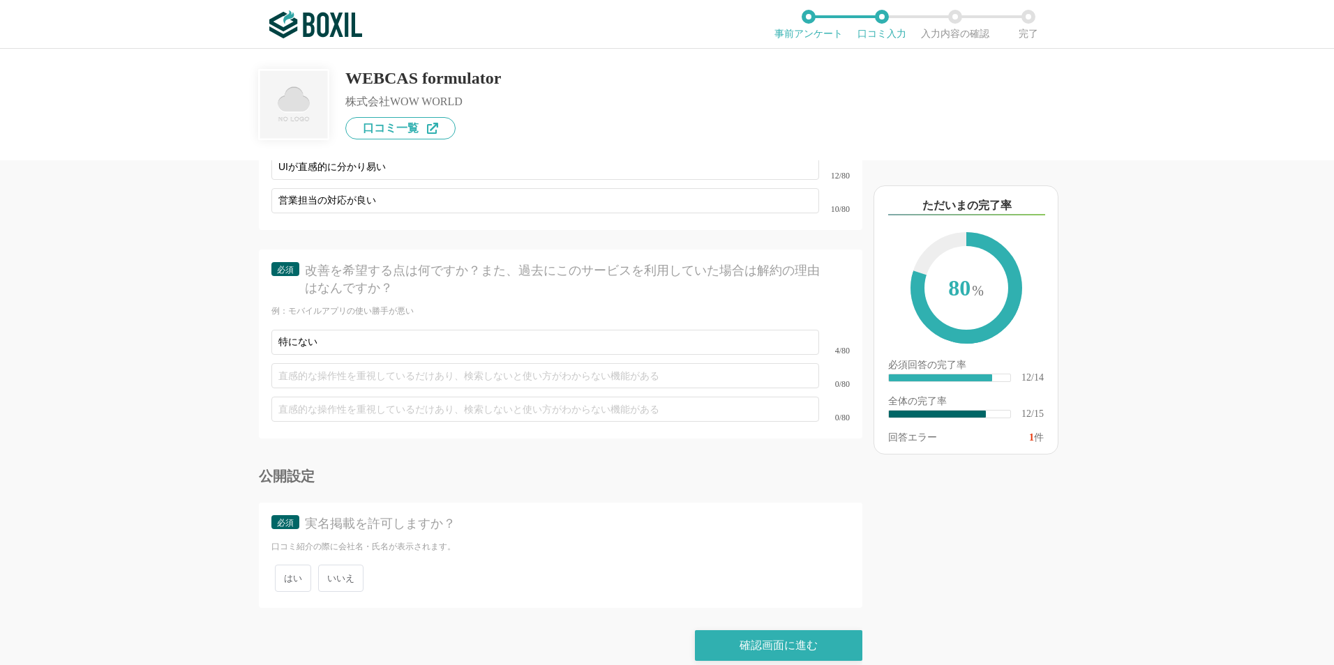
drag, startPoint x: 341, startPoint y: 564, endPoint x: 354, endPoint y: 562, distance: 12.6
click at [342, 565] on span "いいえ" at bounding box center [340, 578] width 45 height 27
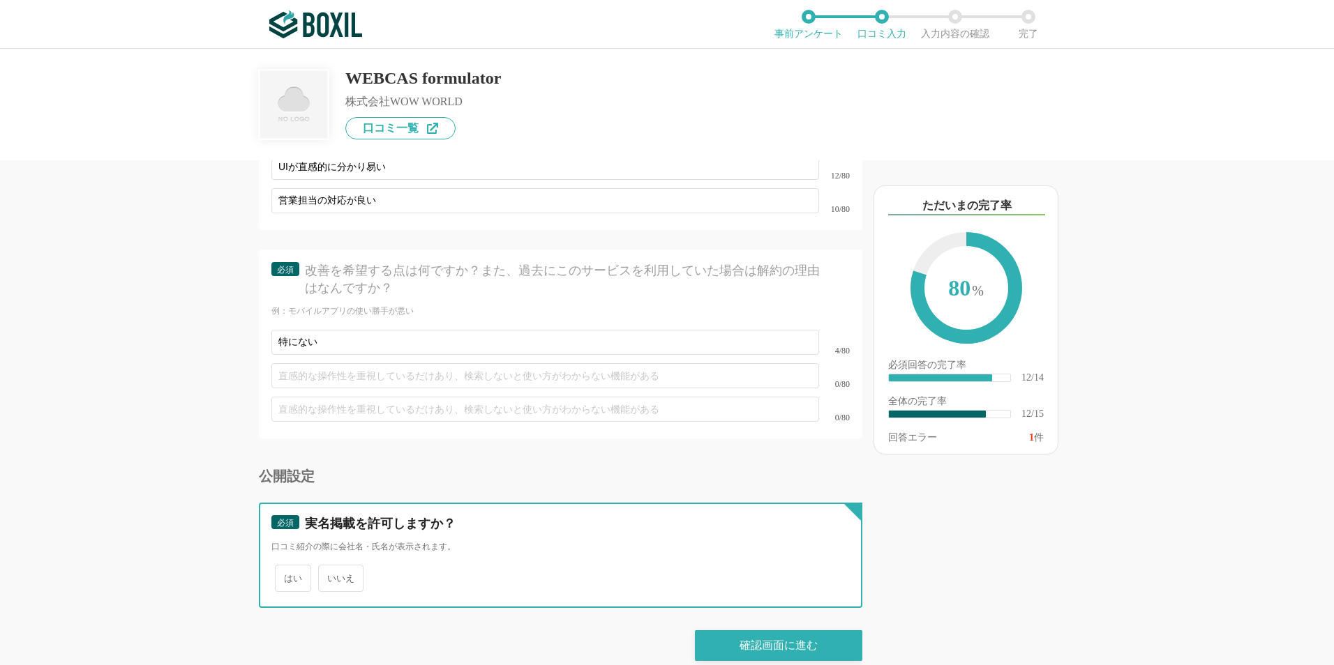
click at [331, 567] on input "いいえ" at bounding box center [326, 571] width 9 height 9
radio input "true"
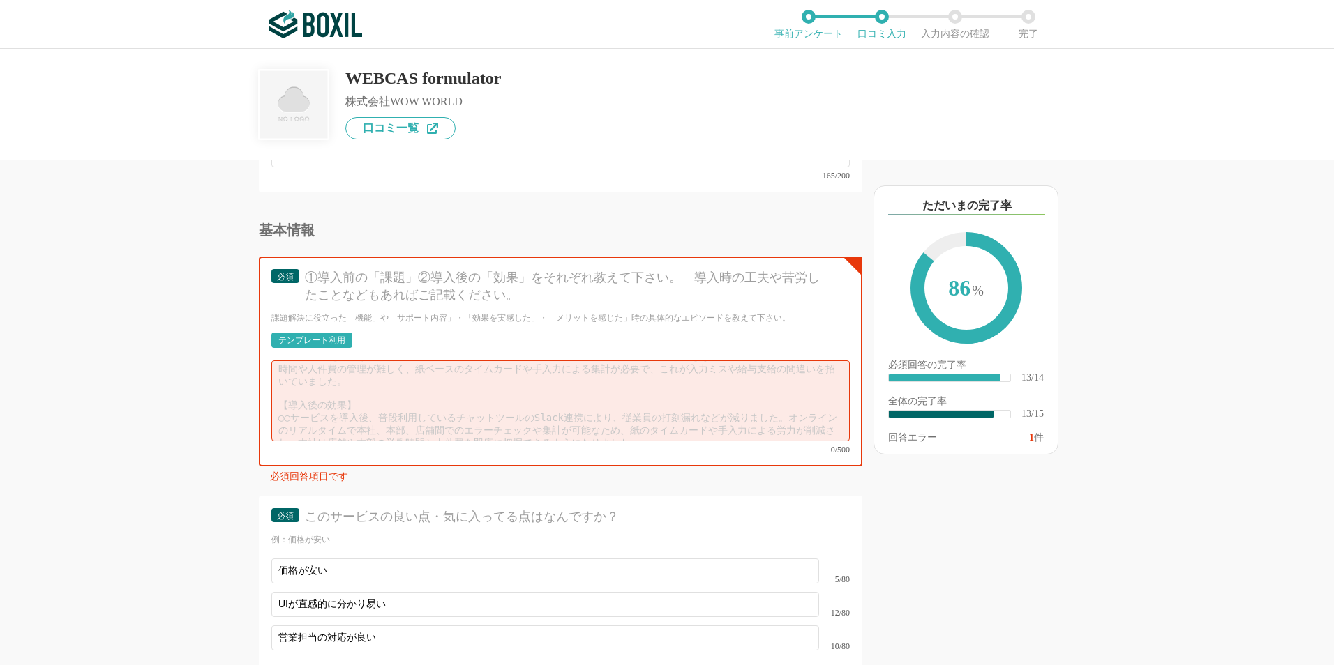
scroll to position [1408, 0]
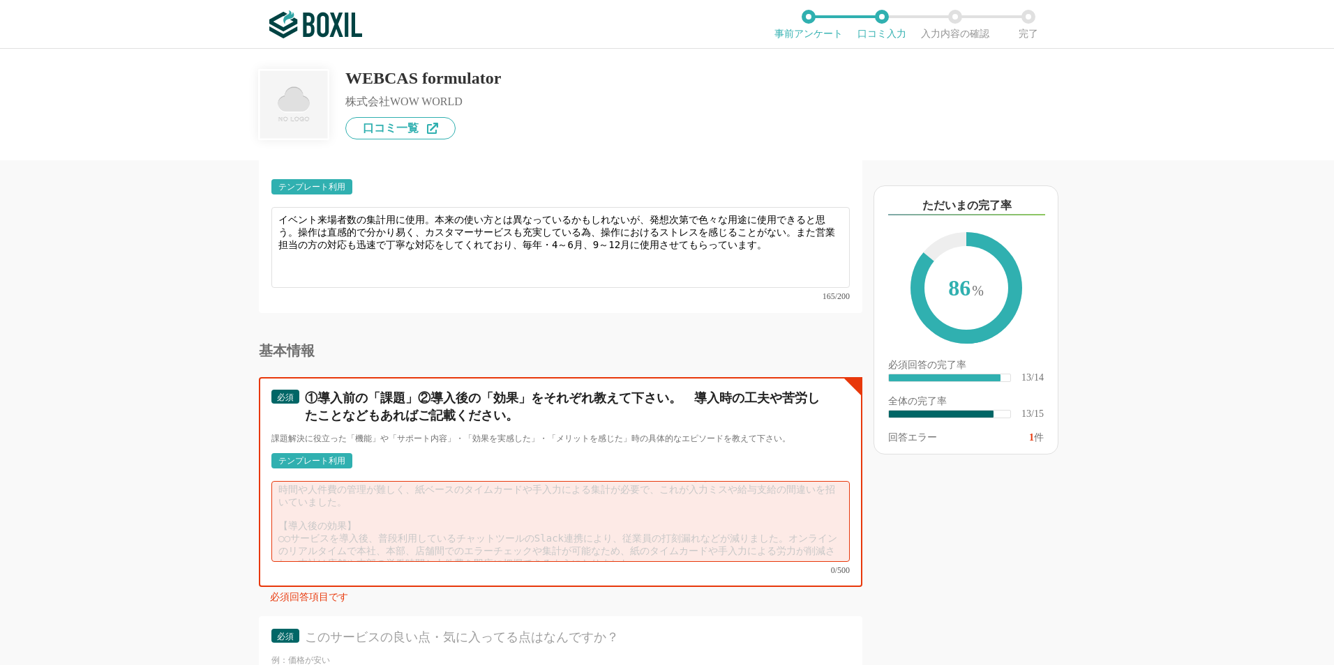
click at [497, 502] on textarea at bounding box center [560, 521] width 578 height 81
click at [500, 490] on textarea at bounding box center [560, 521] width 578 height 81
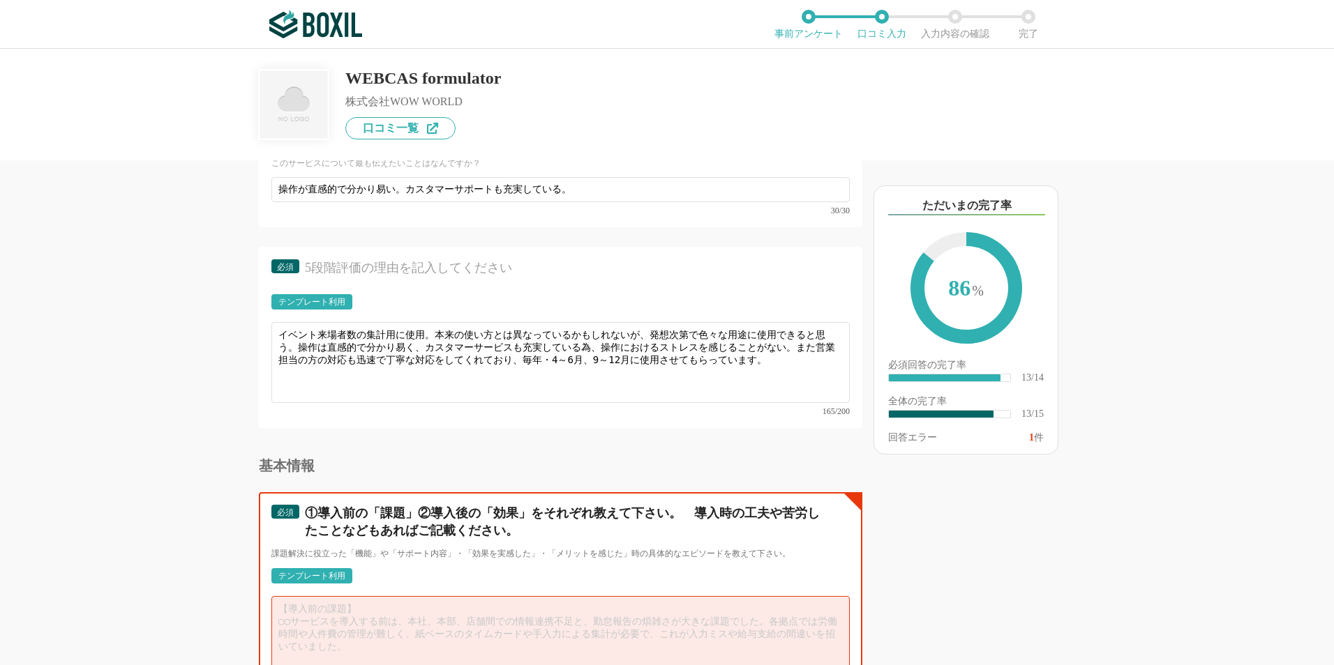
scroll to position [1269, 0]
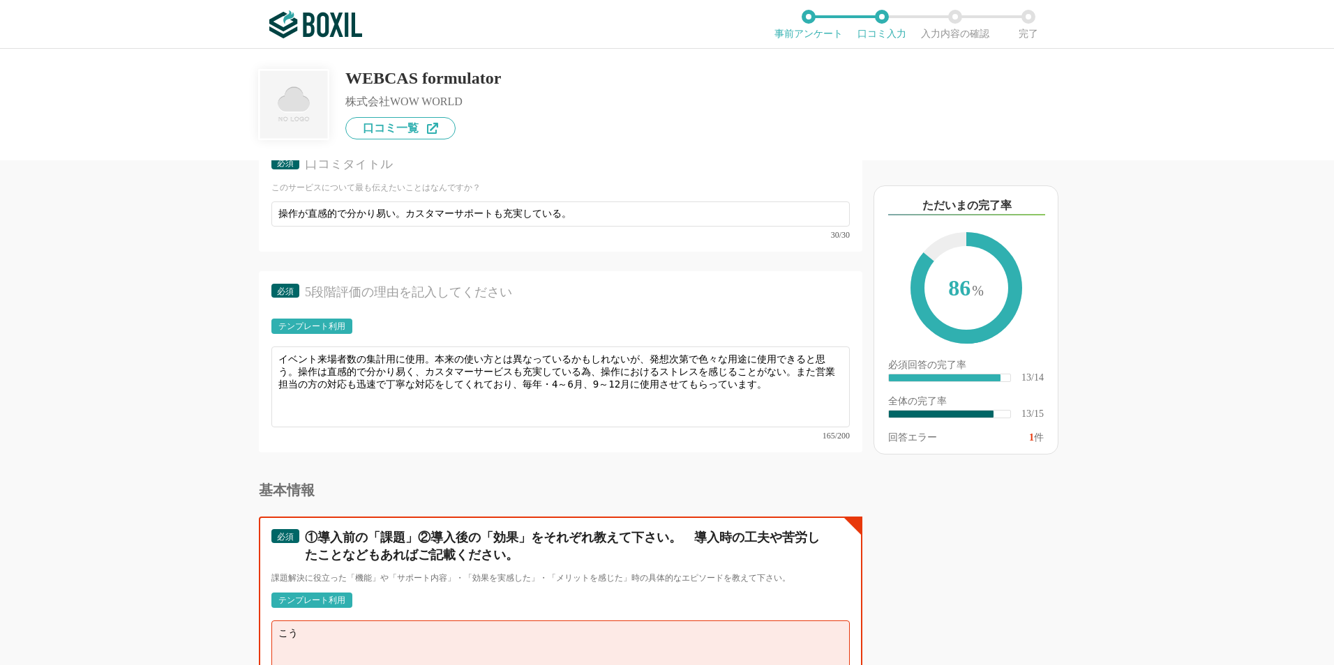
type textarea "こ"
type textarea "し"
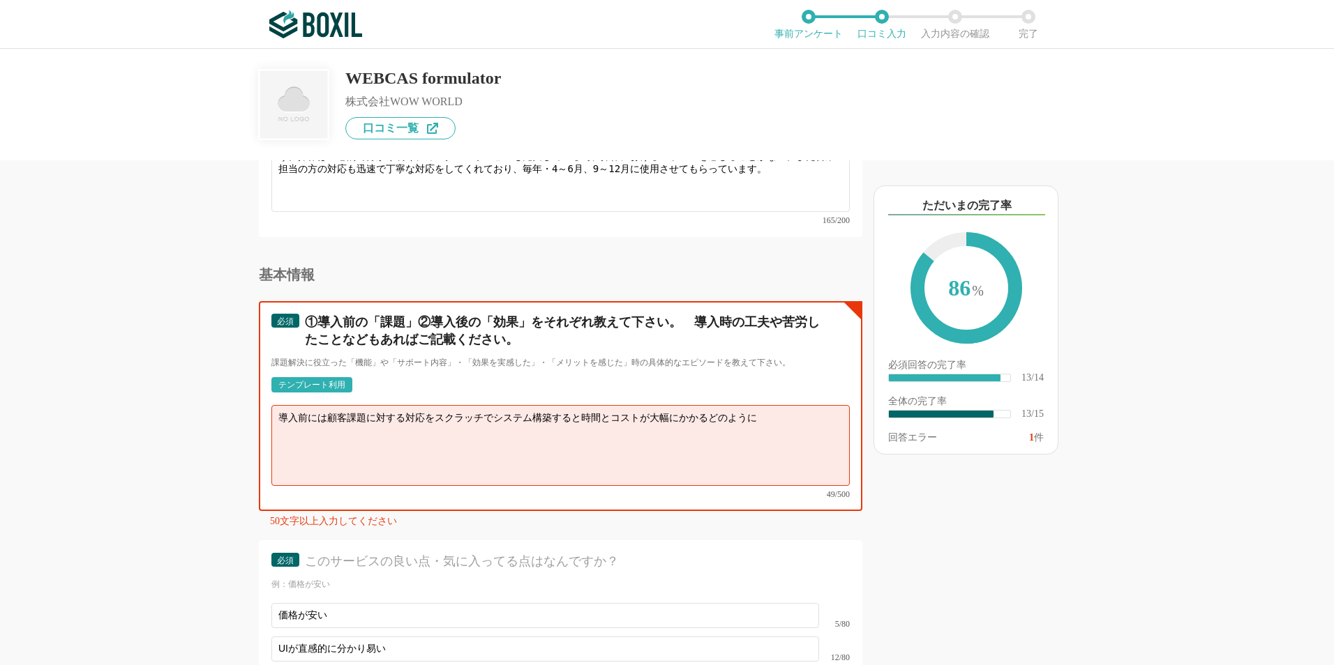
scroll to position [1548, 0]
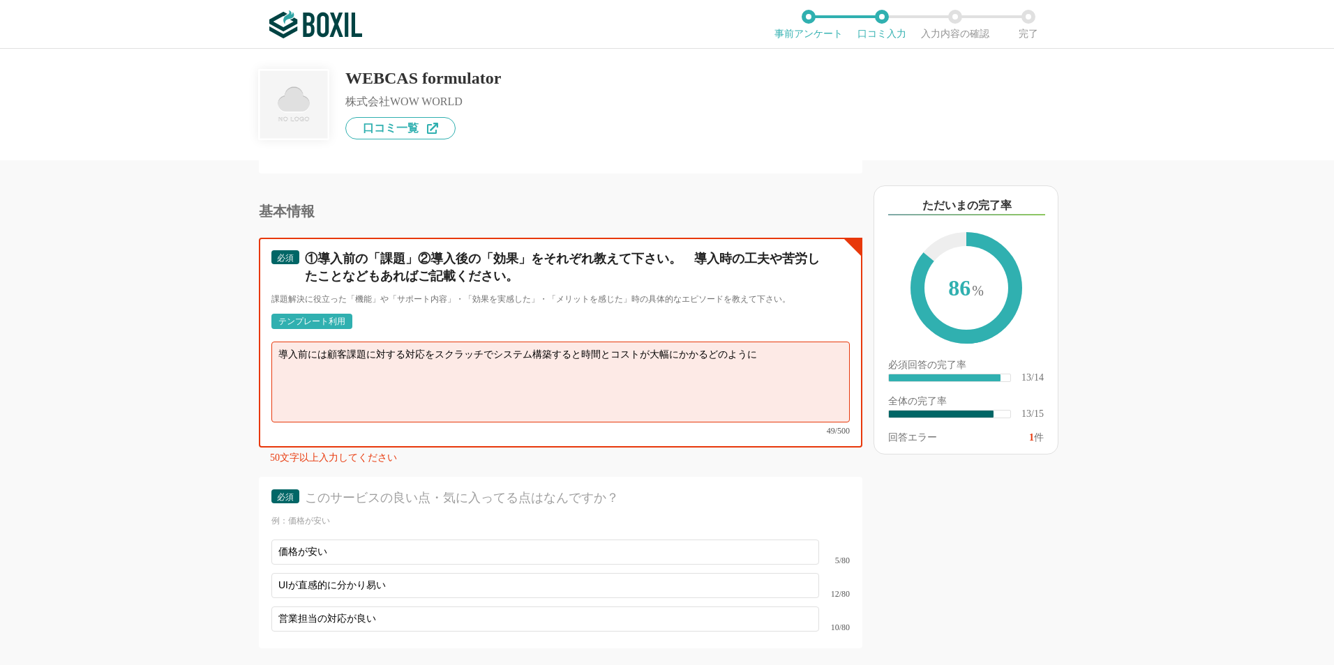
drag, startPoint x: 324, startPoint y: 333, endPoint x: 328, endPoint y: 353, distance: 19.8
click at [324, 345] on textarea "導入前には顧客課題に対する対応をスクラッチでシステム構築すると時間とコストが大幅にかかるどのように" at bounding box center [560, 382] width 578 height 81
click at [328, 353] on textarea "導入前には顧客課題に対する対応をスクラッチでシステム構築すると時間とコストが大幅にかかるどのように" at bounding box center [560, 382] width 578 height 81
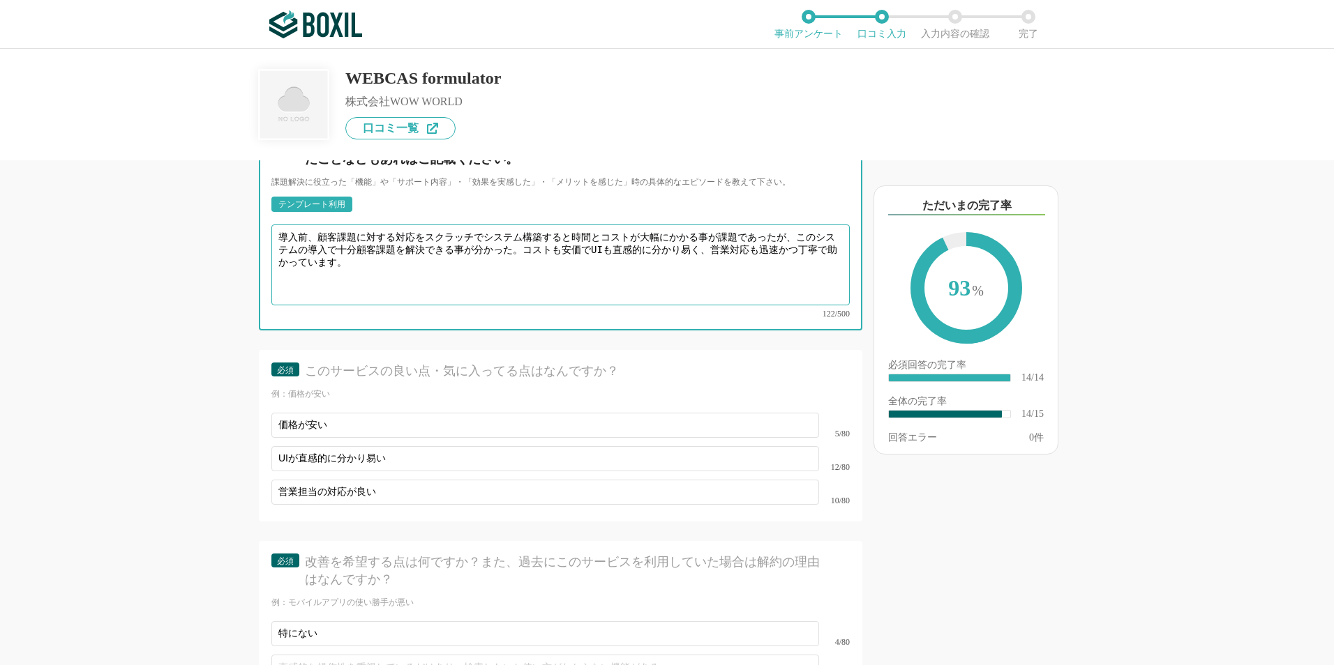
scroll to position [1957, 0]
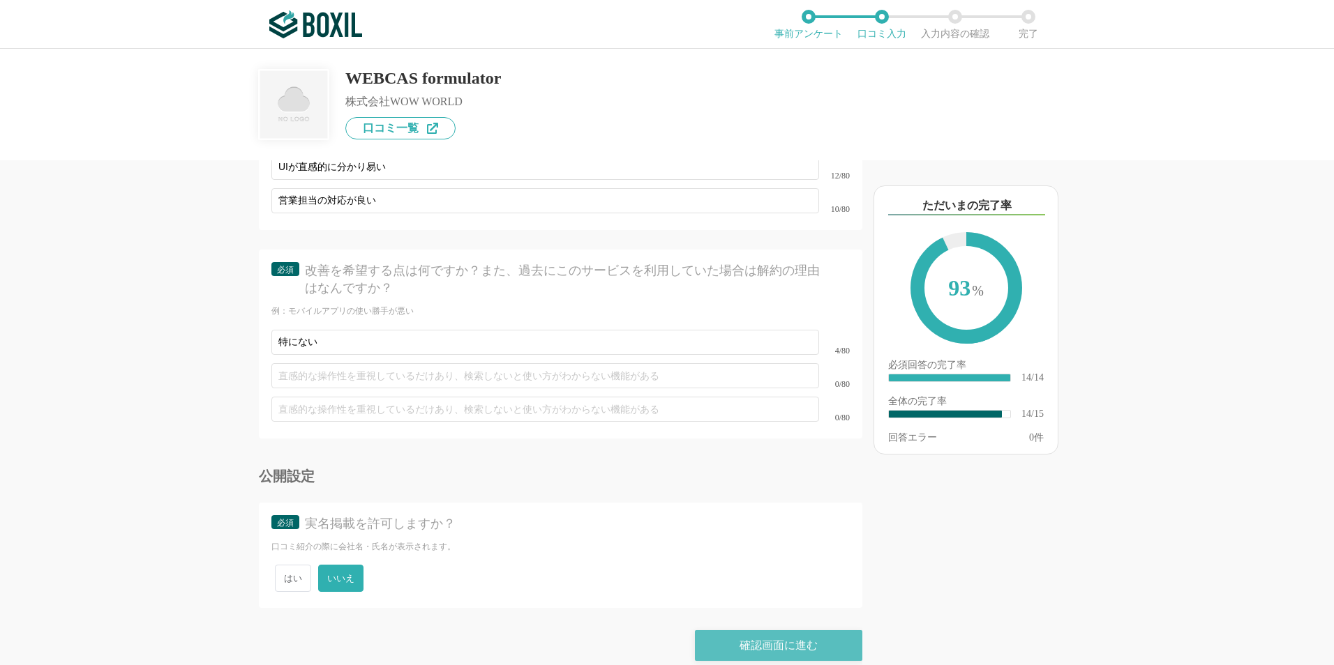
type textarea "導入前、顧客課題に対する対応をスクラッチでシステム構築すると時間とコストが大幅にかかる事が課題であったが、このシステムの導入で十分顧客課題を解決できる事が分か…"
click at [739, 631] on div "確認画面に進む" at bounding box center [778, 646] width 167 height 31
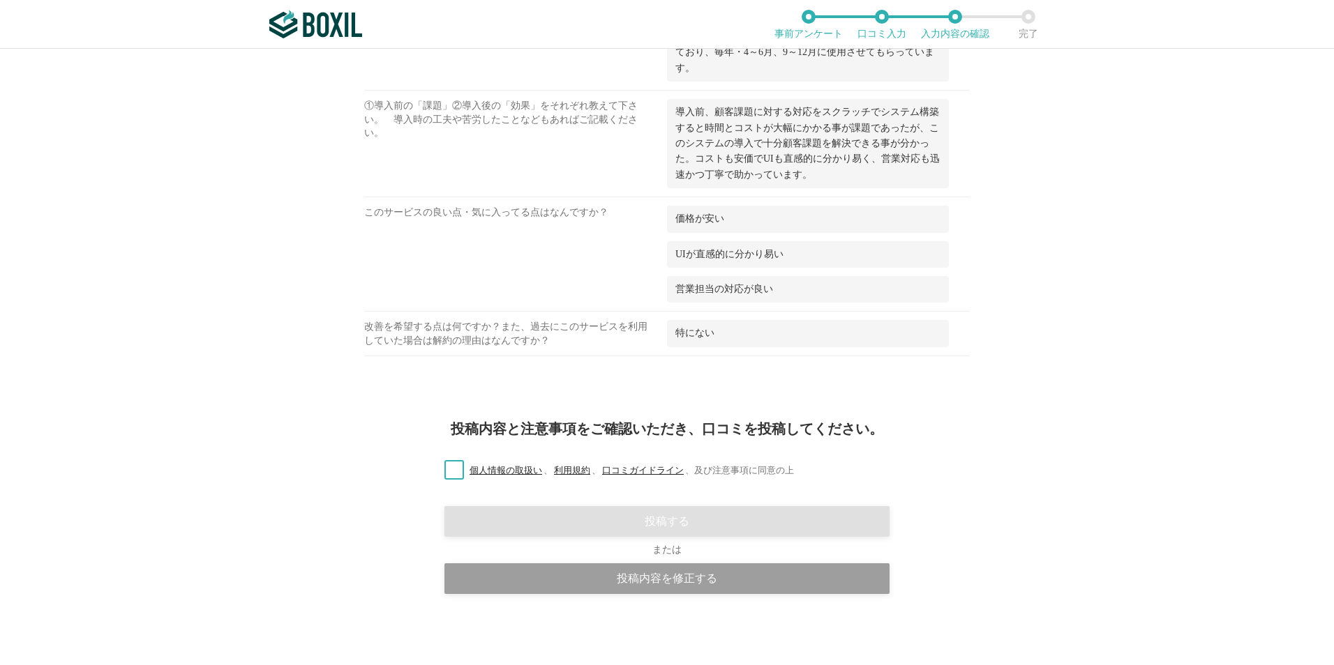
scroll to position [960, 0]
drag, startPoint x: 443, startPoint y: 467, endPoint x: 465, endPoint y: 463, distance: 22.7
click at [444, 467] on label "個人情報の取扱い 、 利用規約 、 口コミガイドライン 、 及び注意事項に同意の上" at bounding box center [613, 470] width 361 height 15
click at [0, 0] on input "個人情報の取扱い 、 利用規約 、 口コミガイドライン 、 及び注意事項に同意の上" at bounding box center [0, 0] width 0 height 0
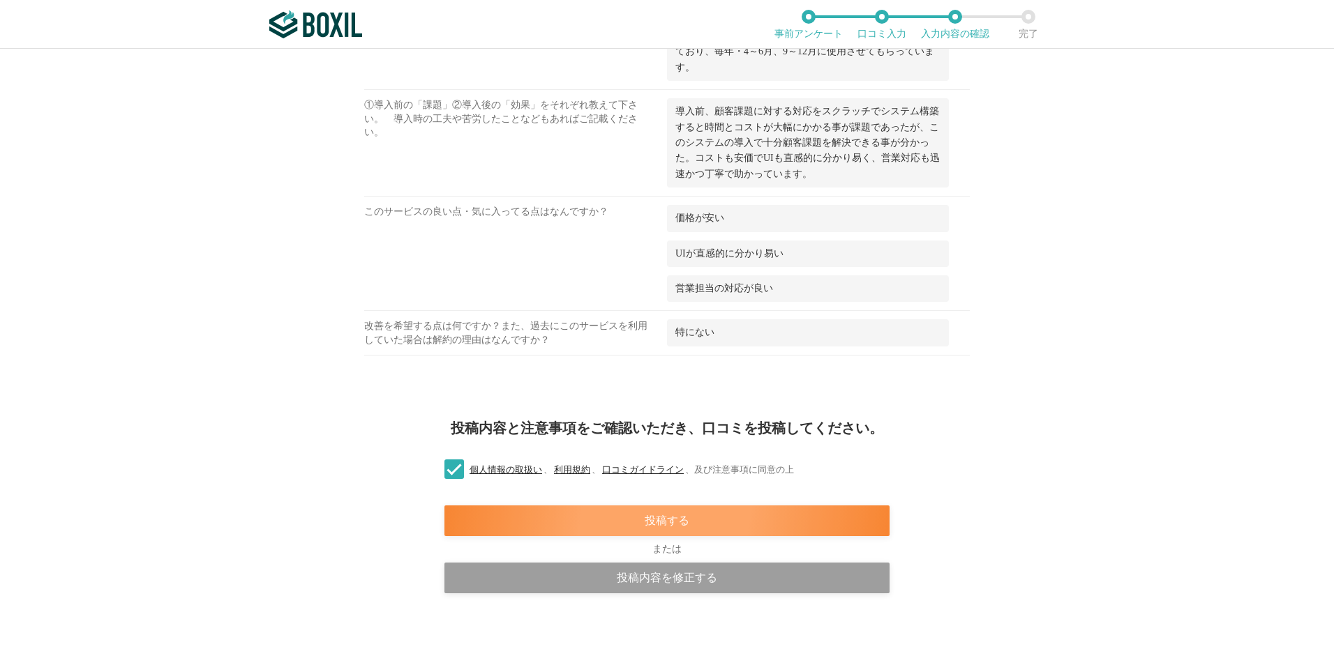
click at [719, 515] on div "投稿する" at bounding box center [666, 521] width 445 height 31
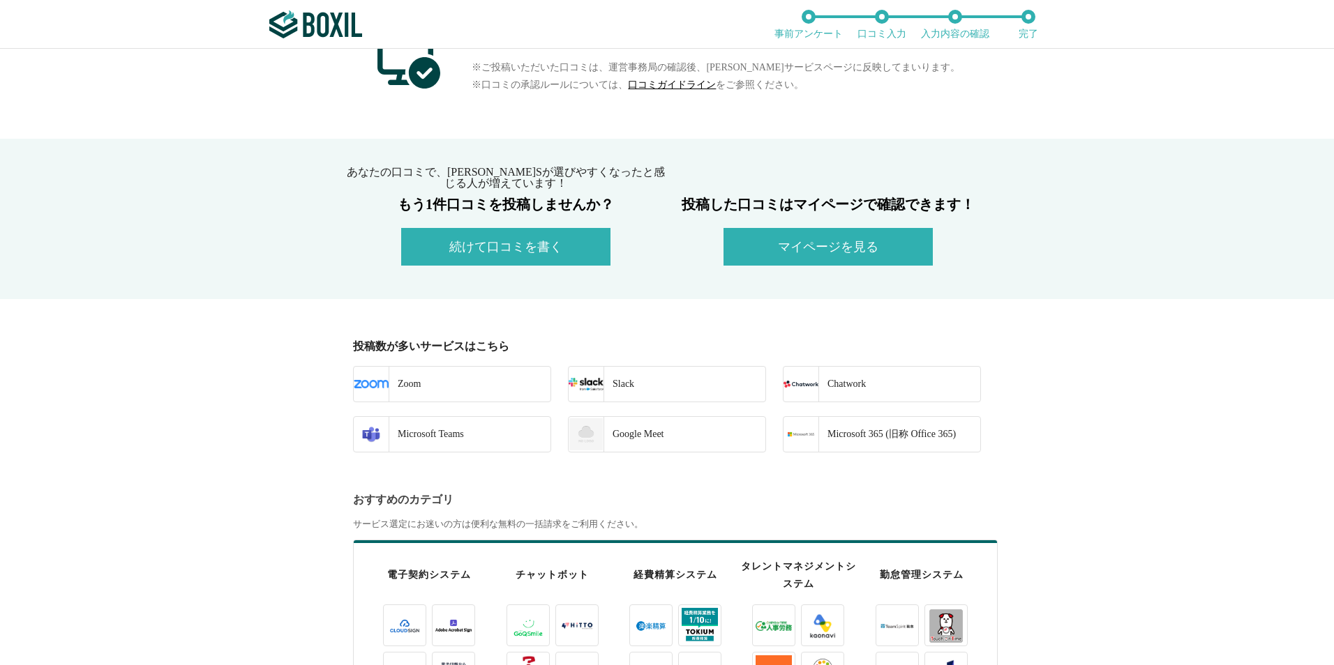
scroll to position [279, 0]
